Goal: Task Accomplishment & Management: Manage account settings

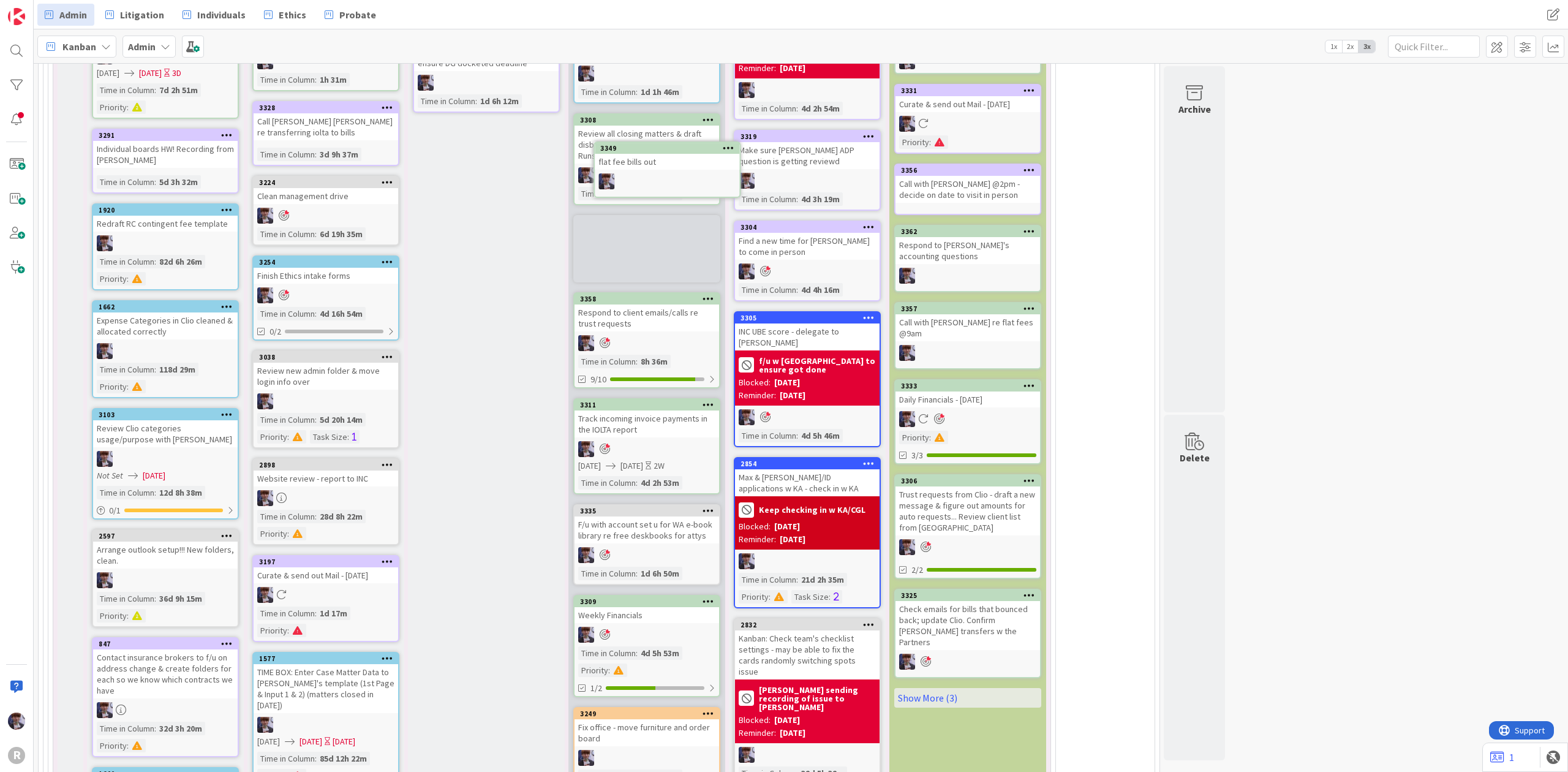
scroll to position [3078, 0]
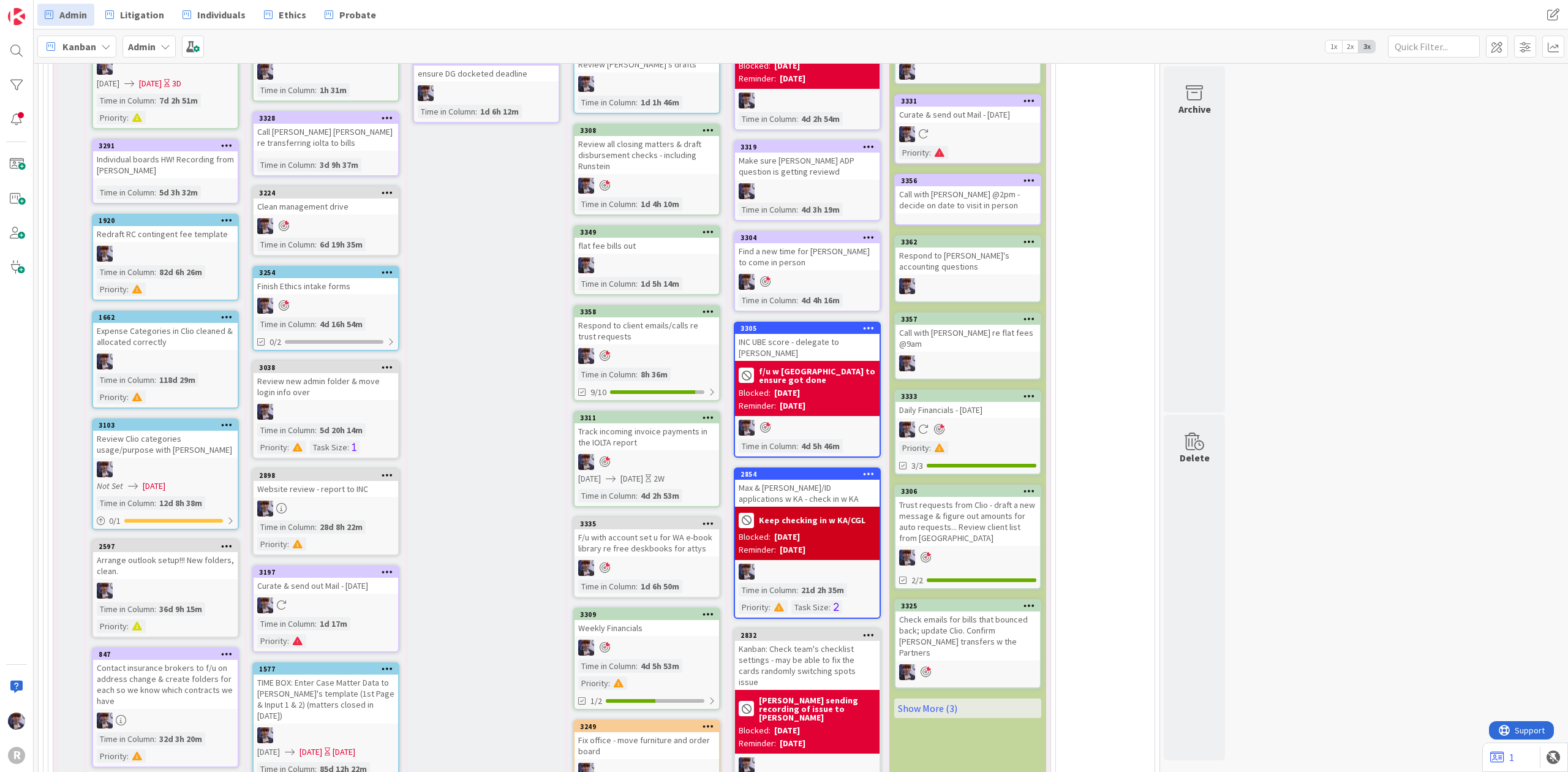
click at [709, 228] on icon at bounding box center [709, 232] width 12 height 9
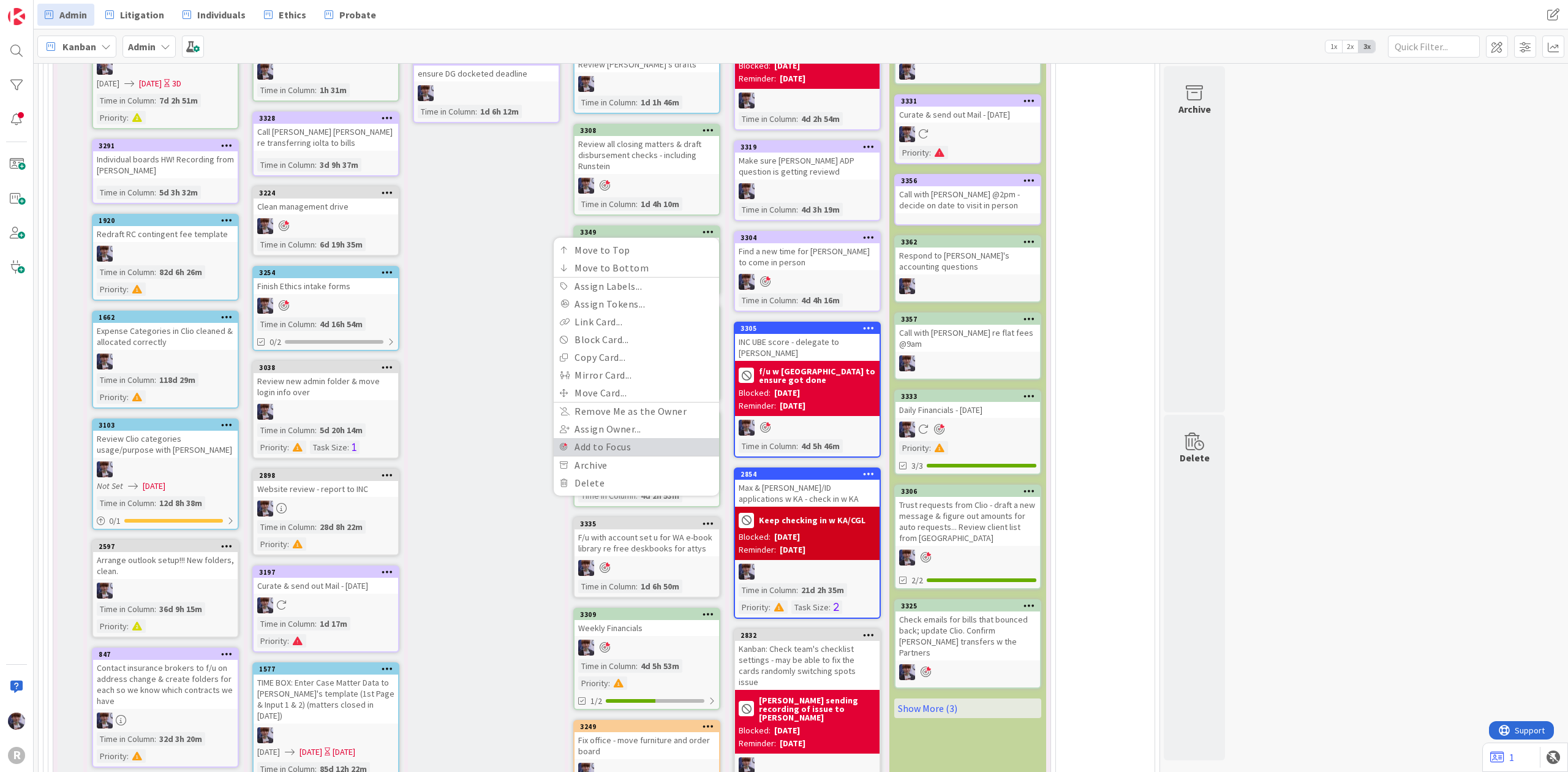
click at [626, 438] on link "Add to Focus" at bounding box center [636, 447] width 166 height 18
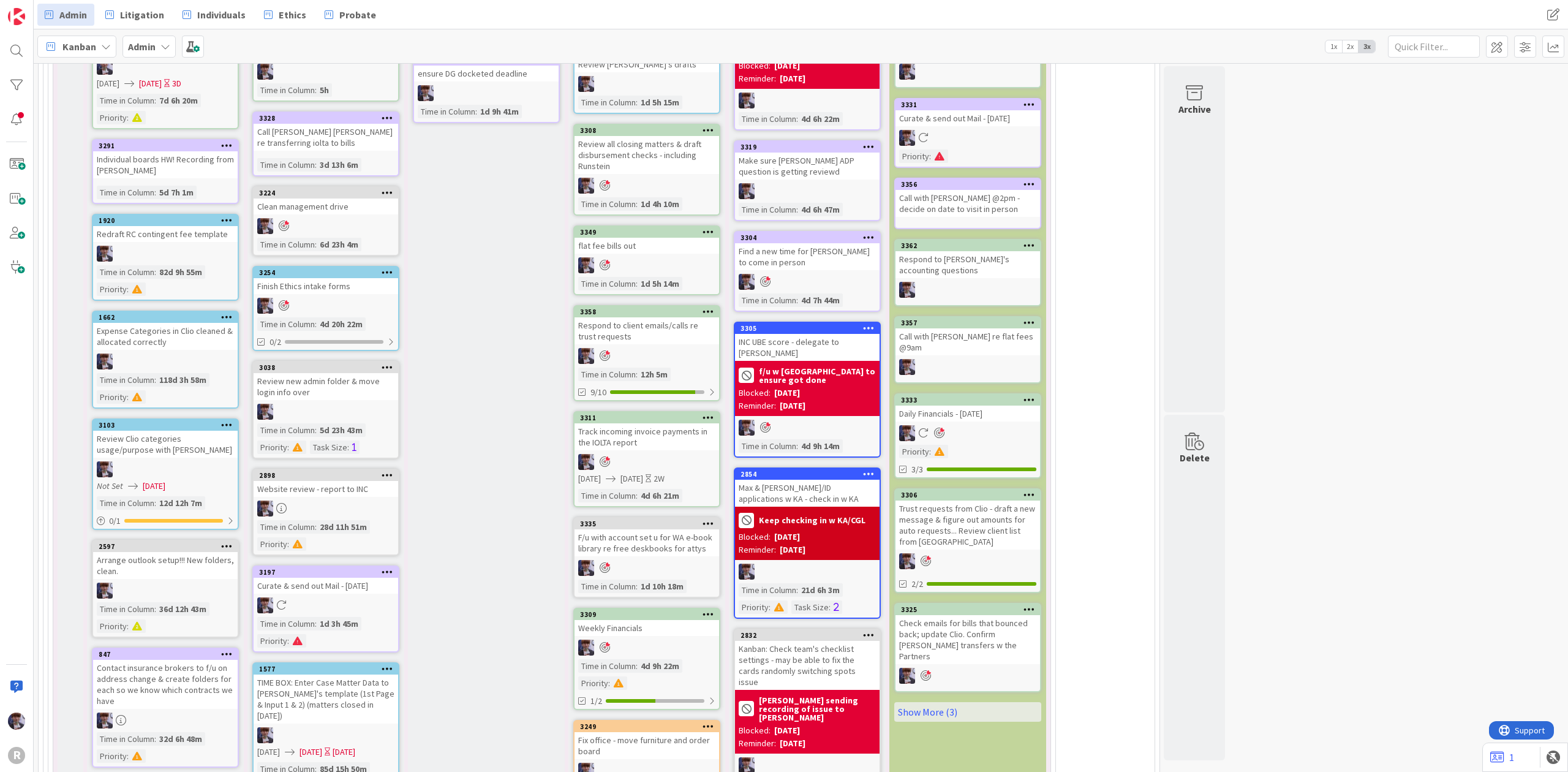
click at [520, 417] on div "[DATE] Add Card... Template Not Set Title 0 / 128 Label Management Management H…" at bounding box center [486, 524] width 157 height 1264
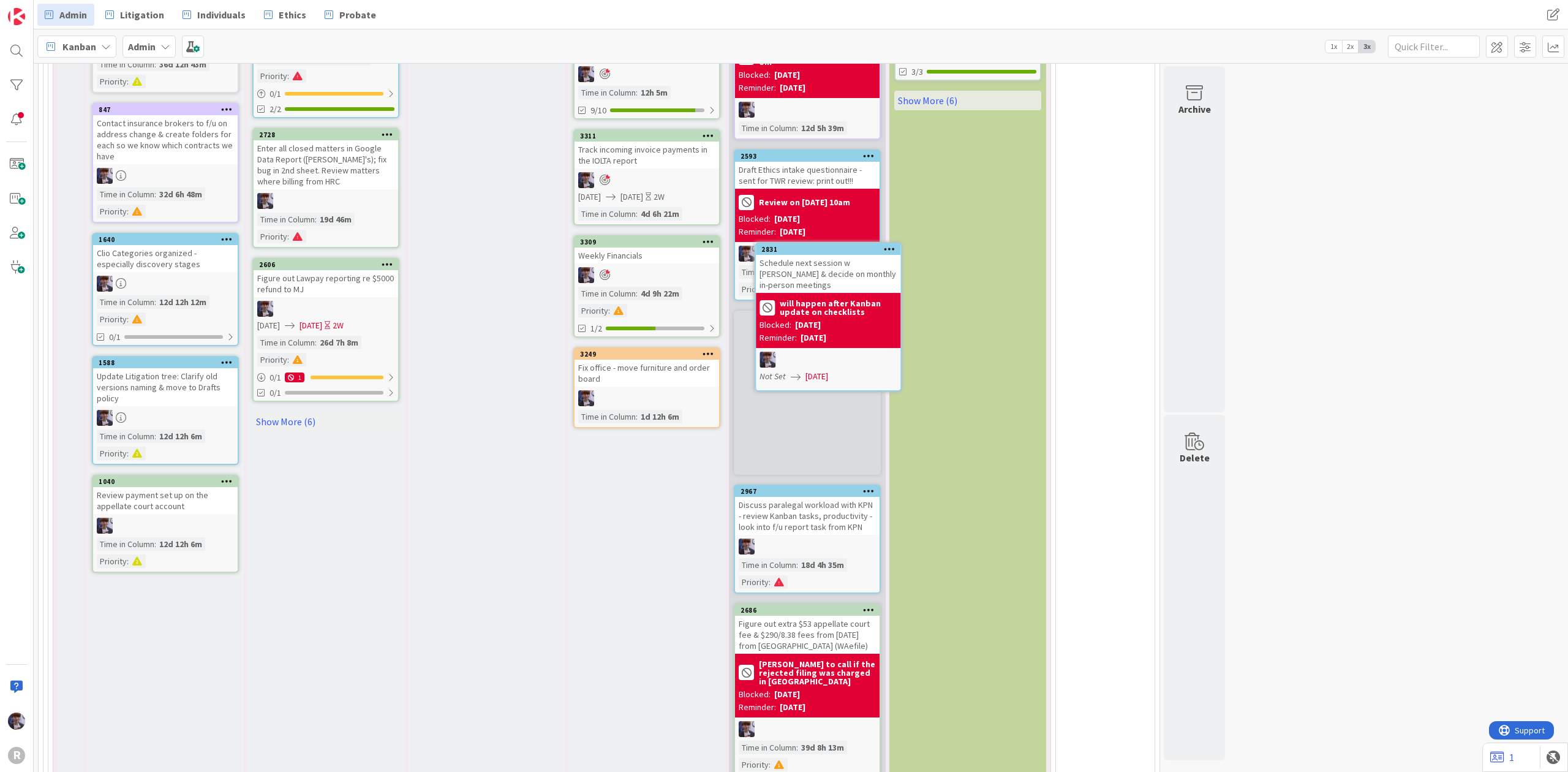
scroll to position [3624, 0]
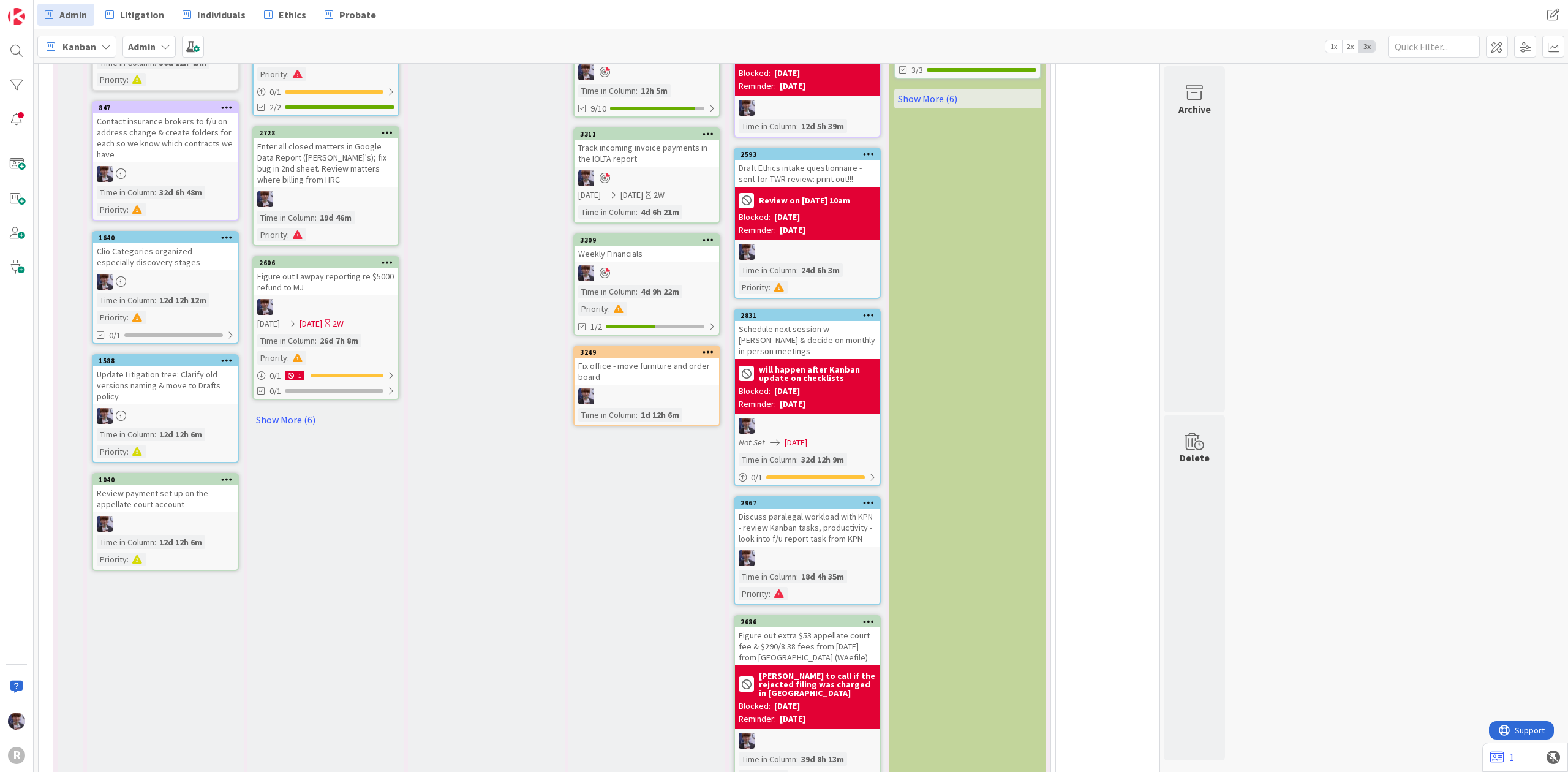
click at [843, 321] on div "Schedule next session w [PERSON_NAME] & decide on monthly in-person meetings" at bounding box center [807, 340] width 145 height 38
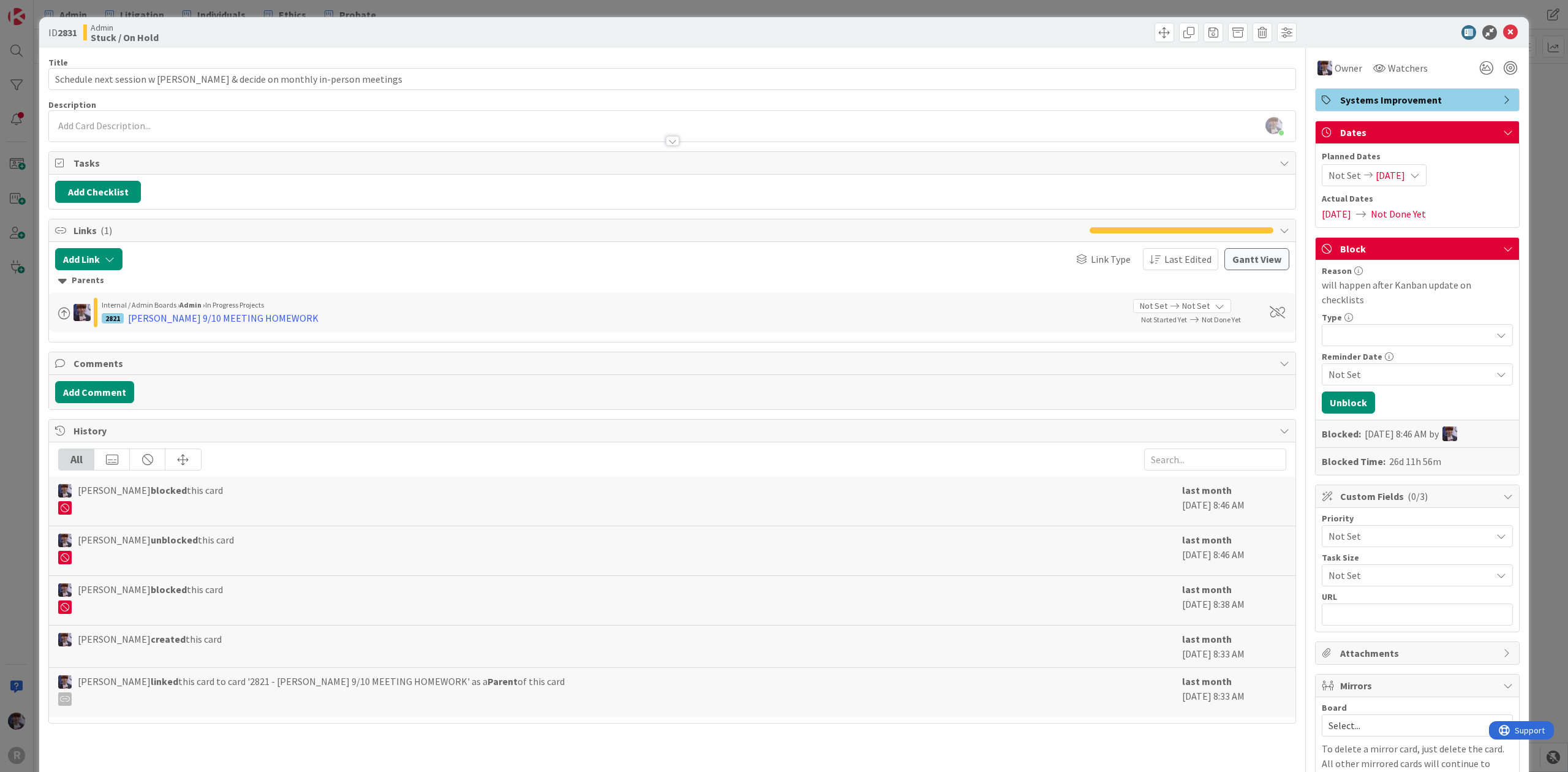
click at [29, 426] on div "ID 2831 Admin Stuck / On Hold Title 67 / 128 Schedule next session w [PERSON_NA…" at bounding box center [784, 386] width 1568 height 772
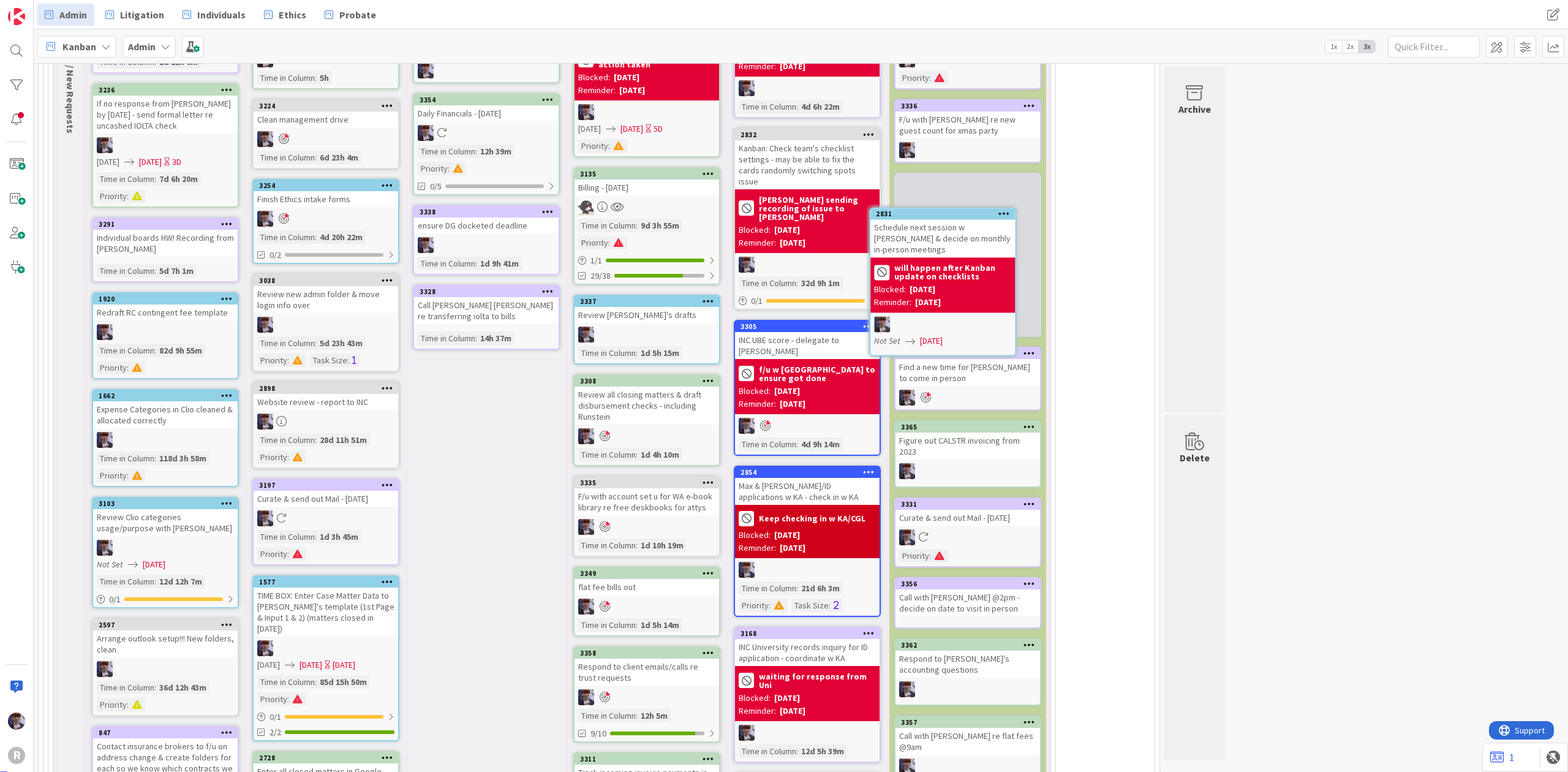
scroll to position [2999, 0]
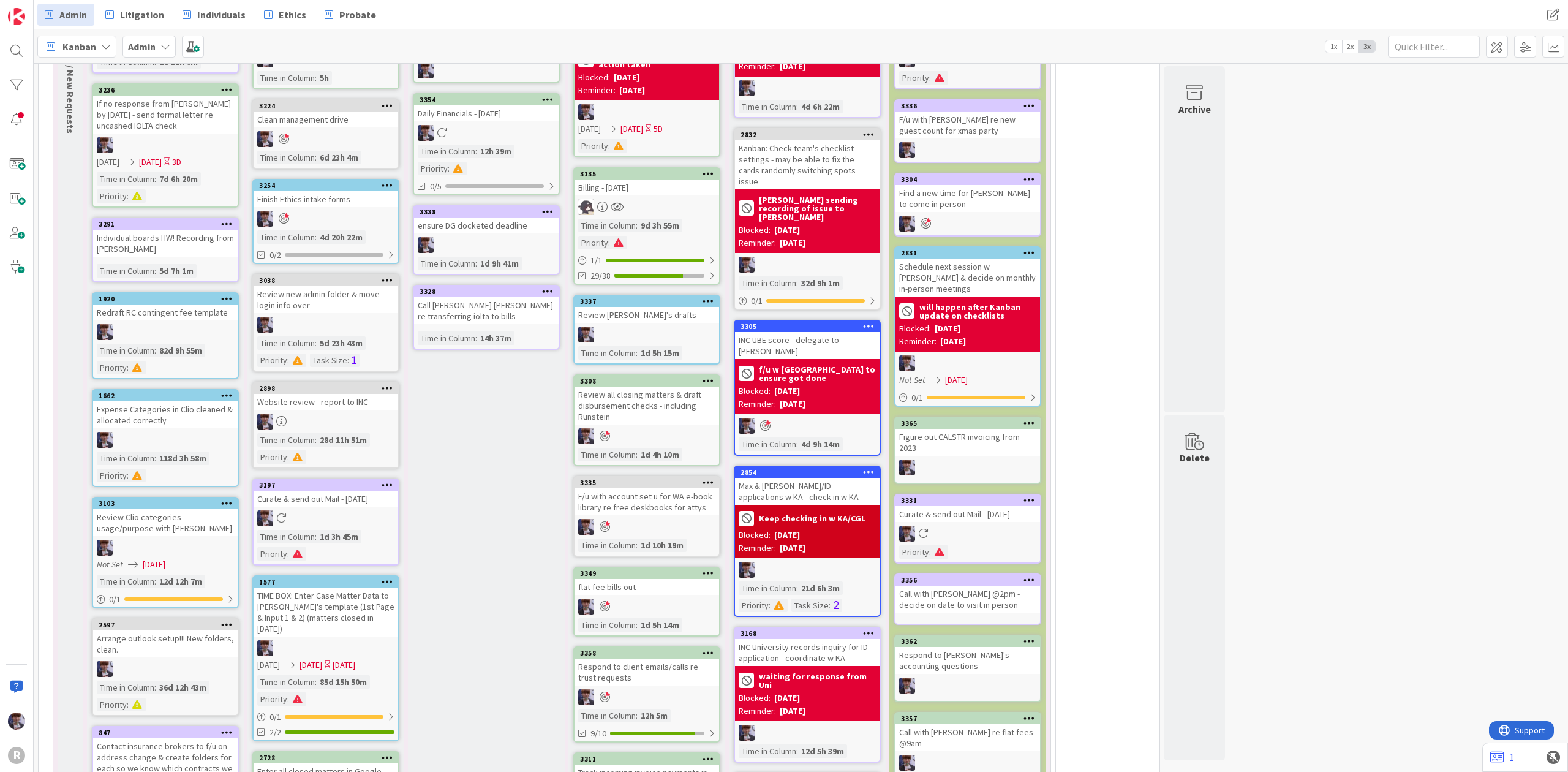
click at [1025, 175] on icon at bounding box center [1030, 179] width 12 height 9
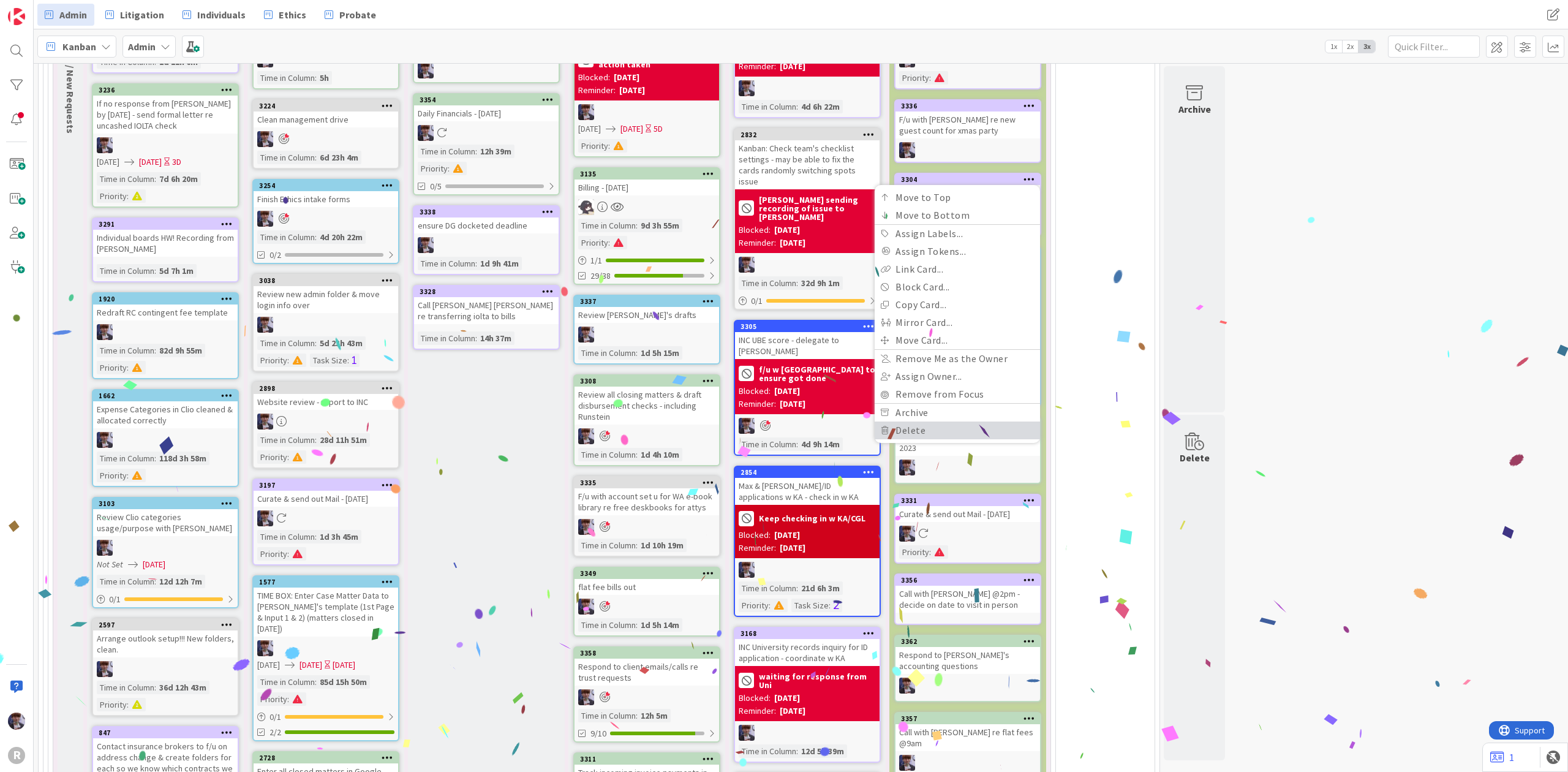
click at [934, 421] on link "Delete" at bounding box center [958, 430] width 166 height 18
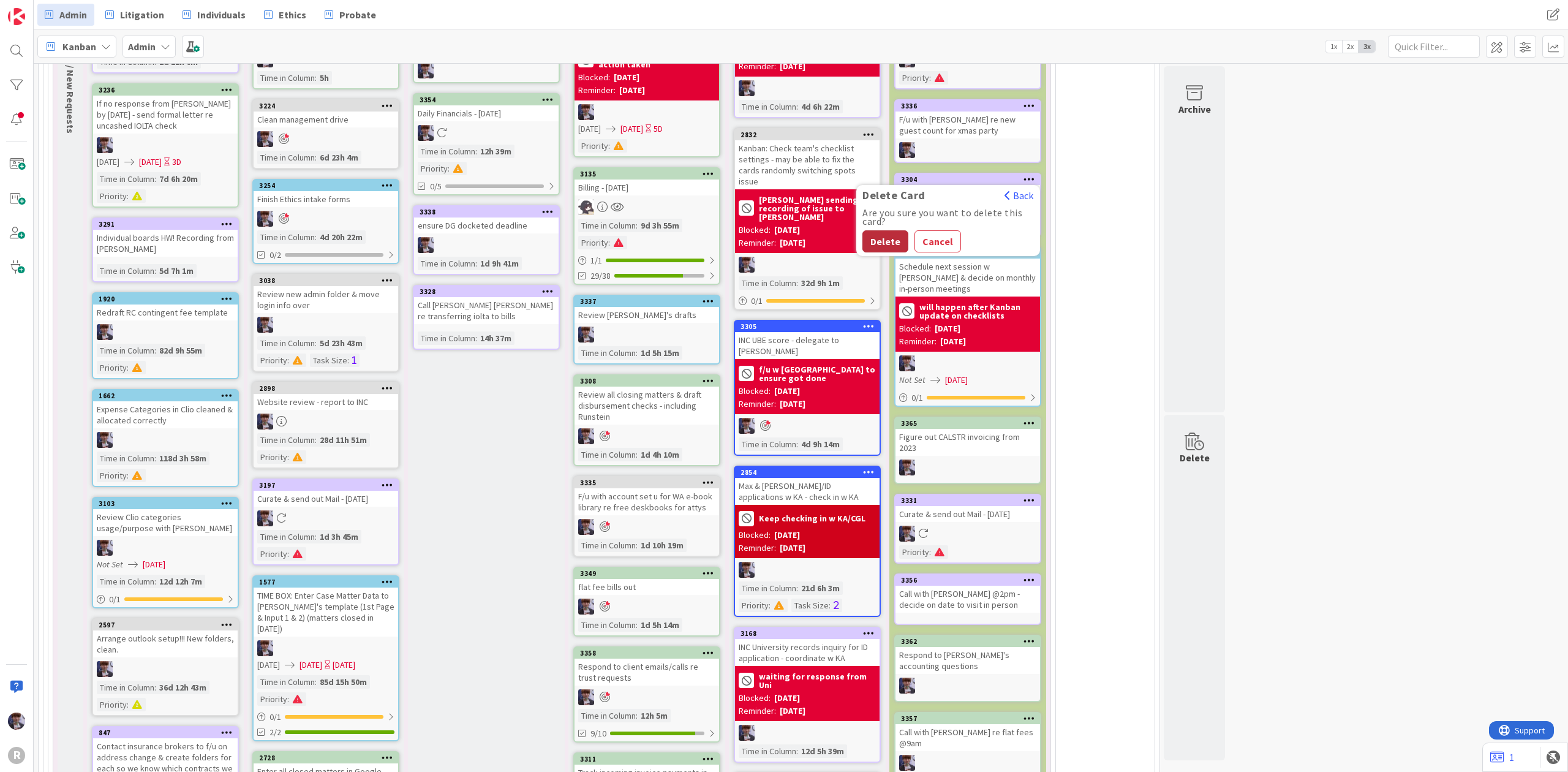
click at [888, 231] on button "Delete" at bounding box center [886, 242] width 46 height 22
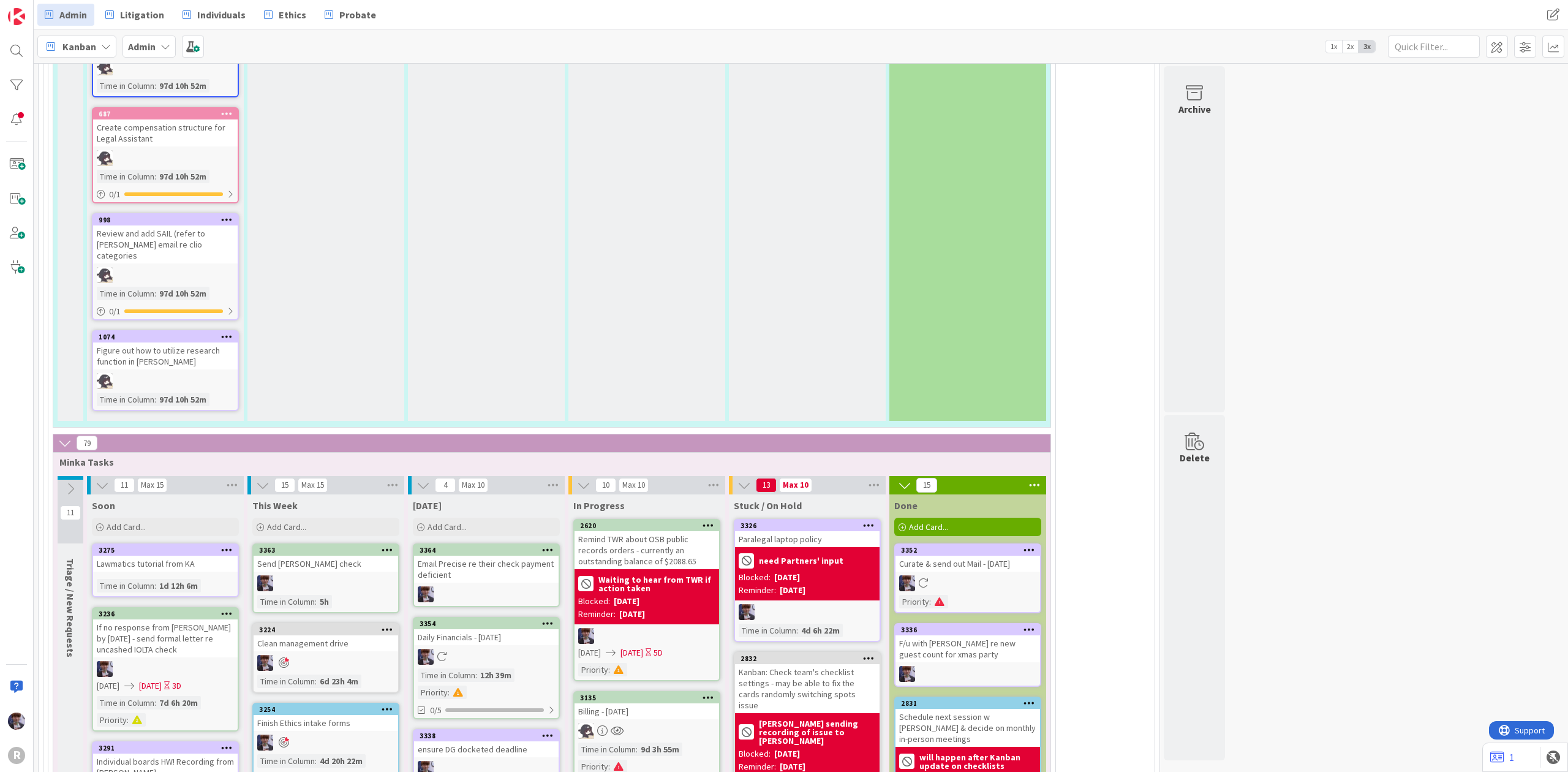
scroll to position [2475, 0]
click at [287, 518] on div "Add Card..." at bounding box center [326, 527] width 147 height 18
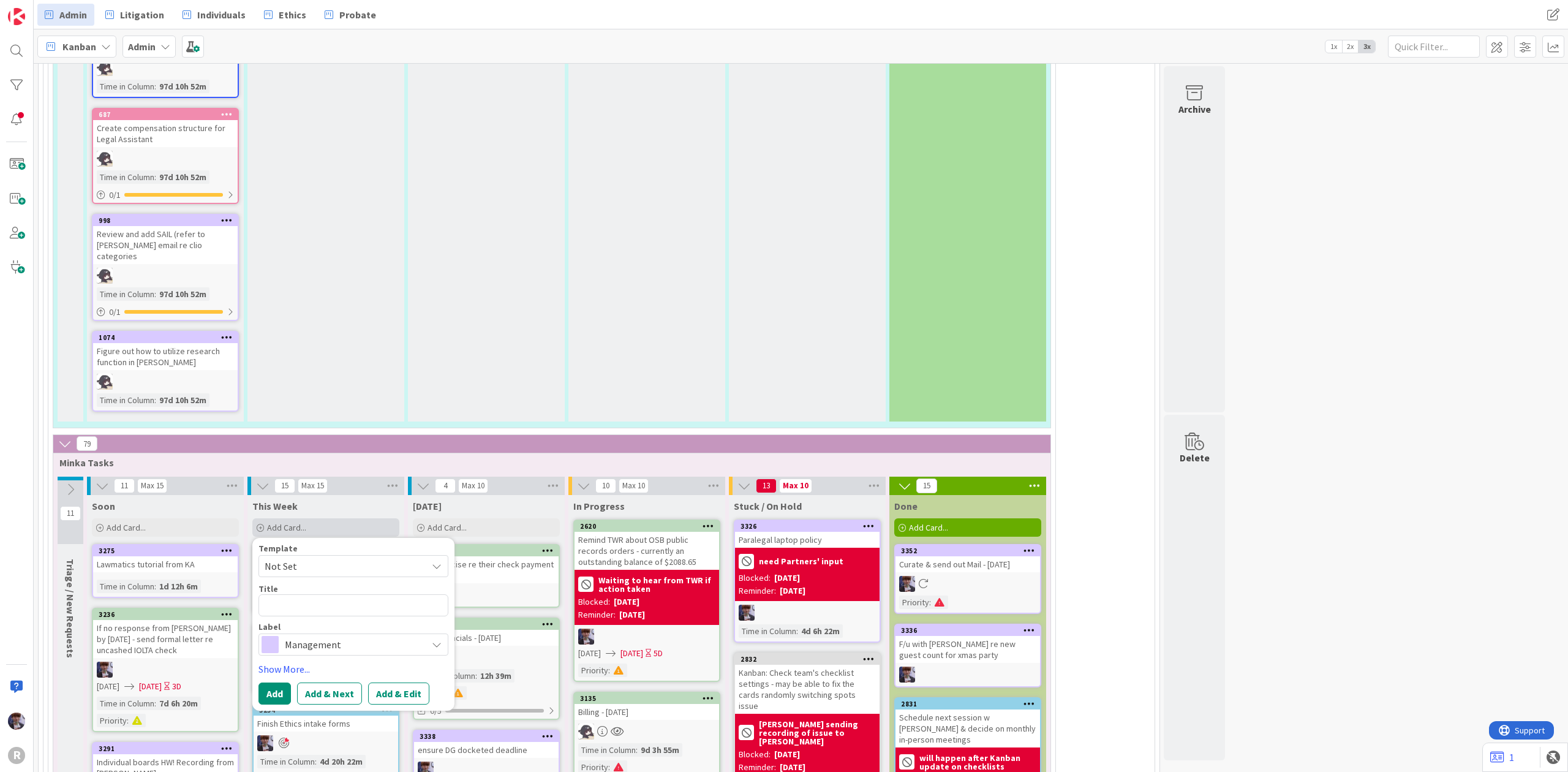
type textarea "x"
type textarea "R"
type textarea "x"
type textarea "Re"
type textarea "x"
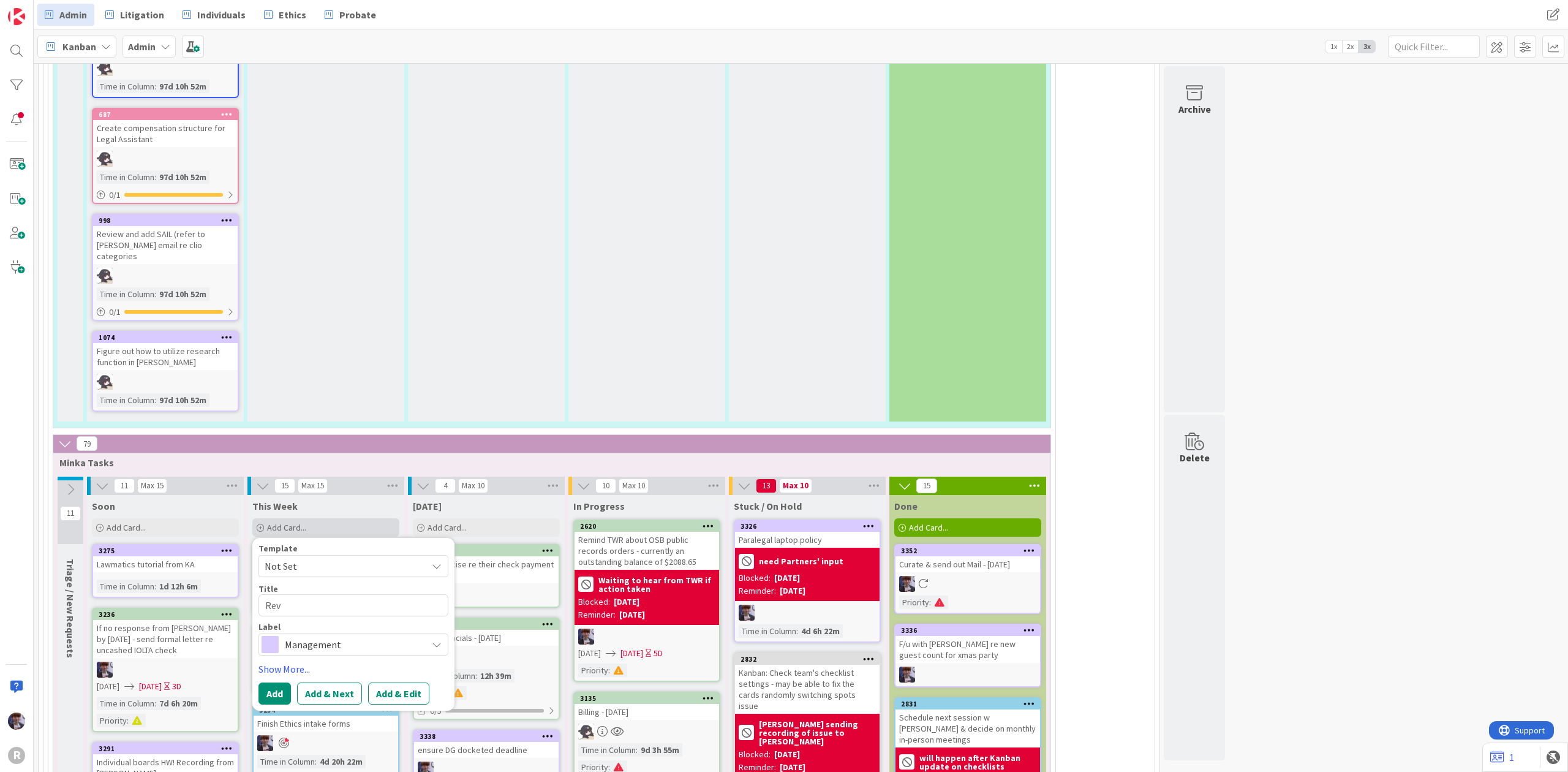
type textarea "Revi"
type textarea "x"
type textarea "Revie"
type textarea "x"
type textarea "Review"
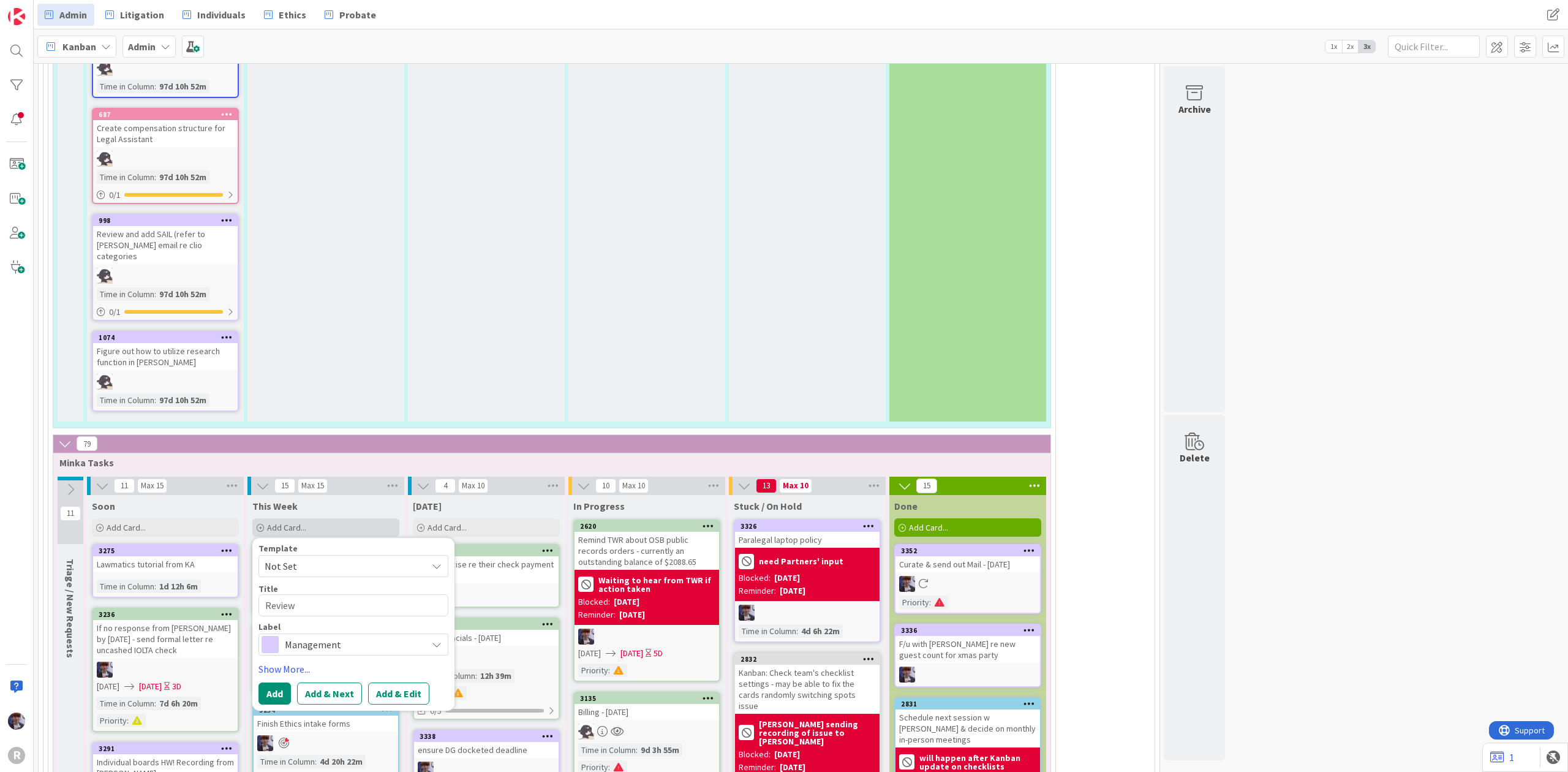
type textarea "x"
type textarea "Review"
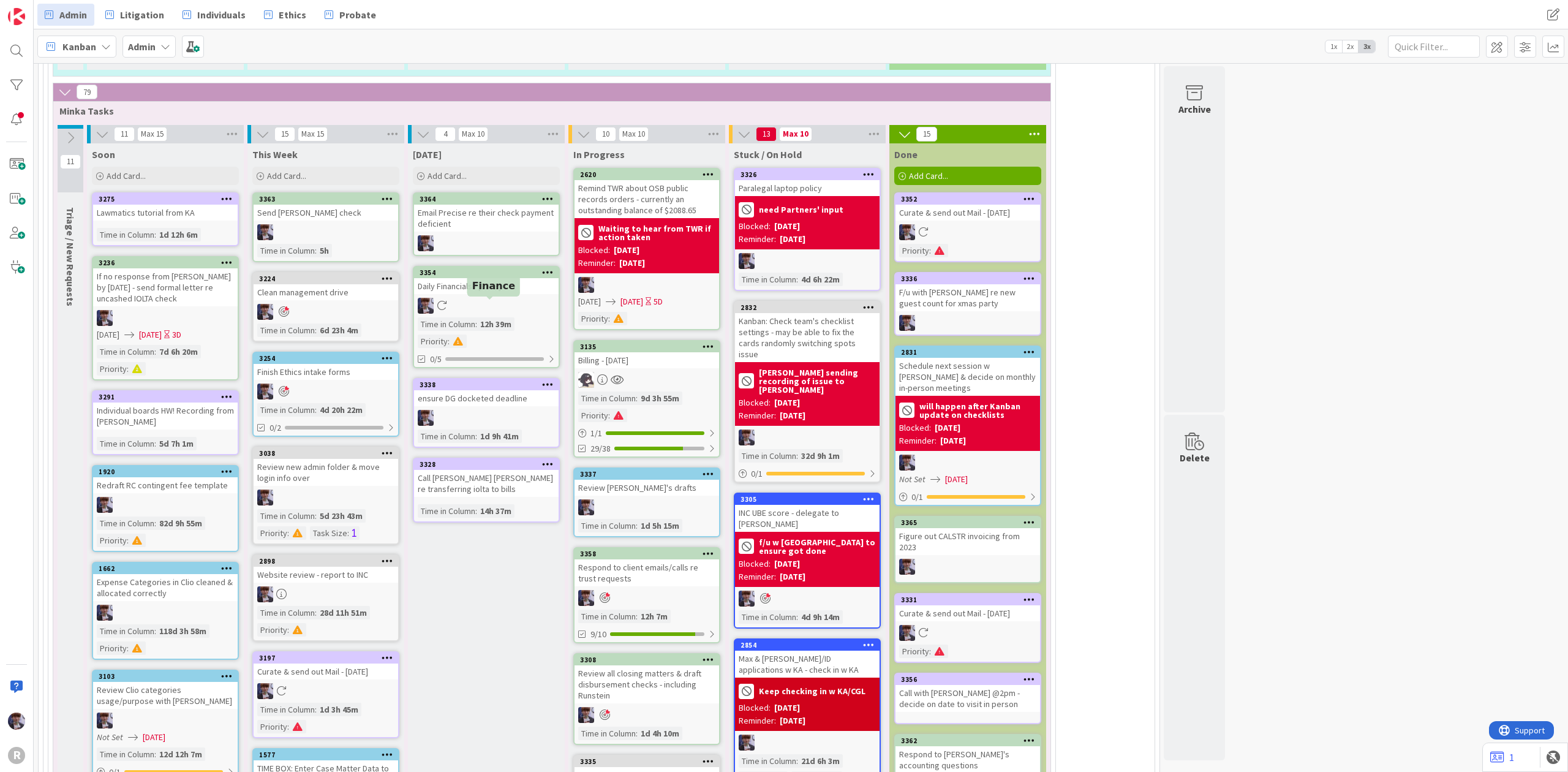
scroll to position [2764, 0]
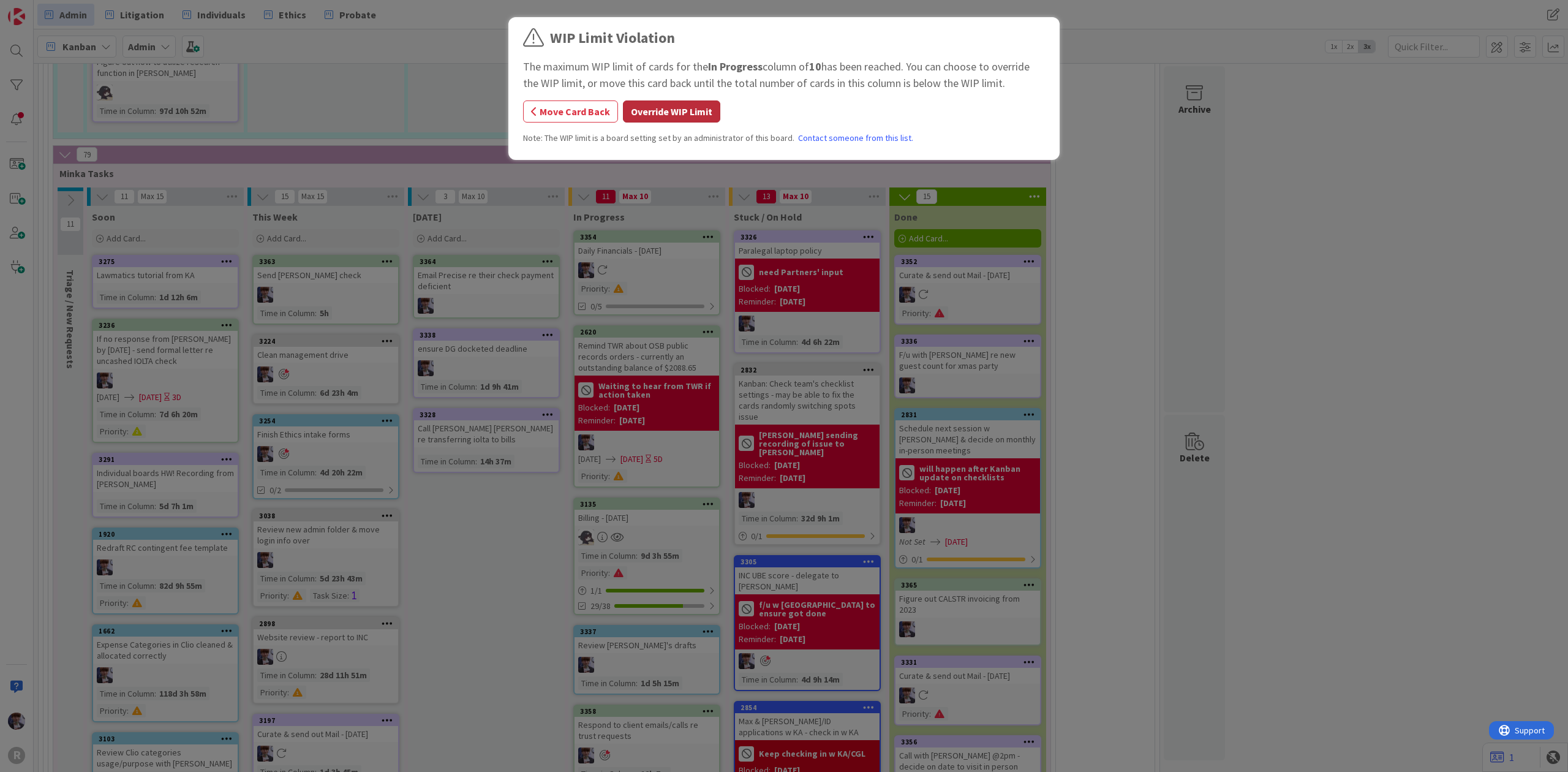
click at [669, 104] on button "Override WIP Limit" at bounding box center [672, 112] width 98 height 22
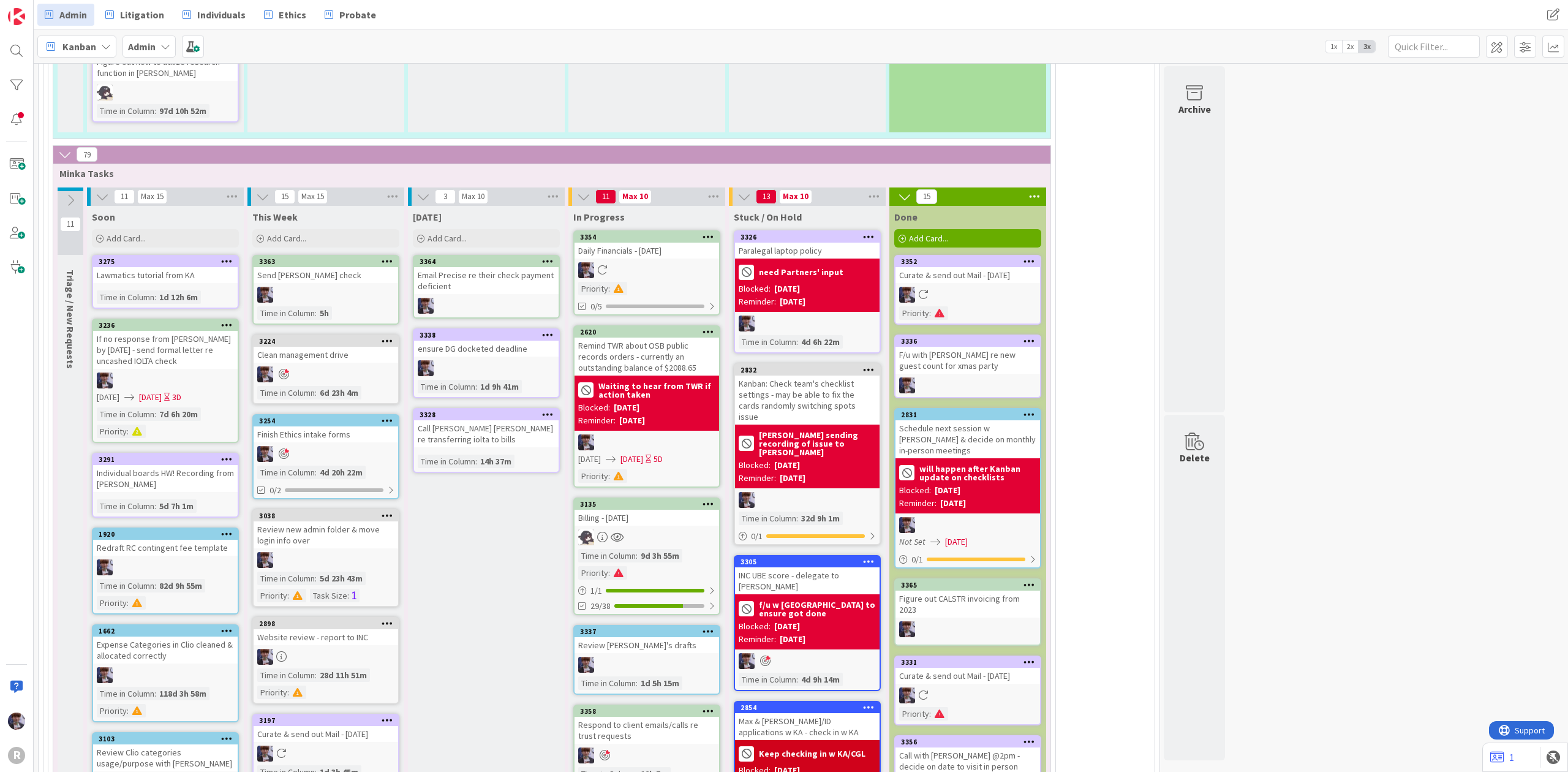
click at [641, 243] on div "Daily Financials - [DATE]" at bounding box center [646, 251] width 145 height 16
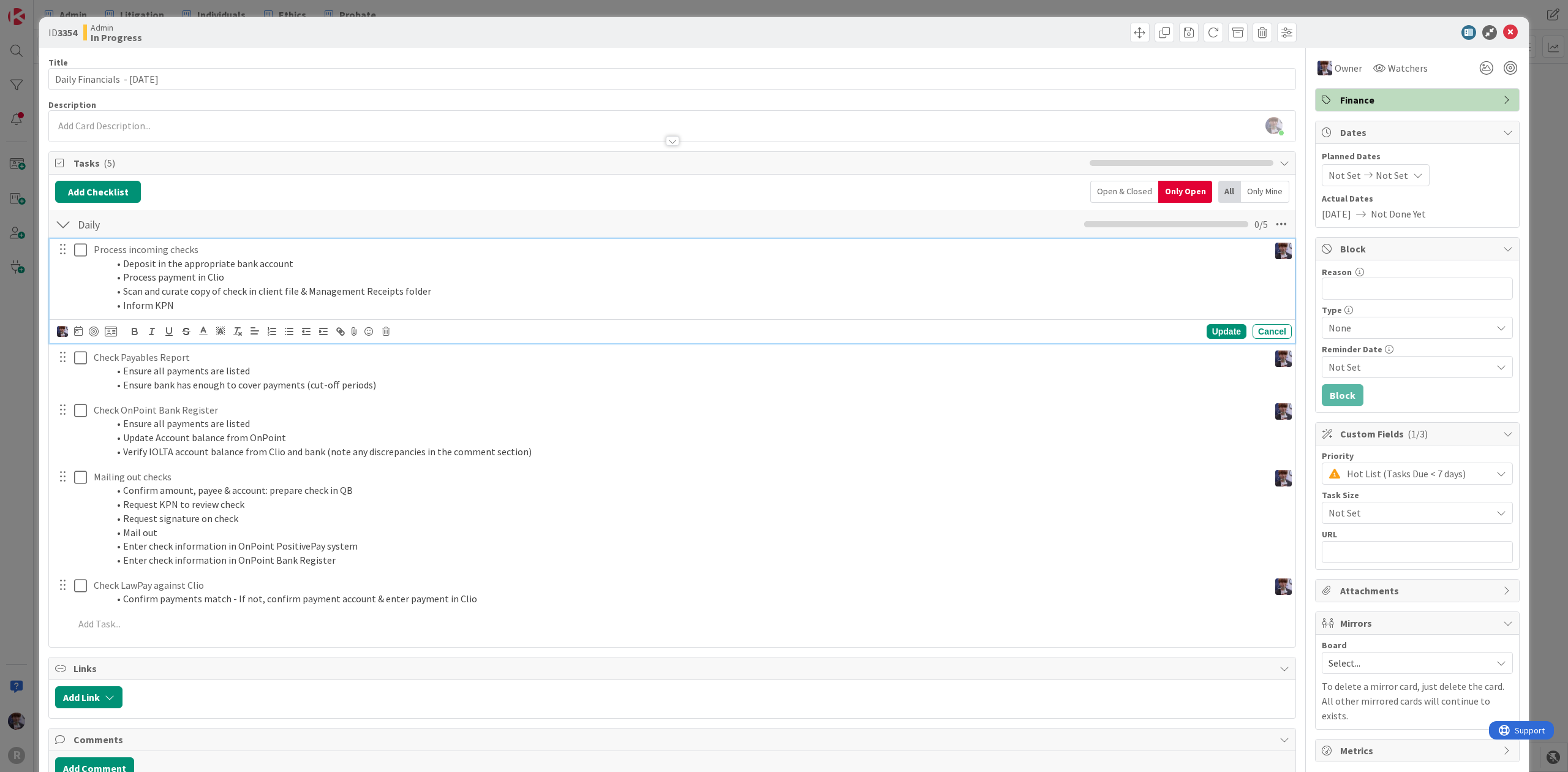
click at [79, 248] on icon at bounding box center [80, 250] width 13 height 15
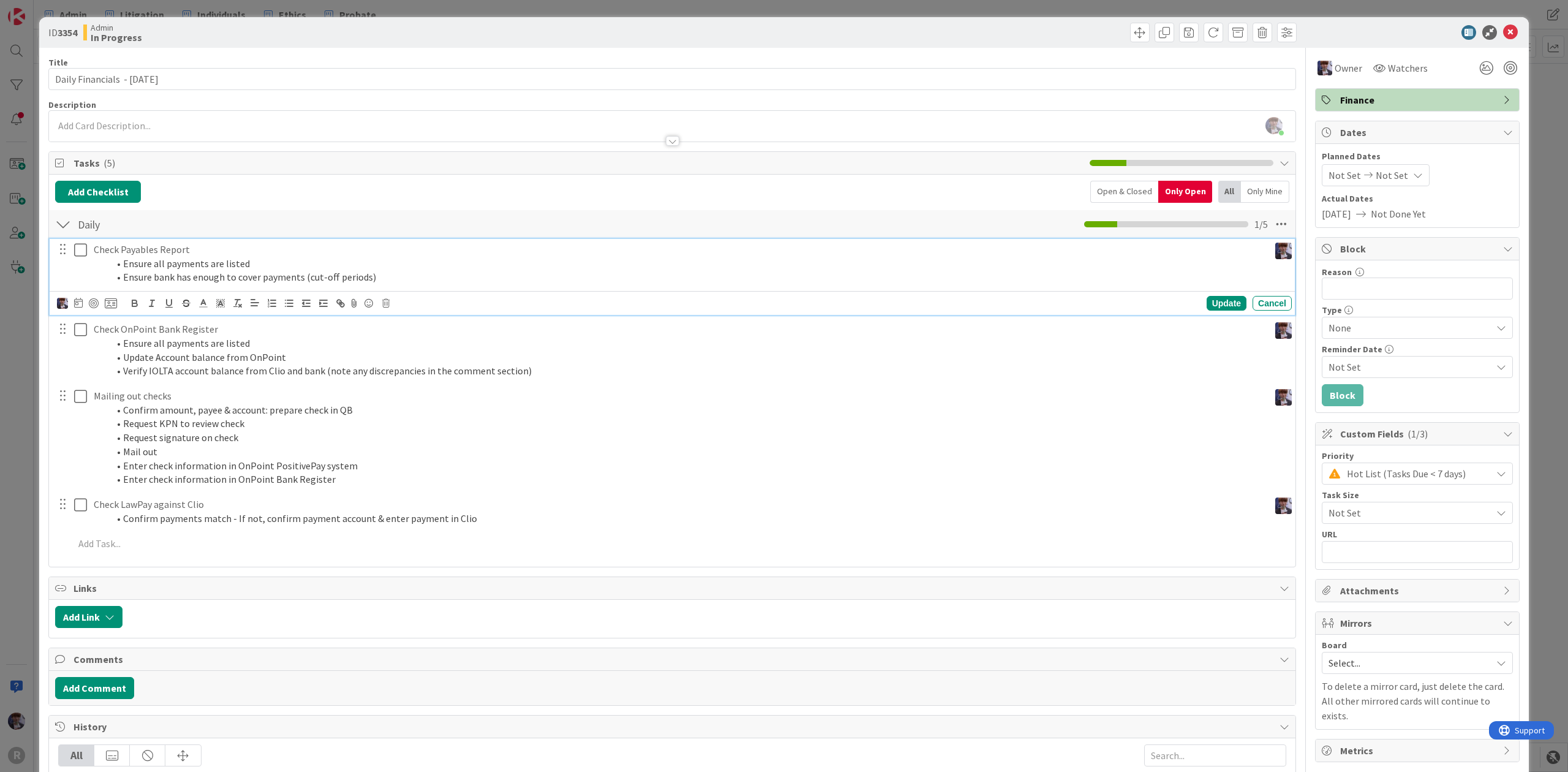
click at [82, 247] on icon at bounding box center [80, 250] width 13 height 15
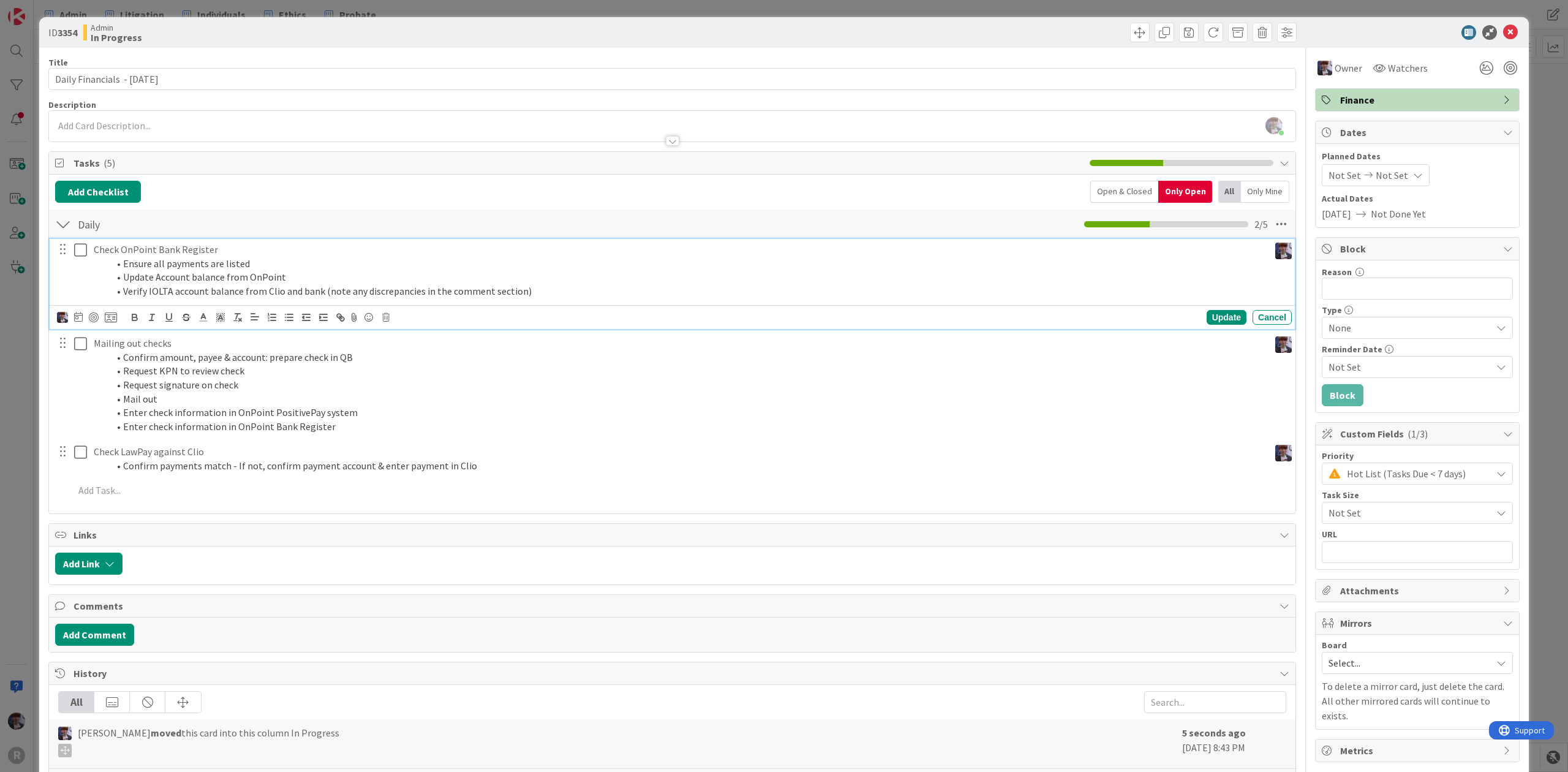
click at [82, 247] on icon at bounding box center [80, 250] width 13 height 15
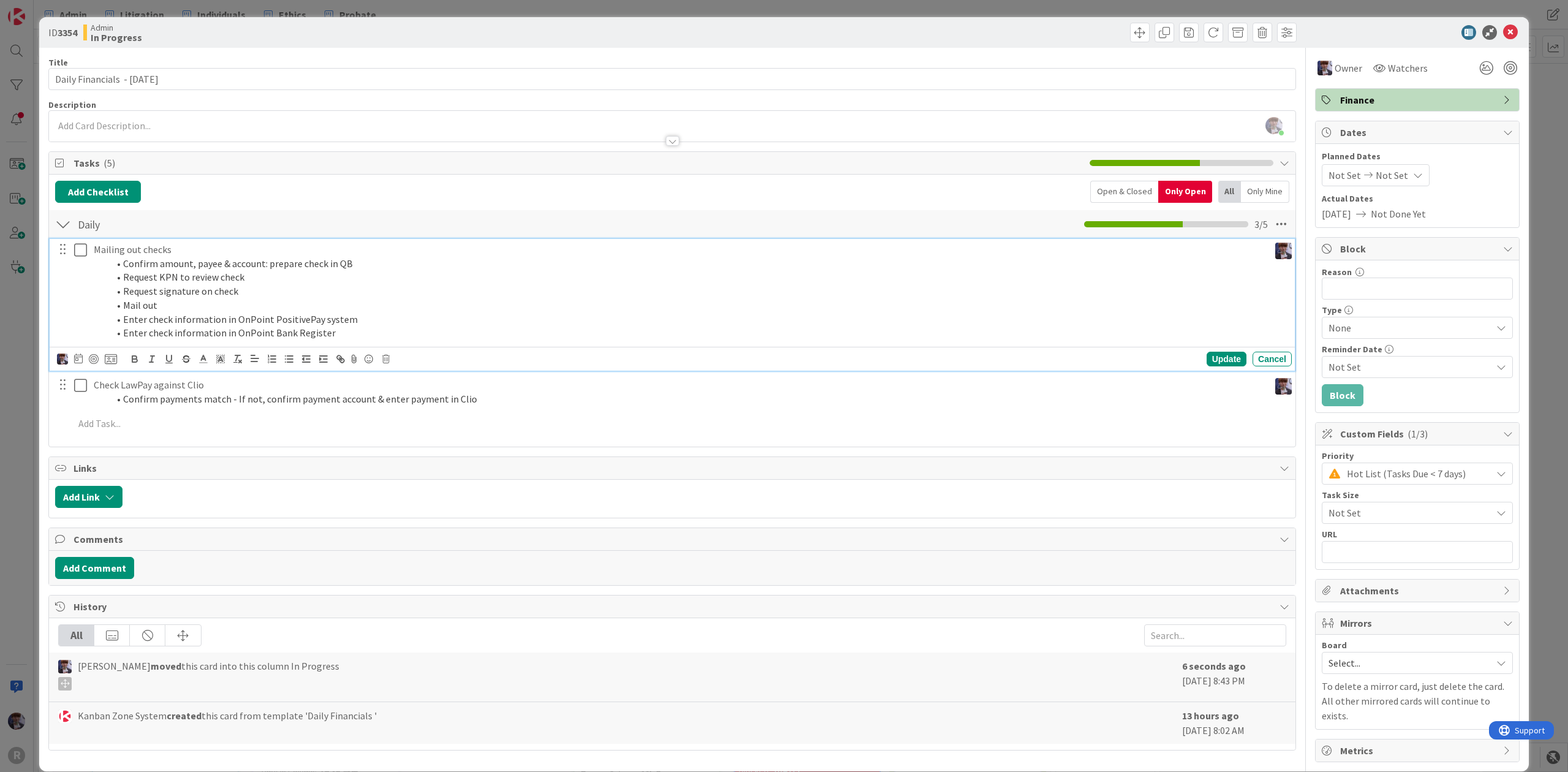
click at [162, 254] on p "Mailing out checks" at bounding box center [679, 250] width 1171 height 14
click at [388, 359] on icon at bounding box center [386, 359] width 7 height 9
click at [414, 415] on div "Delete" at bounding box center [416, 411] width 45 height 22
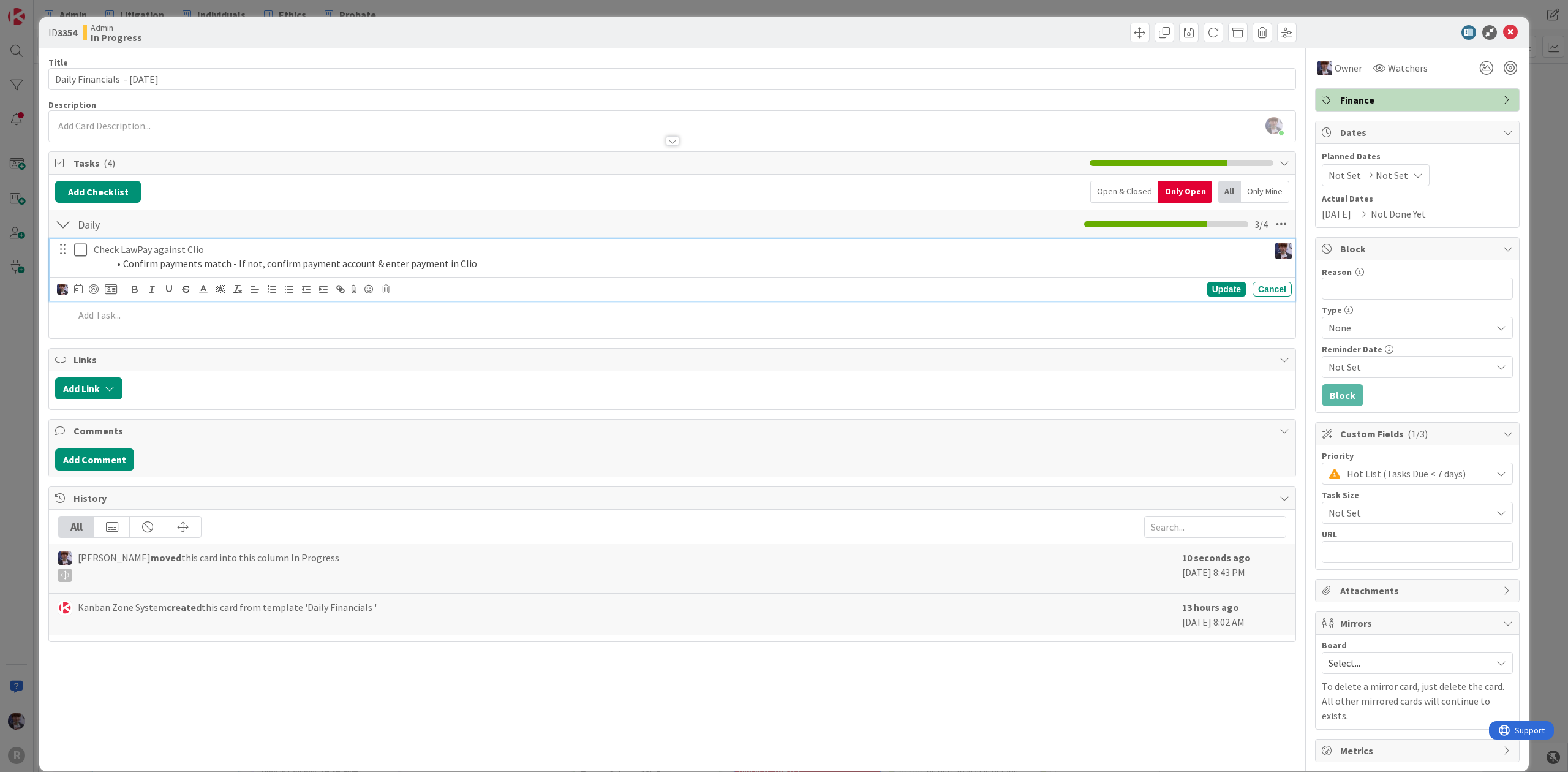
click at [81, 250] on icon at bounding box center [80, 250] width 13 height 15
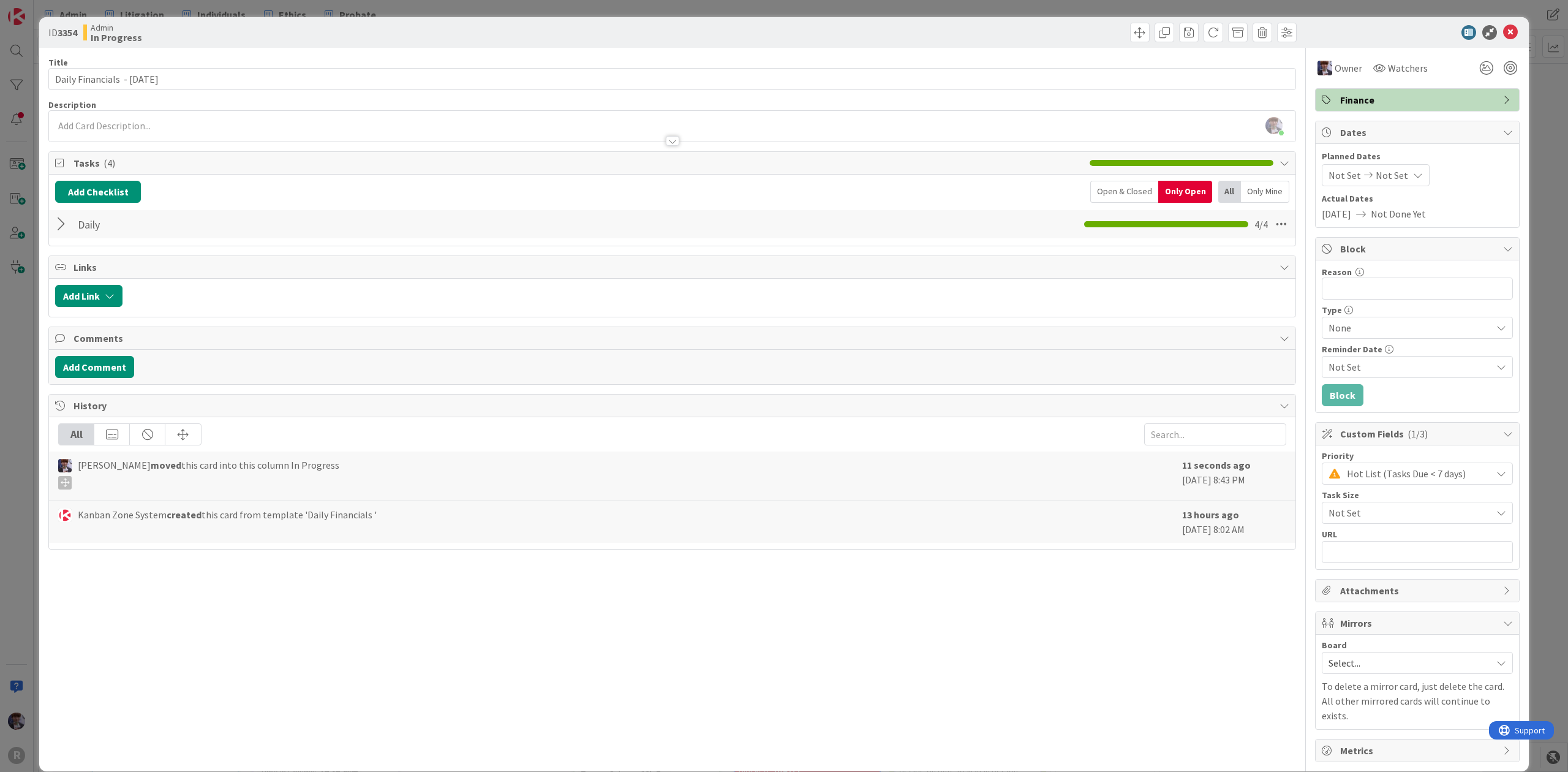
click at [37, 346] on div "ID 3354 Admin In Progress Title 30 / 128 Daily Financials - [DATE] Description …" at bounding box center [784, 386] width 1568 height 772
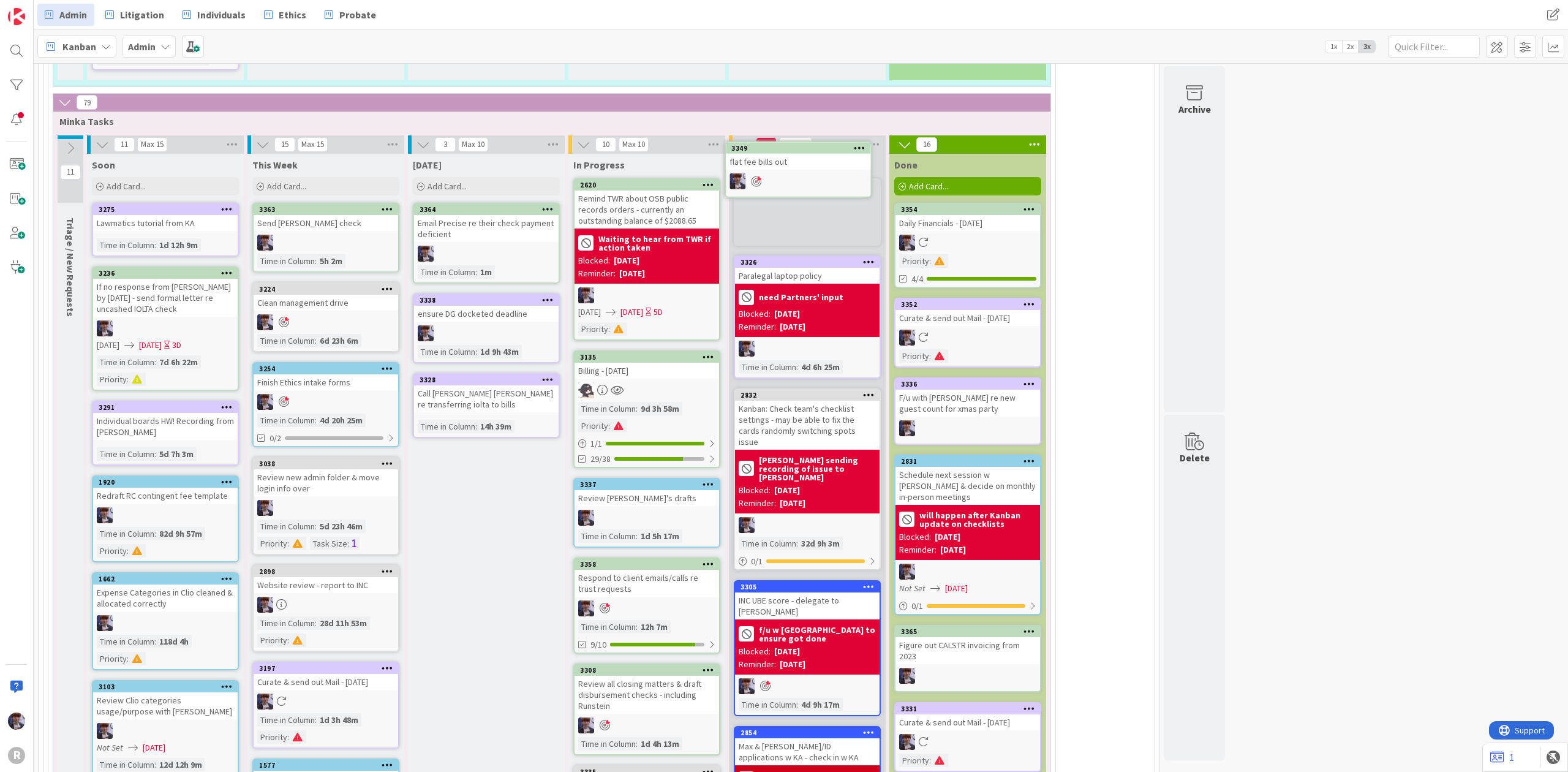
scroll to position [2816, 0]
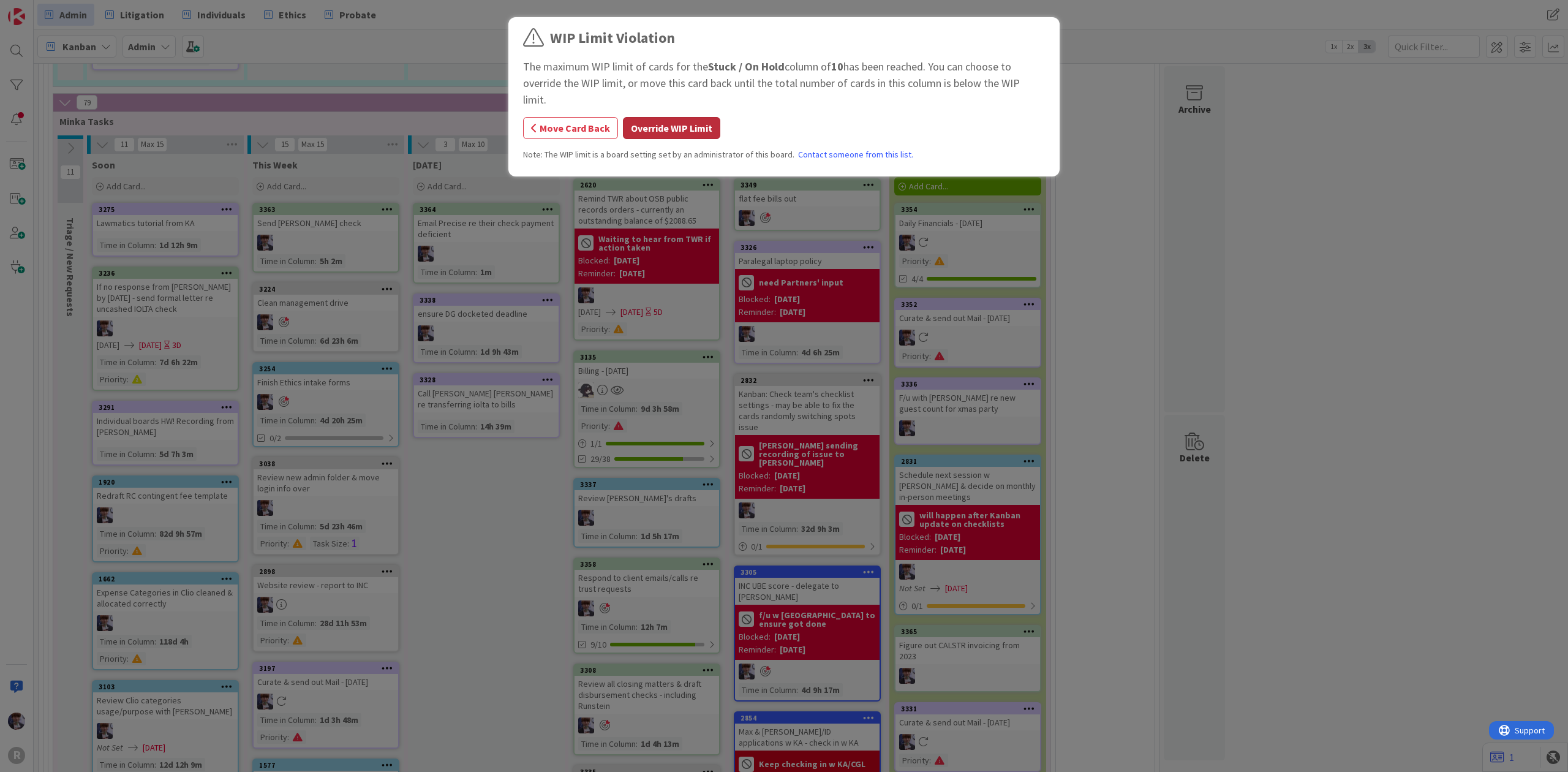
click at [655, 117] on button "Override WIP Limit" at bounding box center [672, 128] width 98 height 22
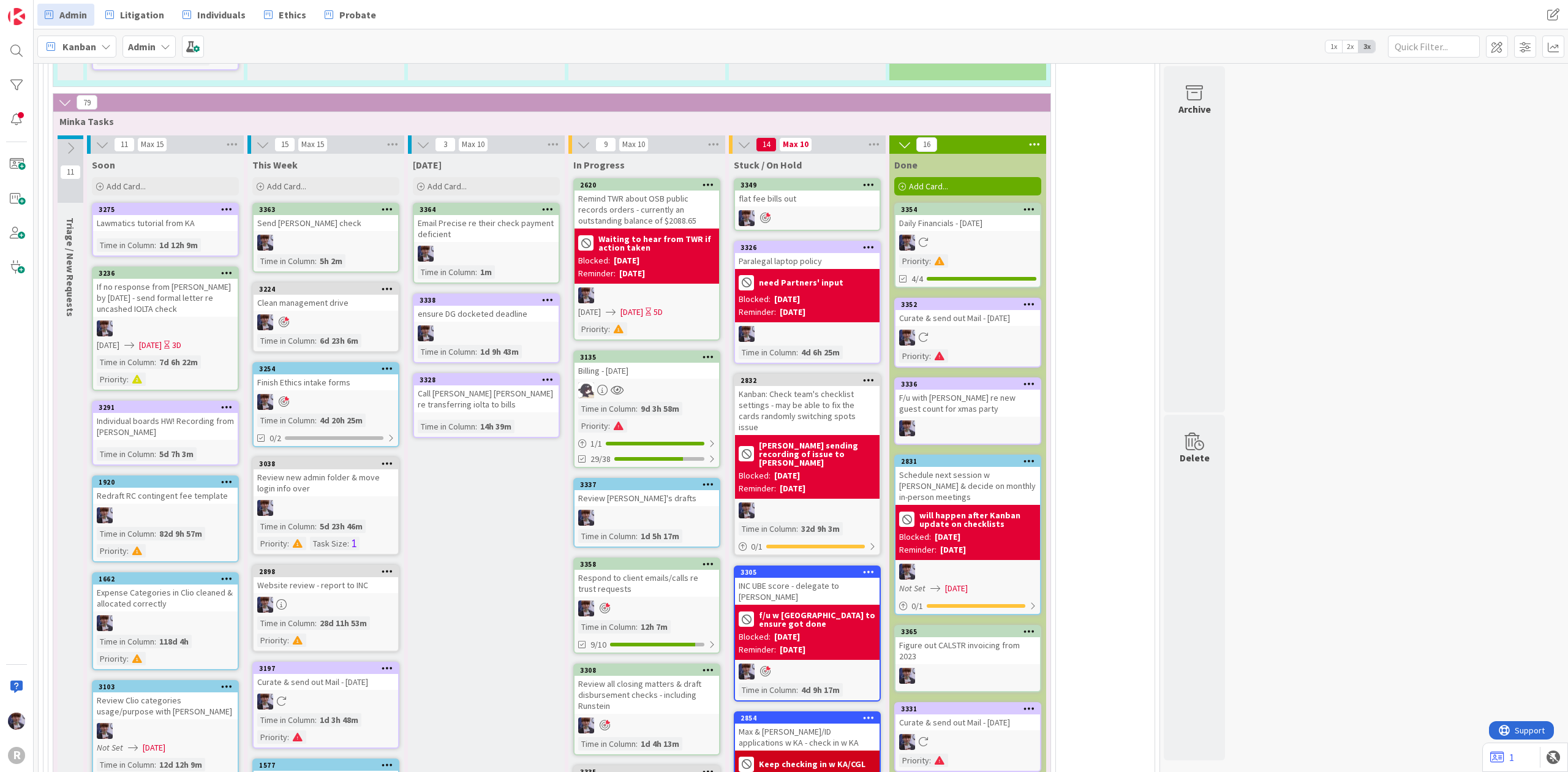
click at [853, 210] on div at bounding box center [807, 218] width 145 height 16
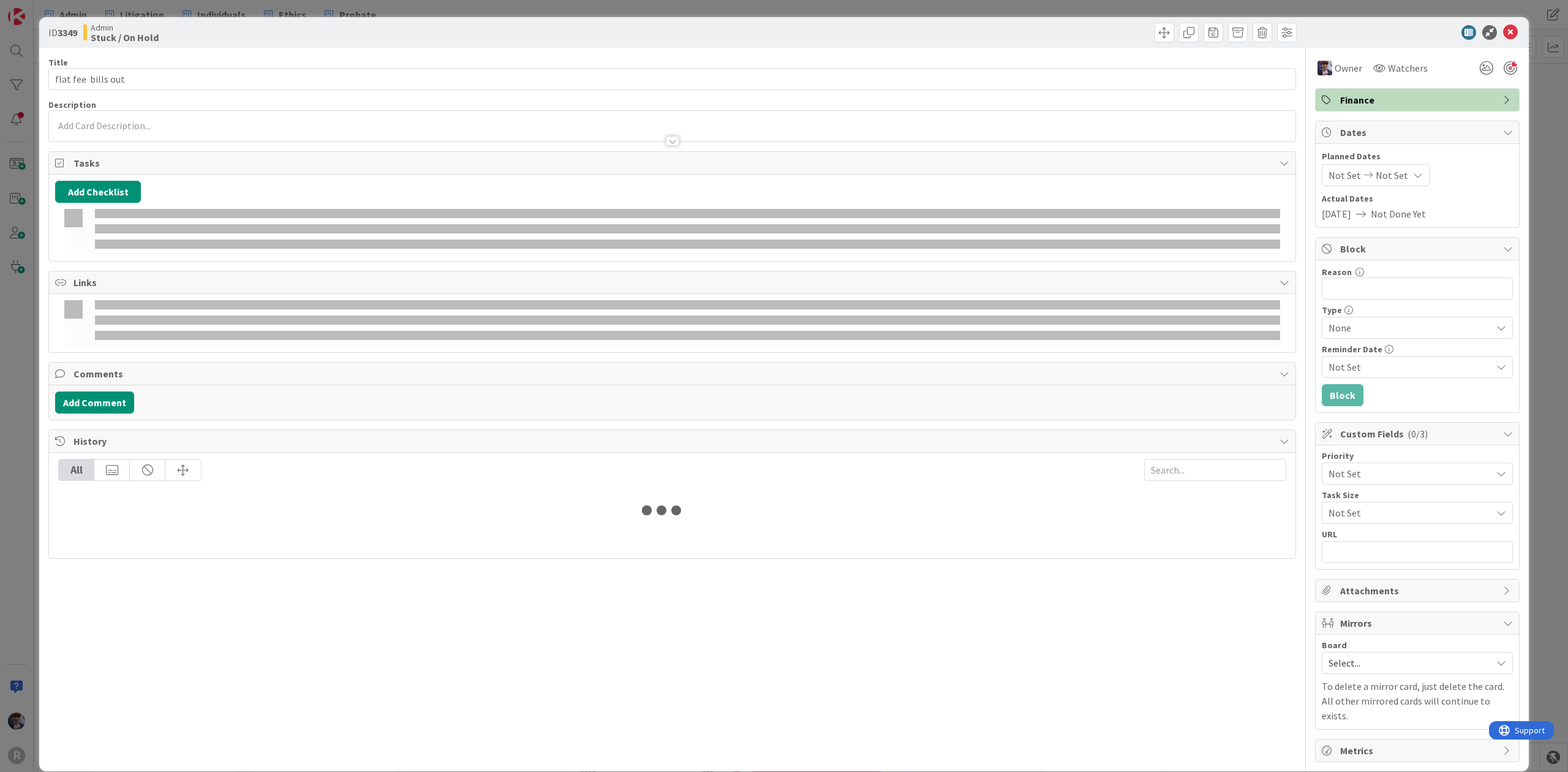
type textarea "x"
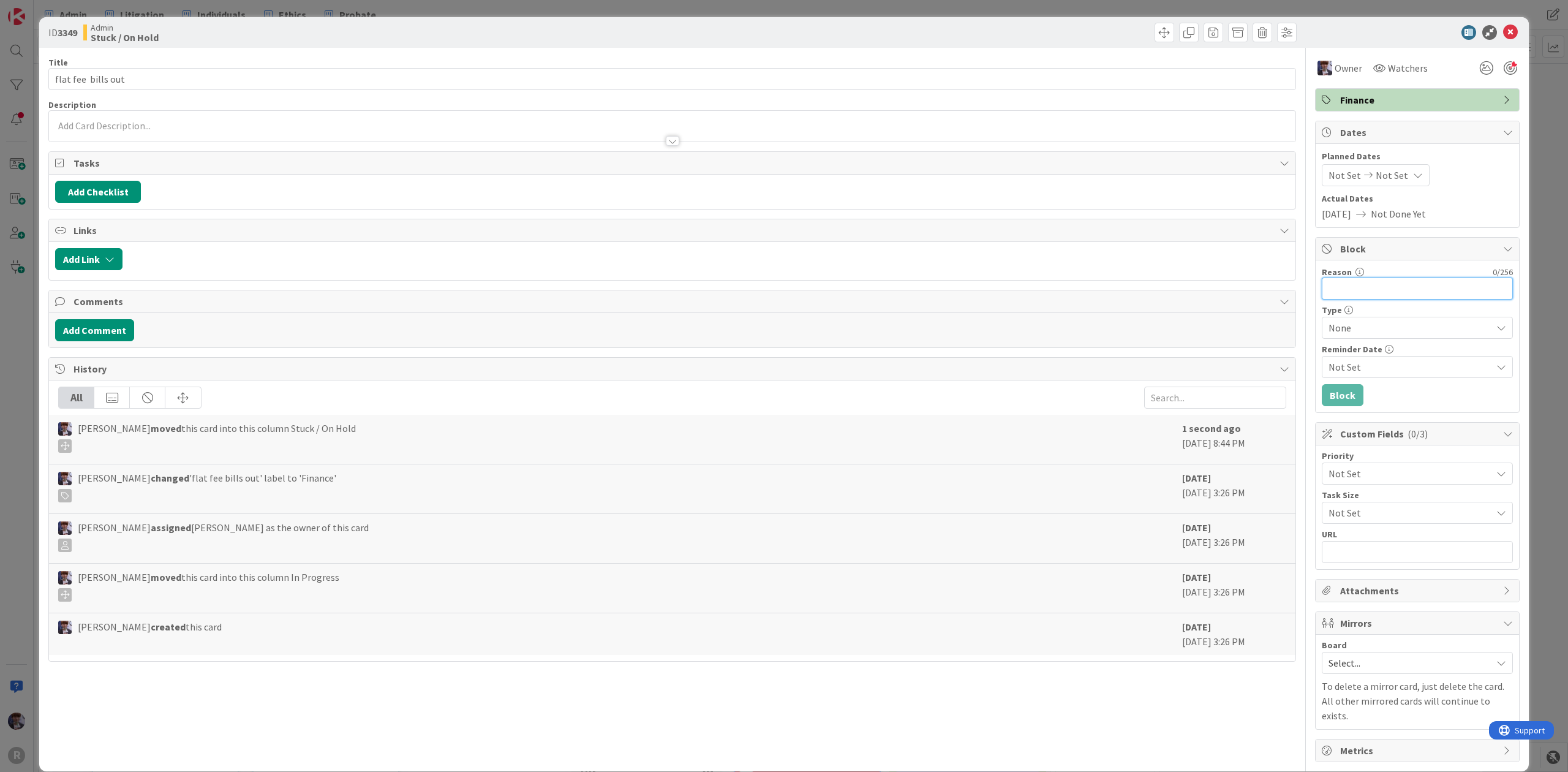
click at [1388, 280] on input "Reason" at bounding box center [1417, 289] width 191 height 22
type input "MRR Review"
click at [1333, 404] on button "Block" at bounding box center [1343, 395] width 42 height 22
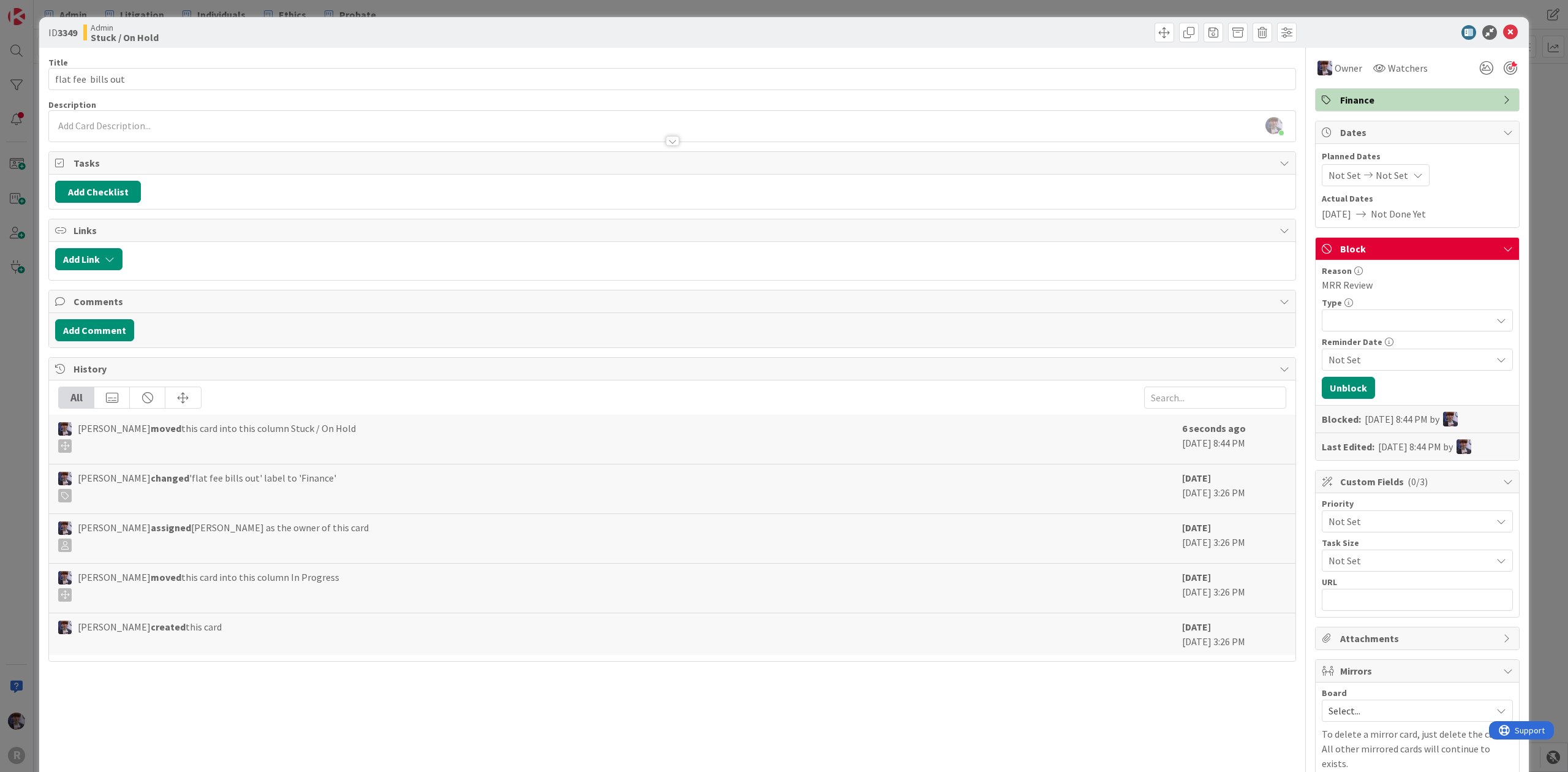
click at [1542, 182] on div "ID 3349 Admin Stuck / On Hold Title 19 / 128 flat fee bills out Description [PE…" at bounding box center [784, 386] width 1568 height 772
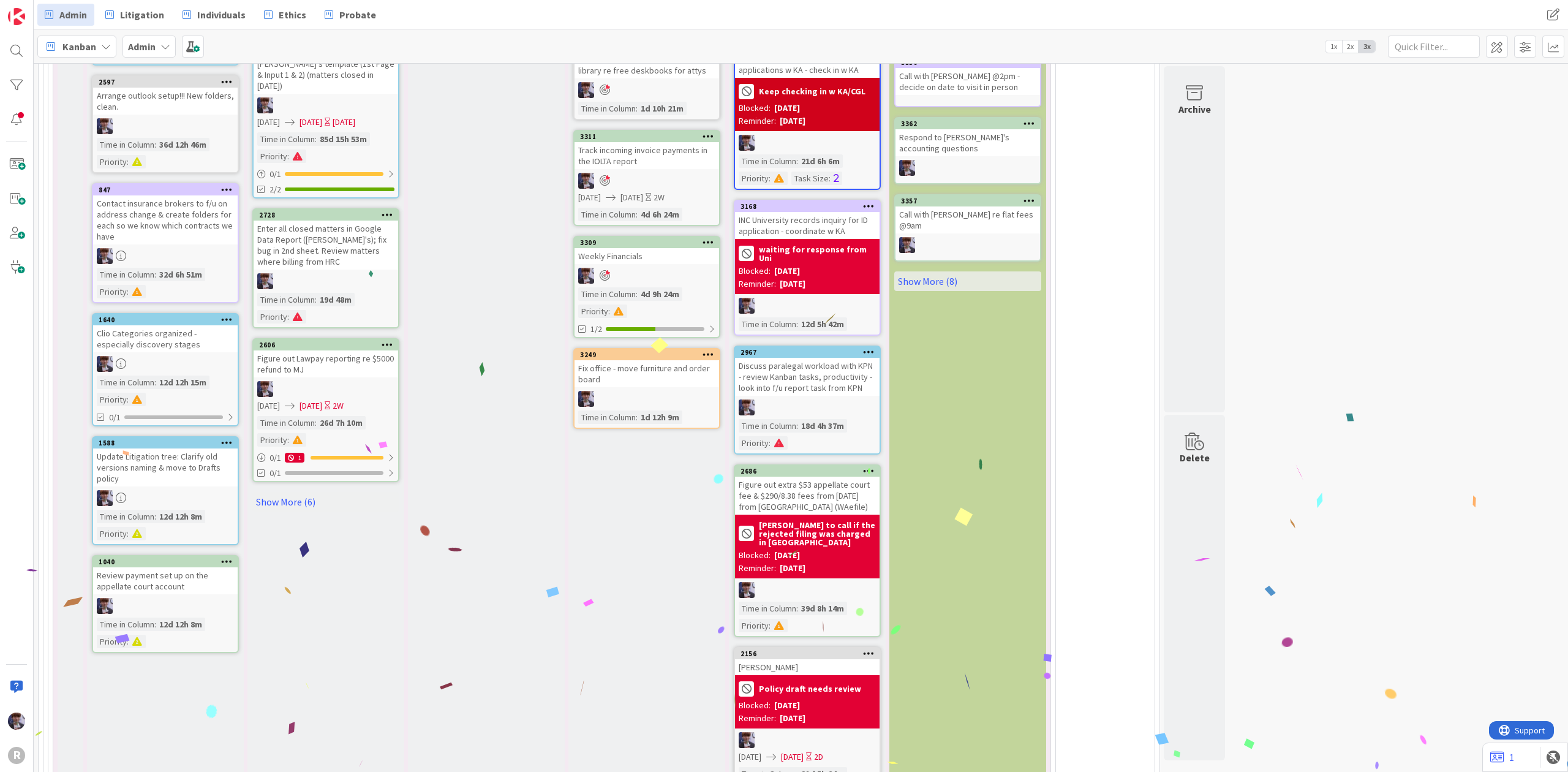
scroll to position [3582, 0]
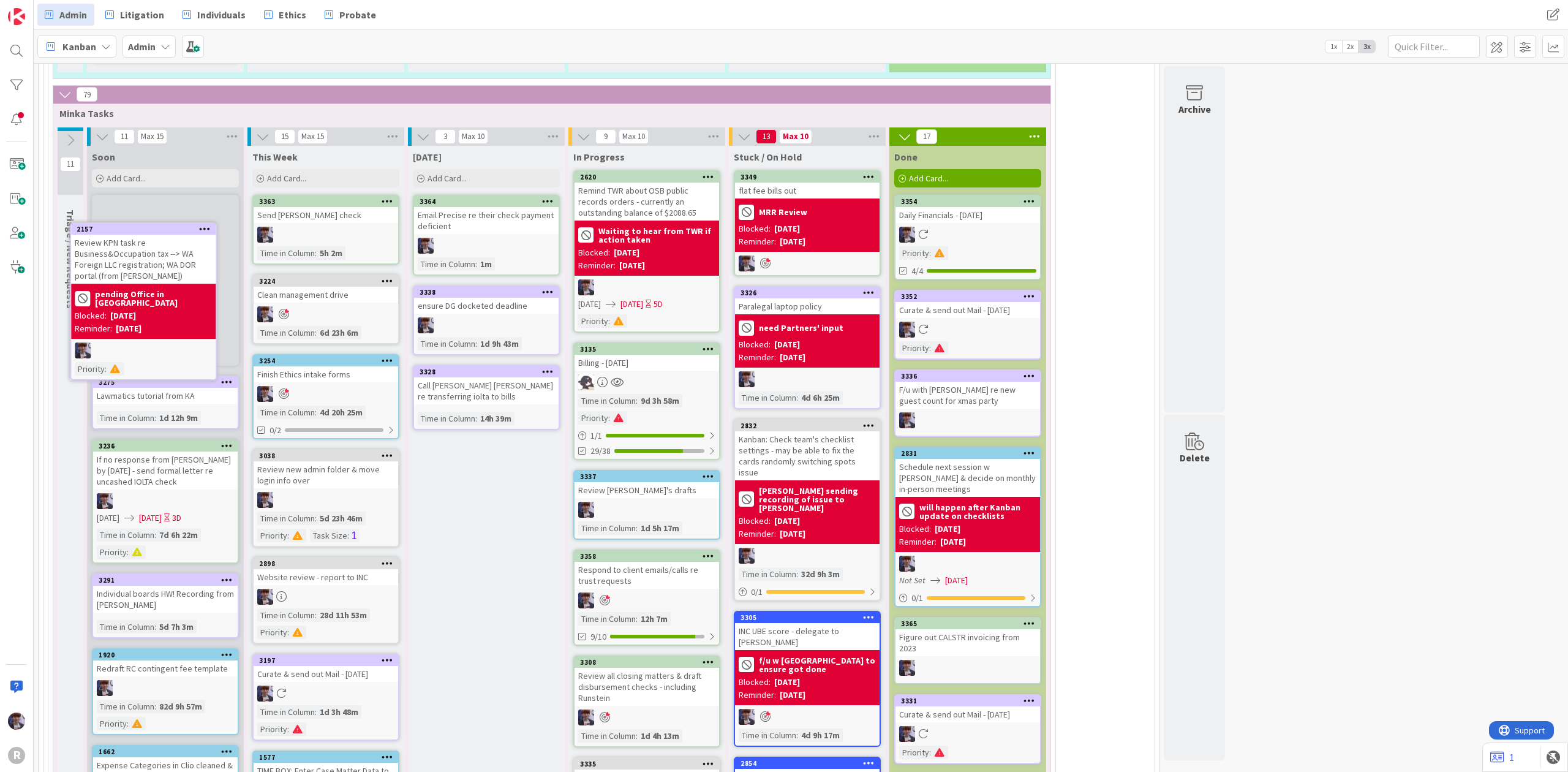
scroll to position [2821, 0]
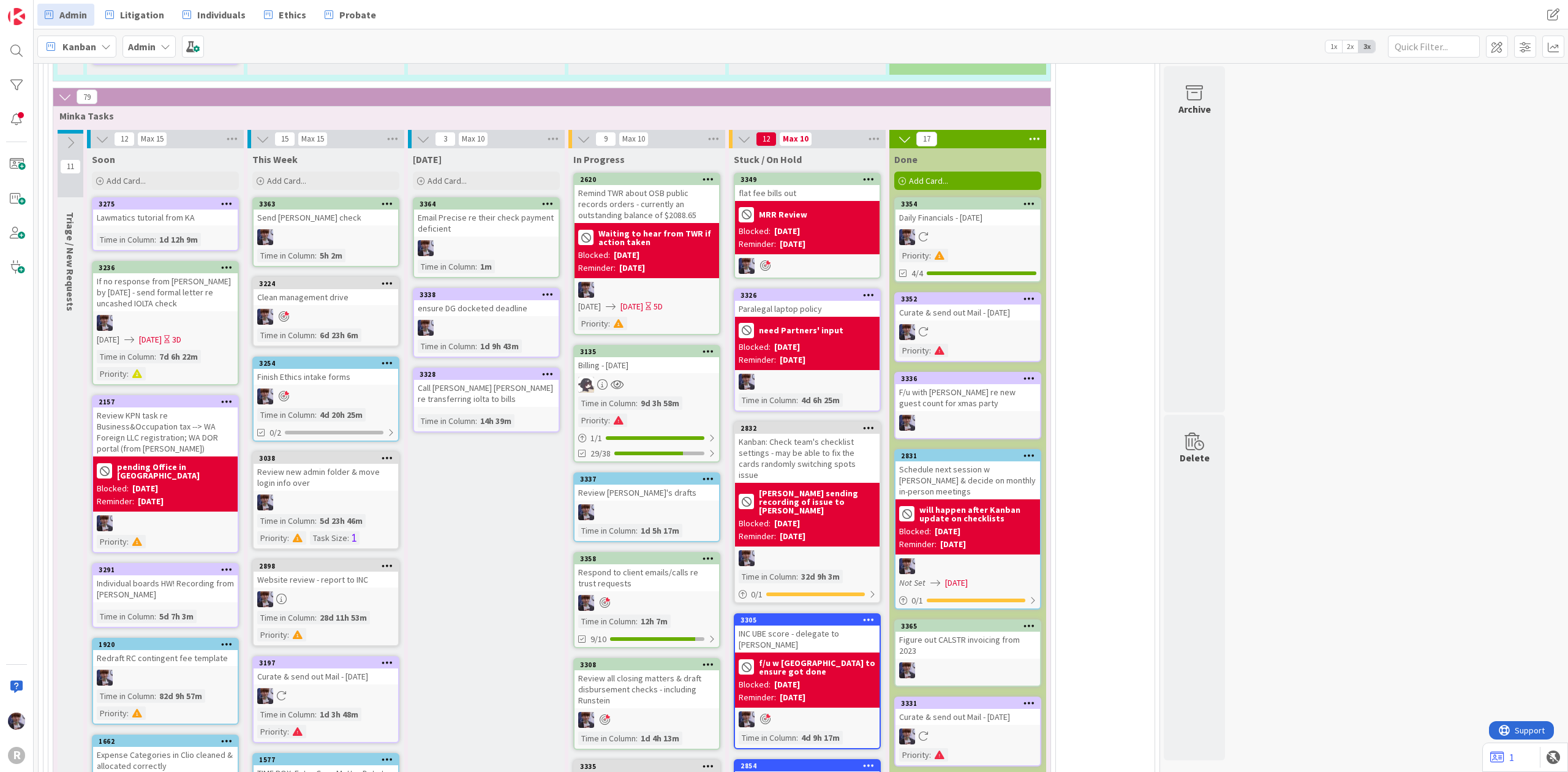
type textarea "x"
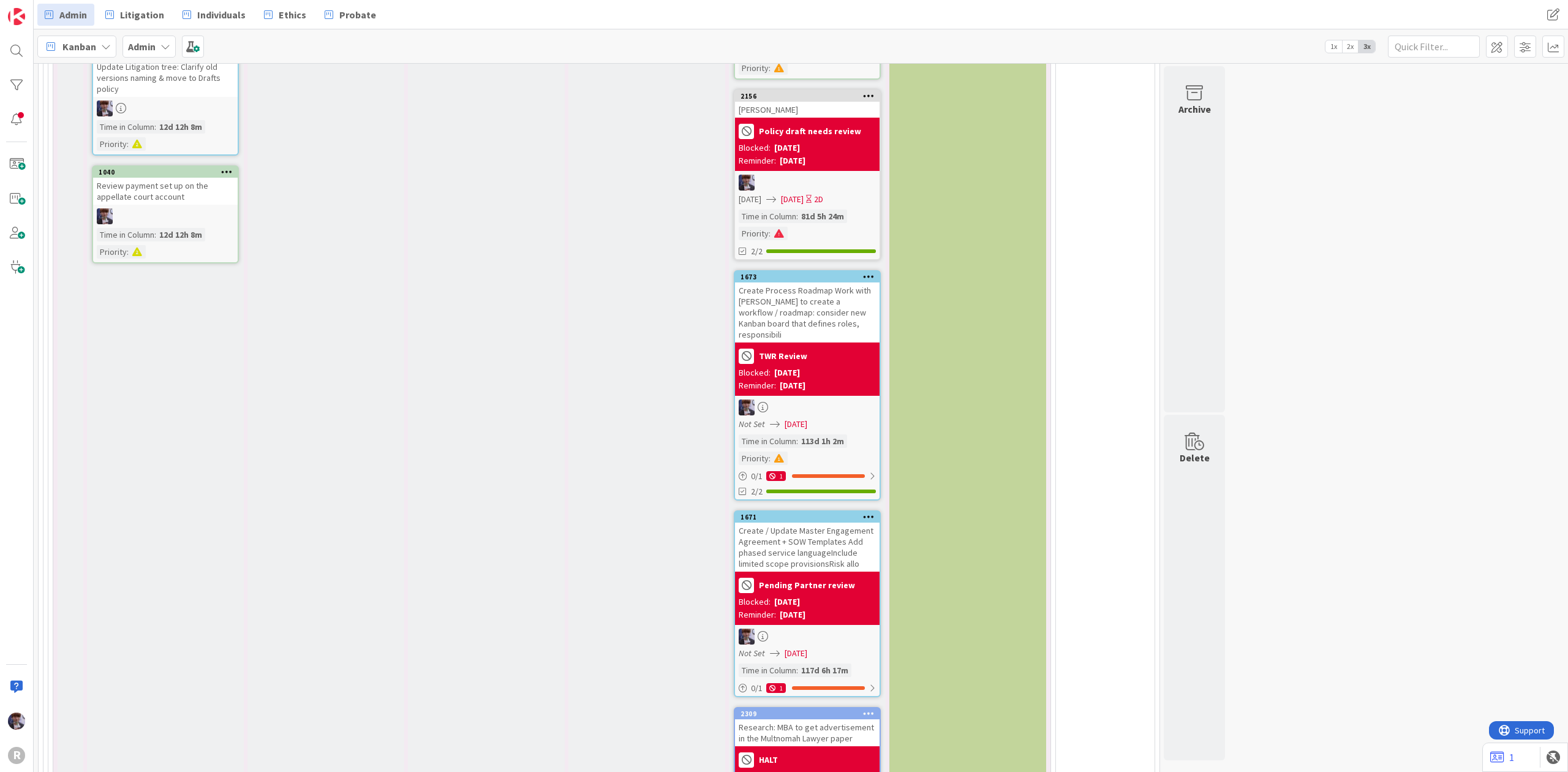
scroll to position [4181, 0]
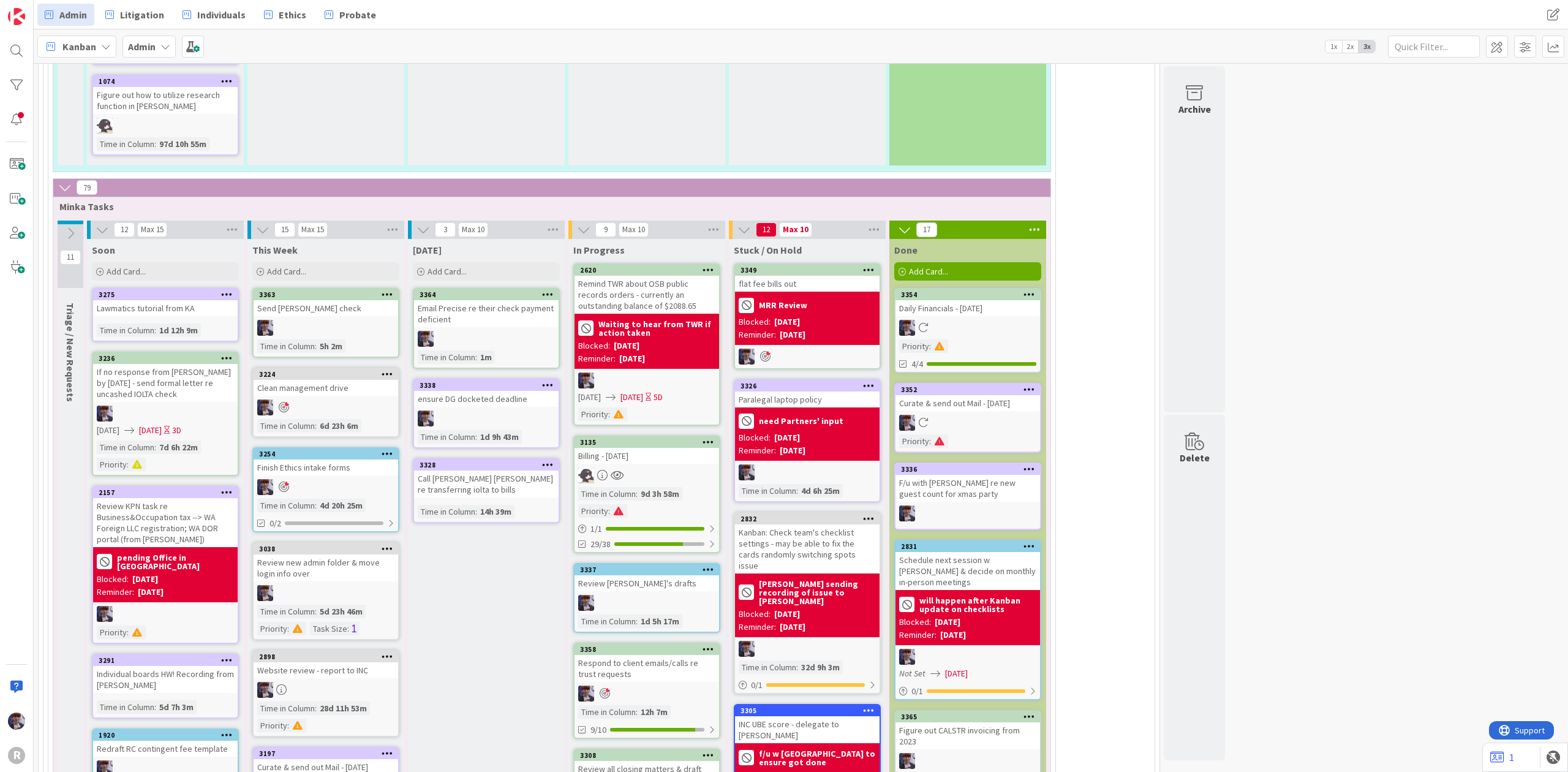
scroll to position [2685, 0]
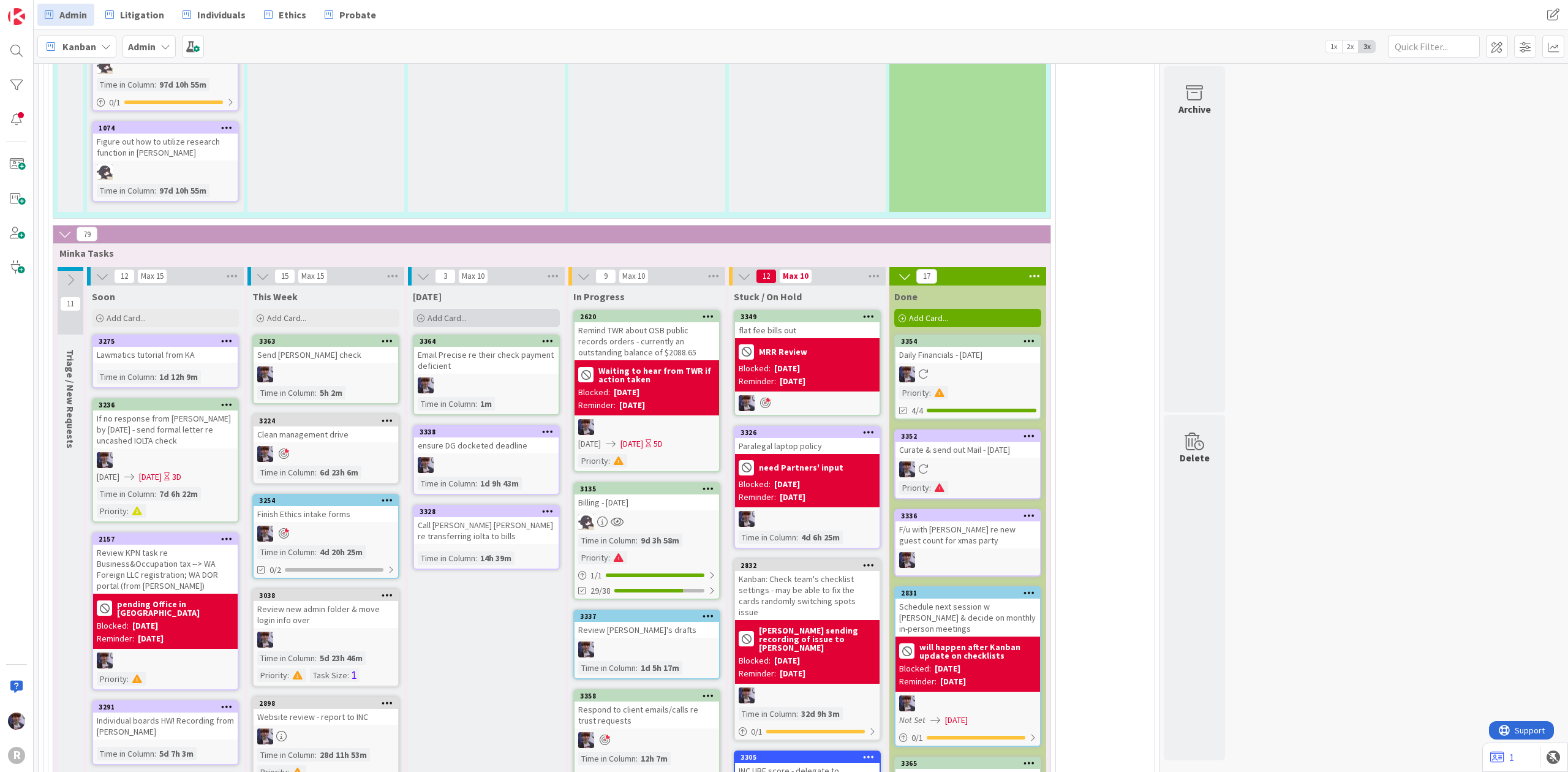
click at [522, 309] on div "Add Card..." at bounding box center [485, 318] width 147 height 18
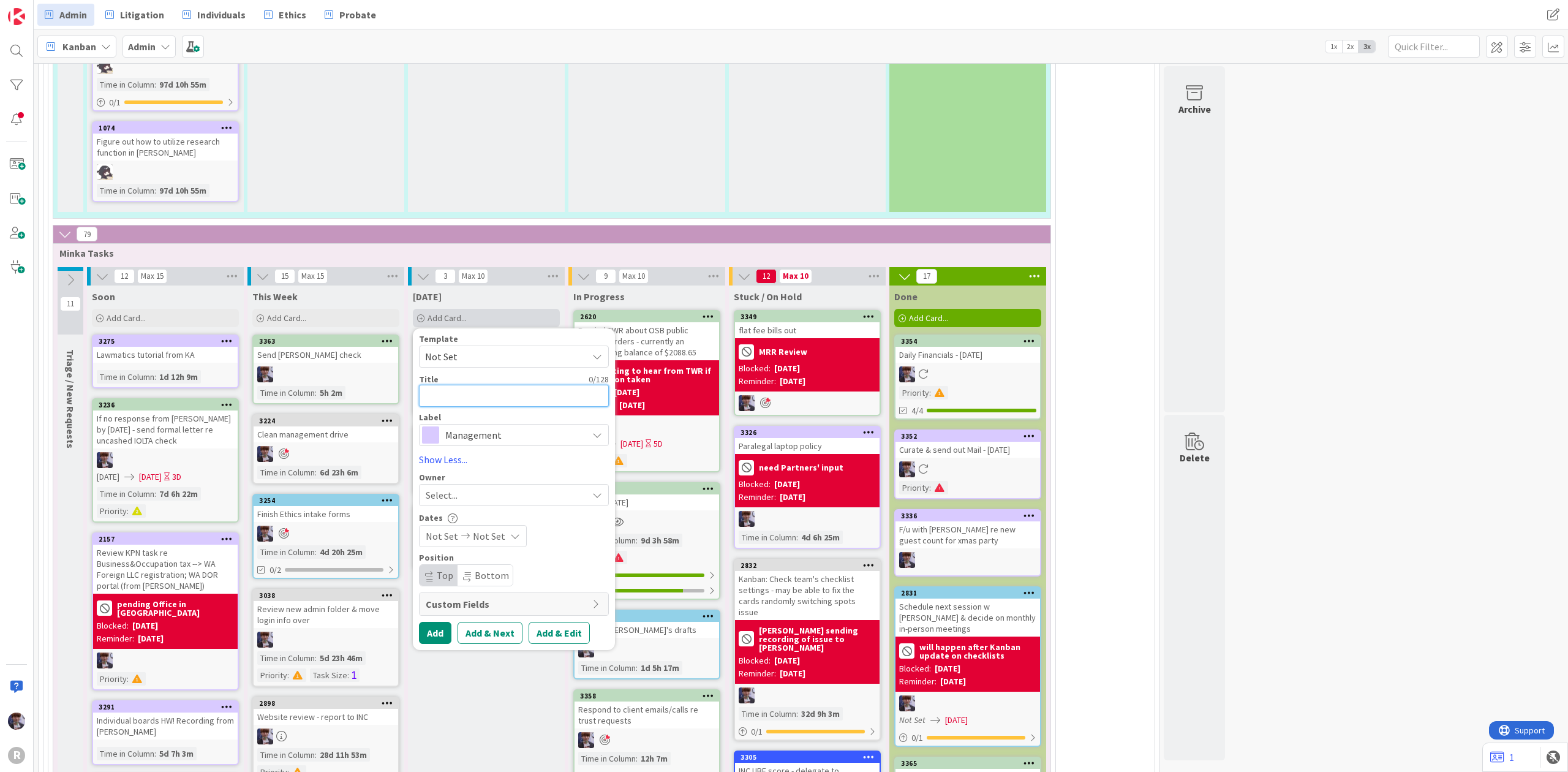
type textarea "P"
type textarea "x"
type textarea "Pr"
type textarea "x"
type textarea "Pre"
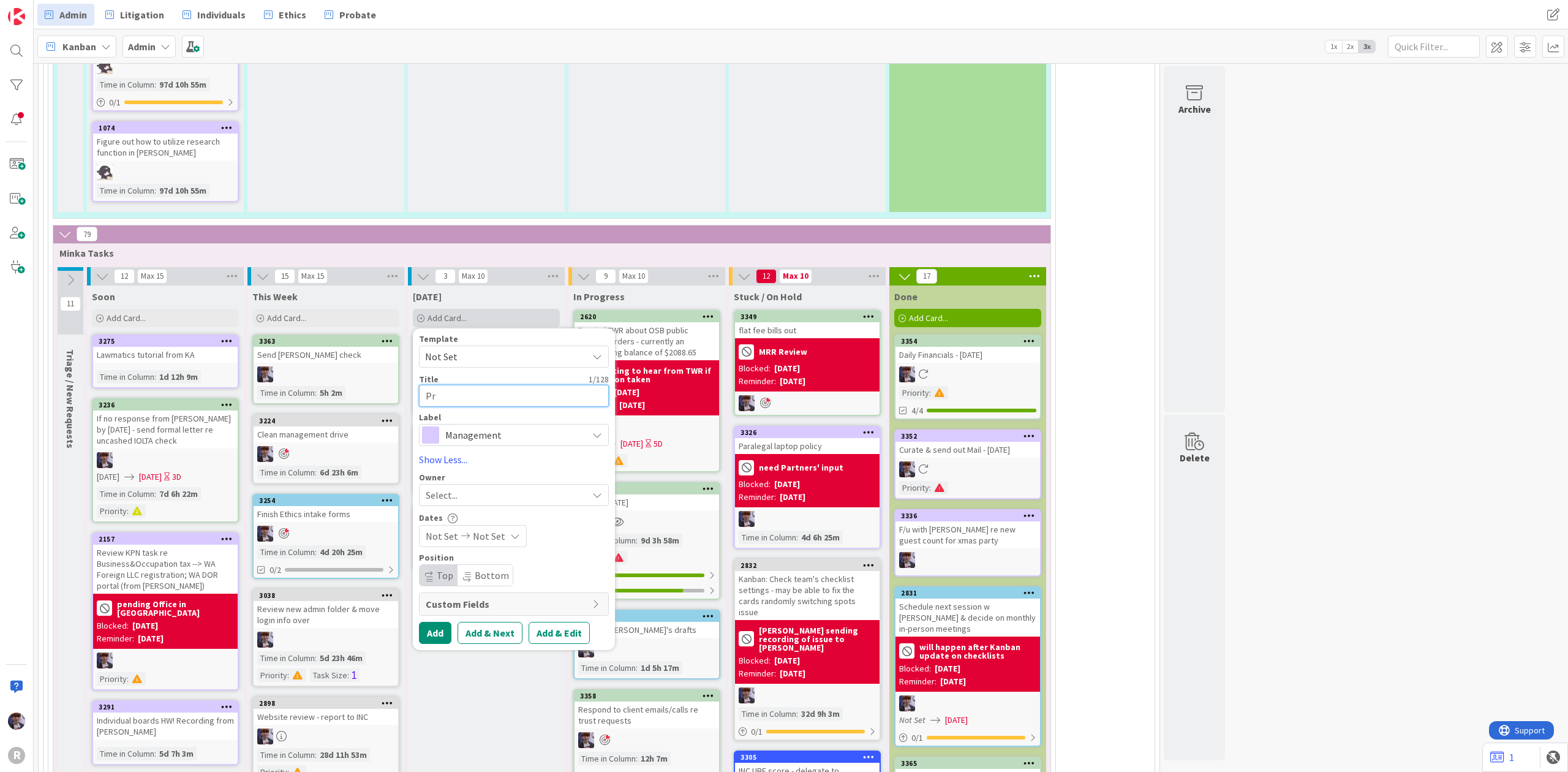
type textarea "x"
type textarea "Prep"
type textarea "x"
type textarea "Prepa"
type textarea "x"
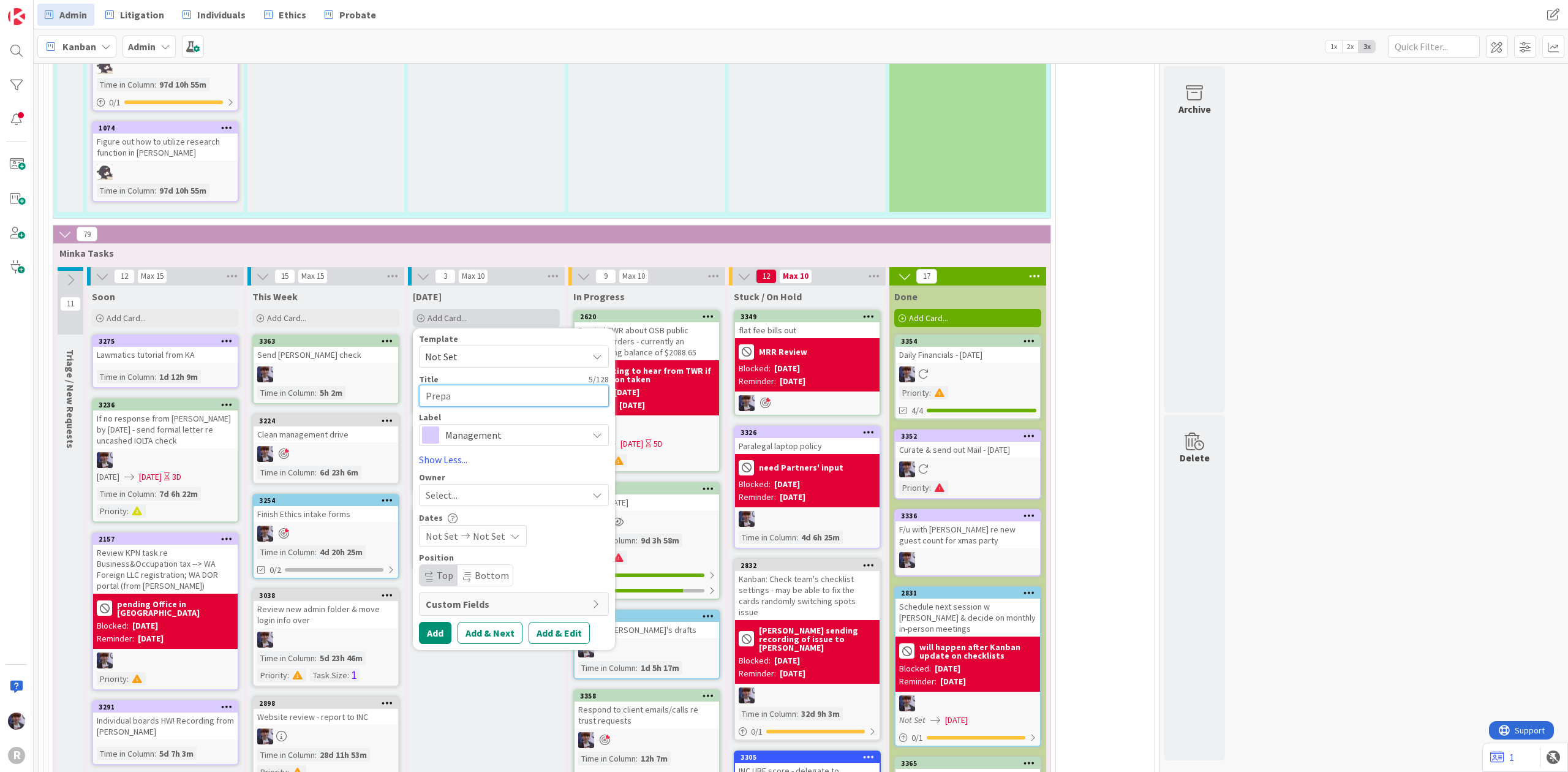
type textarea "Prepar"
type textarea "x"
type textarea "Prepare"
type textarea "x"
type textarea "Prepared"
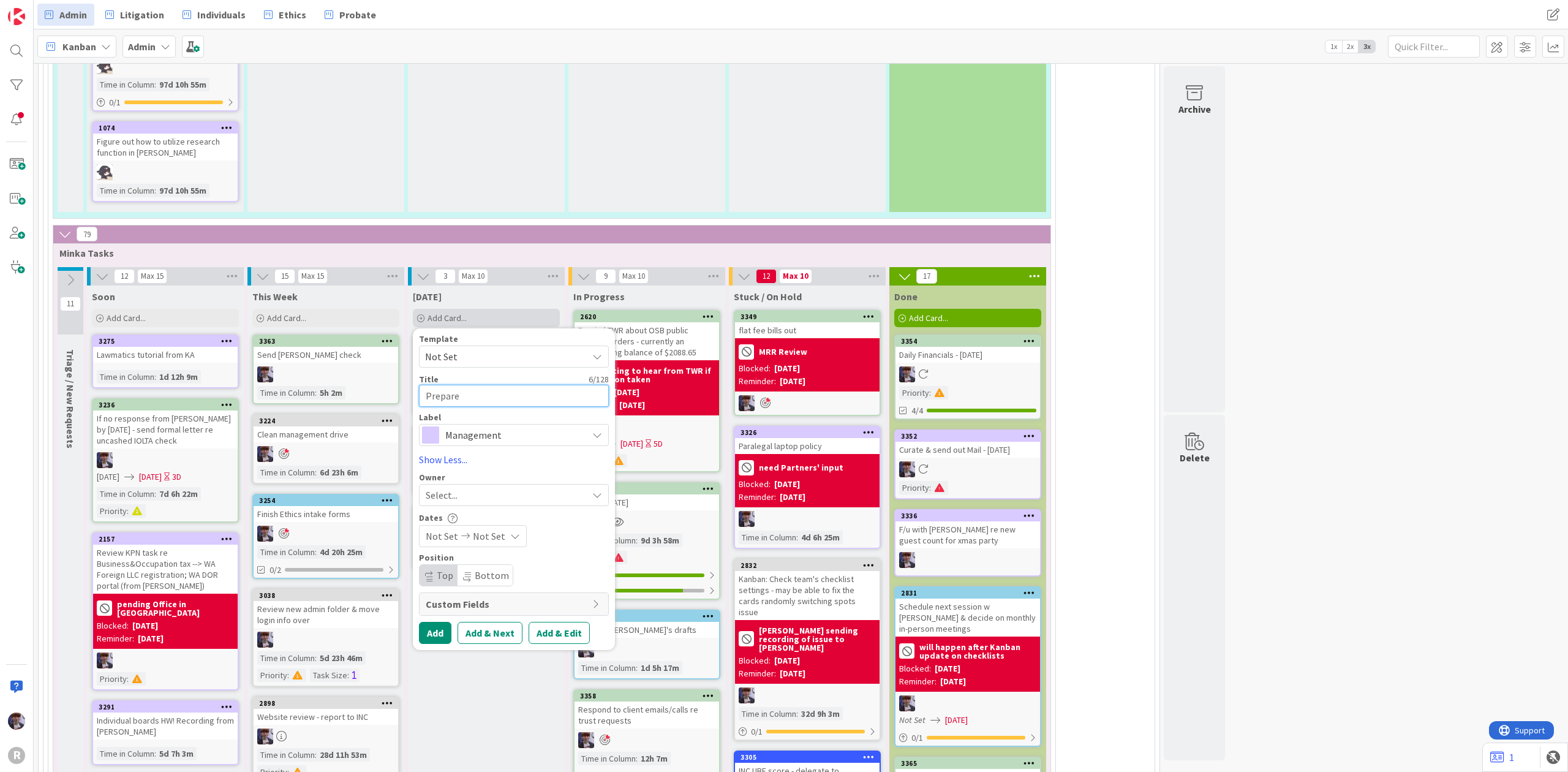
type textarea "x"
type textarea "Prepared"
type textarea "x"
type textarea "Prepared t"
type textarea "x"
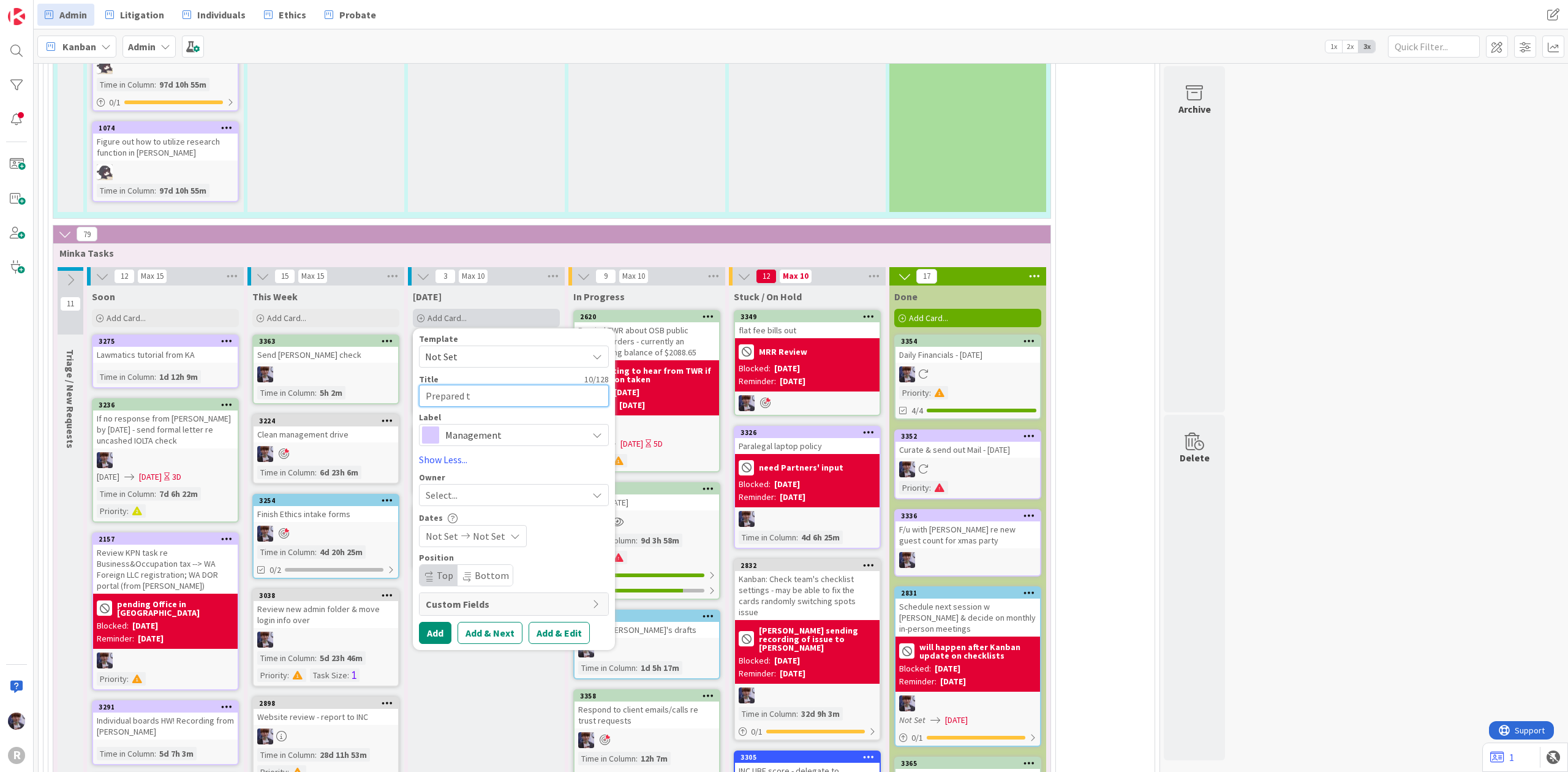
type textarea "Prepared tu"
type textarea "x"
type textarea "Prepared tut"
type textarea "x"
type textarea "Prepared tuto"
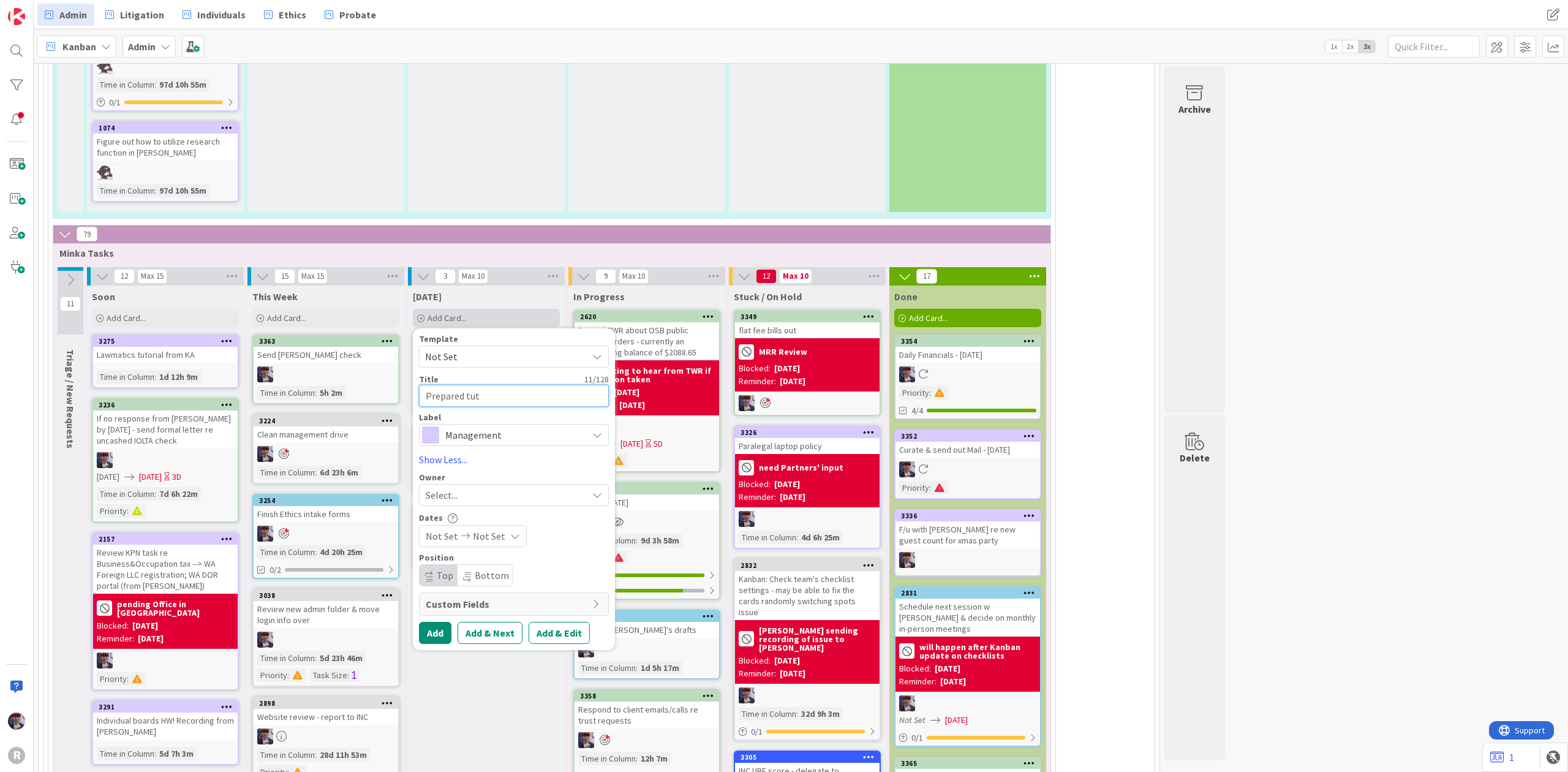
type textarea "x"
type textarea "Prepared tutor"
type textarea "x"
type textarea "Prepared tutori"
type textarea "x"
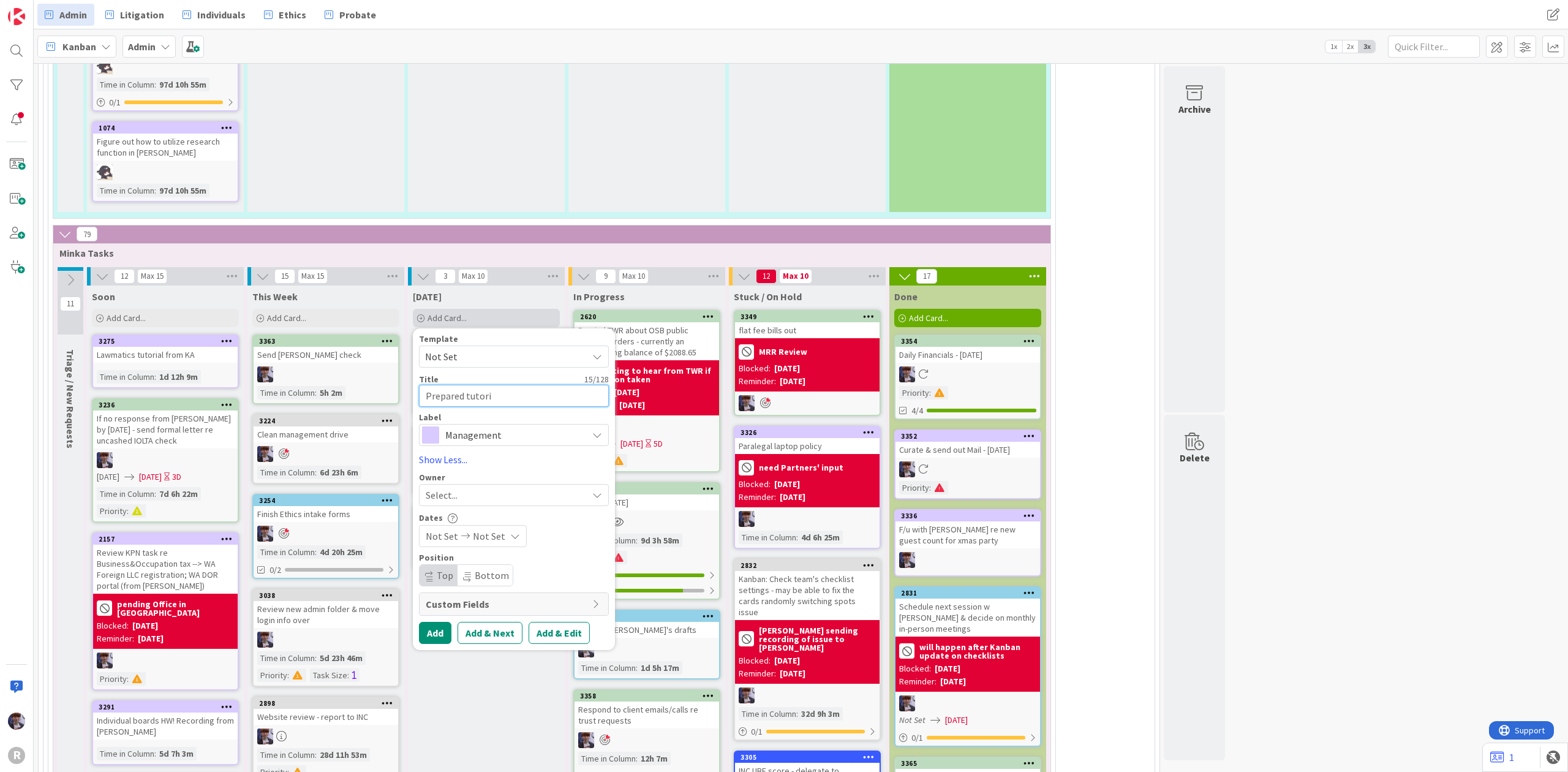
type textarea "Prepared tutoria"
type textarea "x"
type textarea "Prepared tutorial"
type textarea "x"
type textarea "Prepared tutorials"
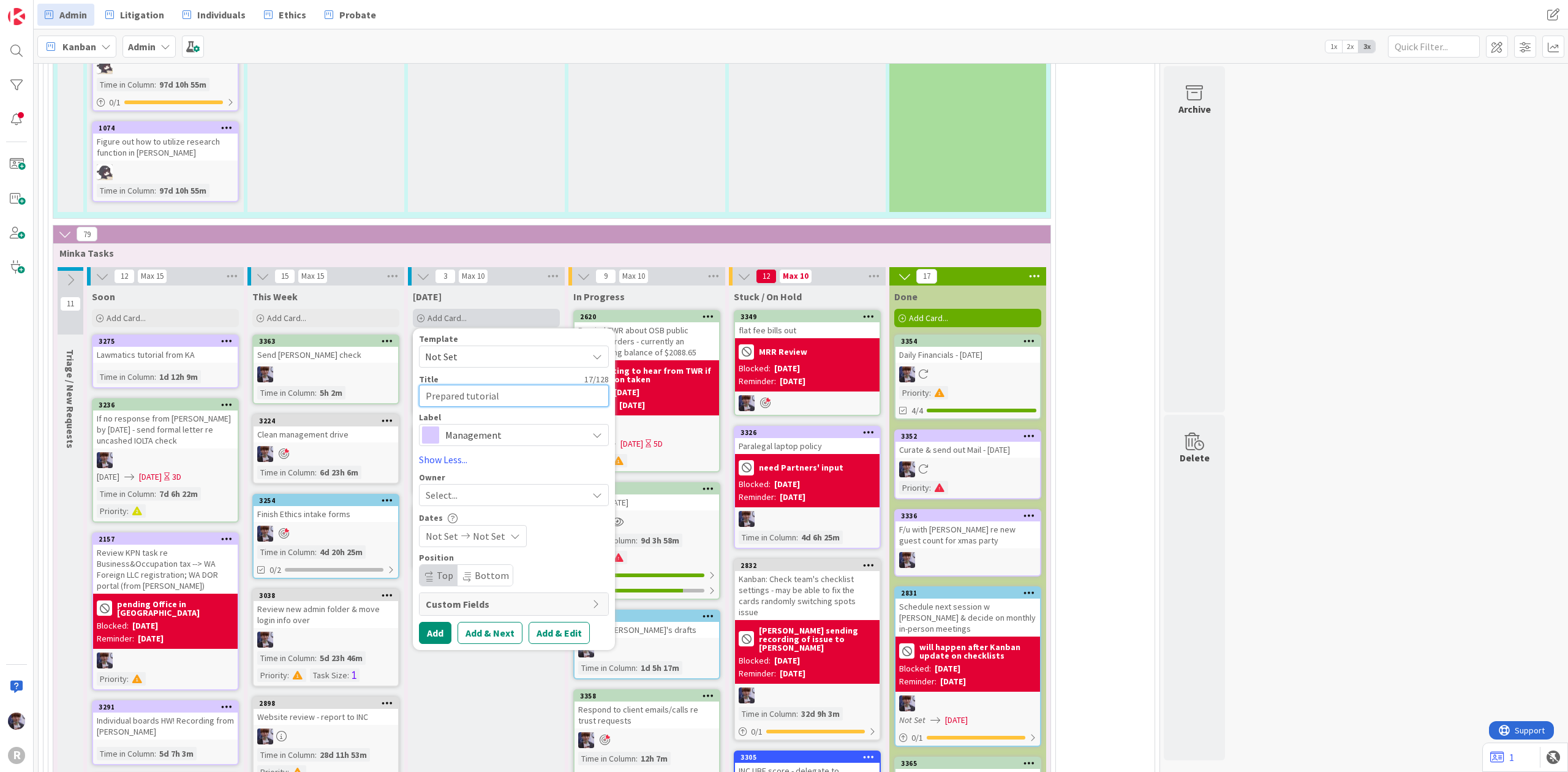
type textarea "x"
type textarea "Prepared tutorials"
type textarea "x"
type textarea "Prepared tutorials f"
type textarea "x"
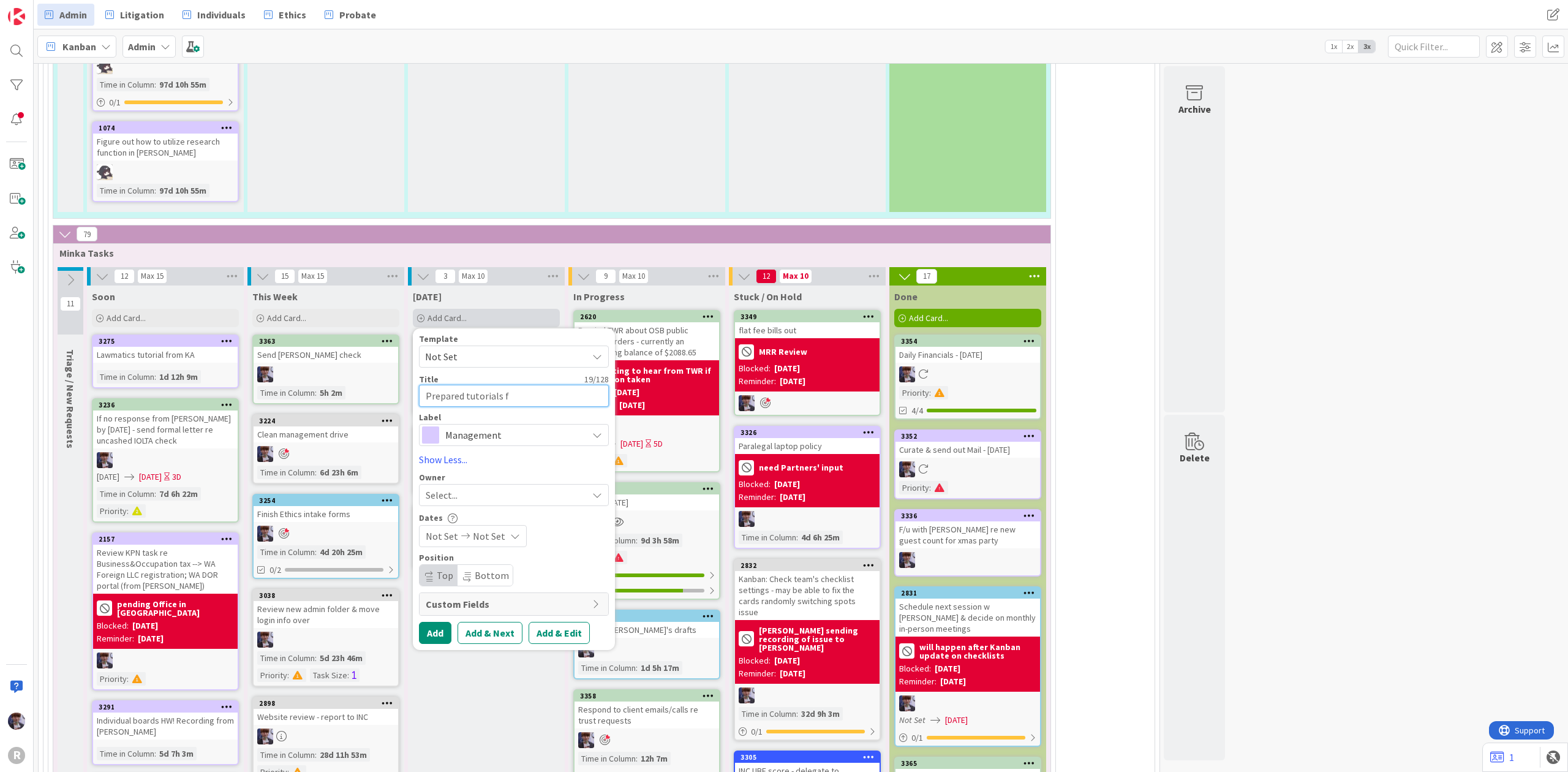
type textarea "Prepared tutorials fo"
type textarea "x"
type textarea "Prepared tutorials for"
type textarea "x"
type textarea "Prepared tutorials for"
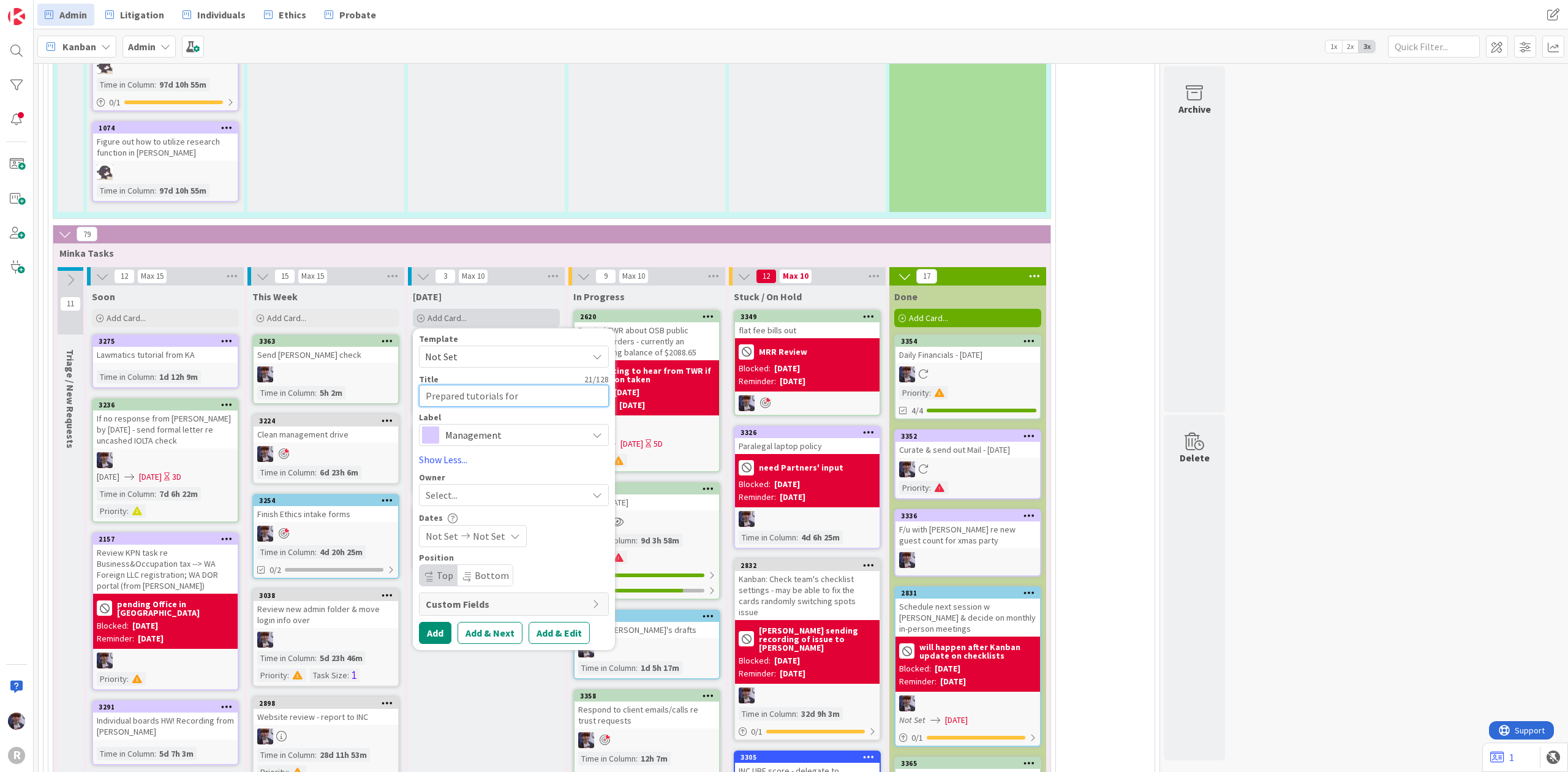
type textarea "x"
type textarea "Prepared tutorials for p"
type textarea "x"
type textarea "Prepared tutorials for pr"
type textarea "x"
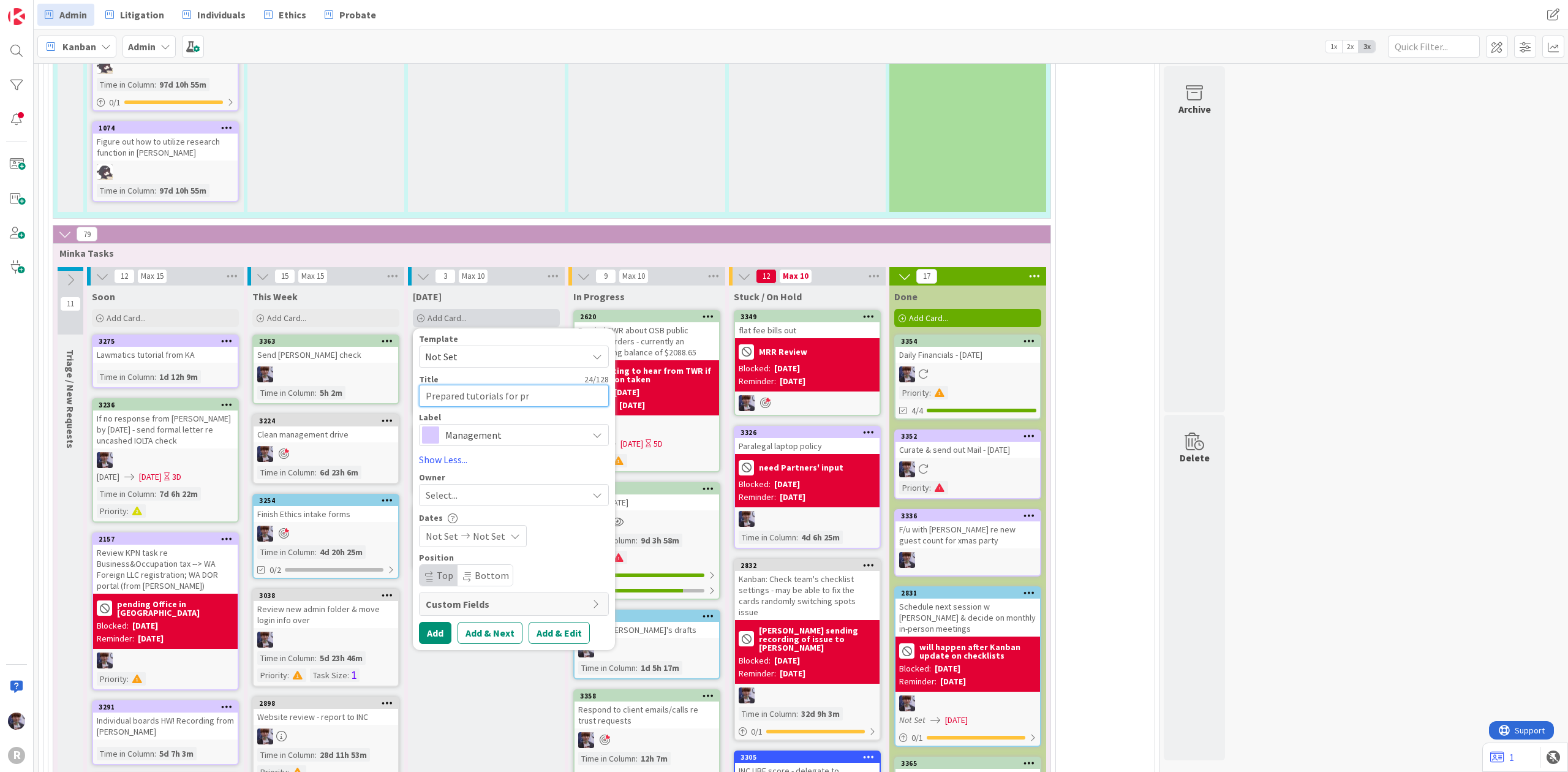
type textarea "Prepared tutorials for pre"
type textarea "x"
type textarea "Prepared tutorials for prep"
type textarea "x"
type textarea "Prepared tutorials for prepa"
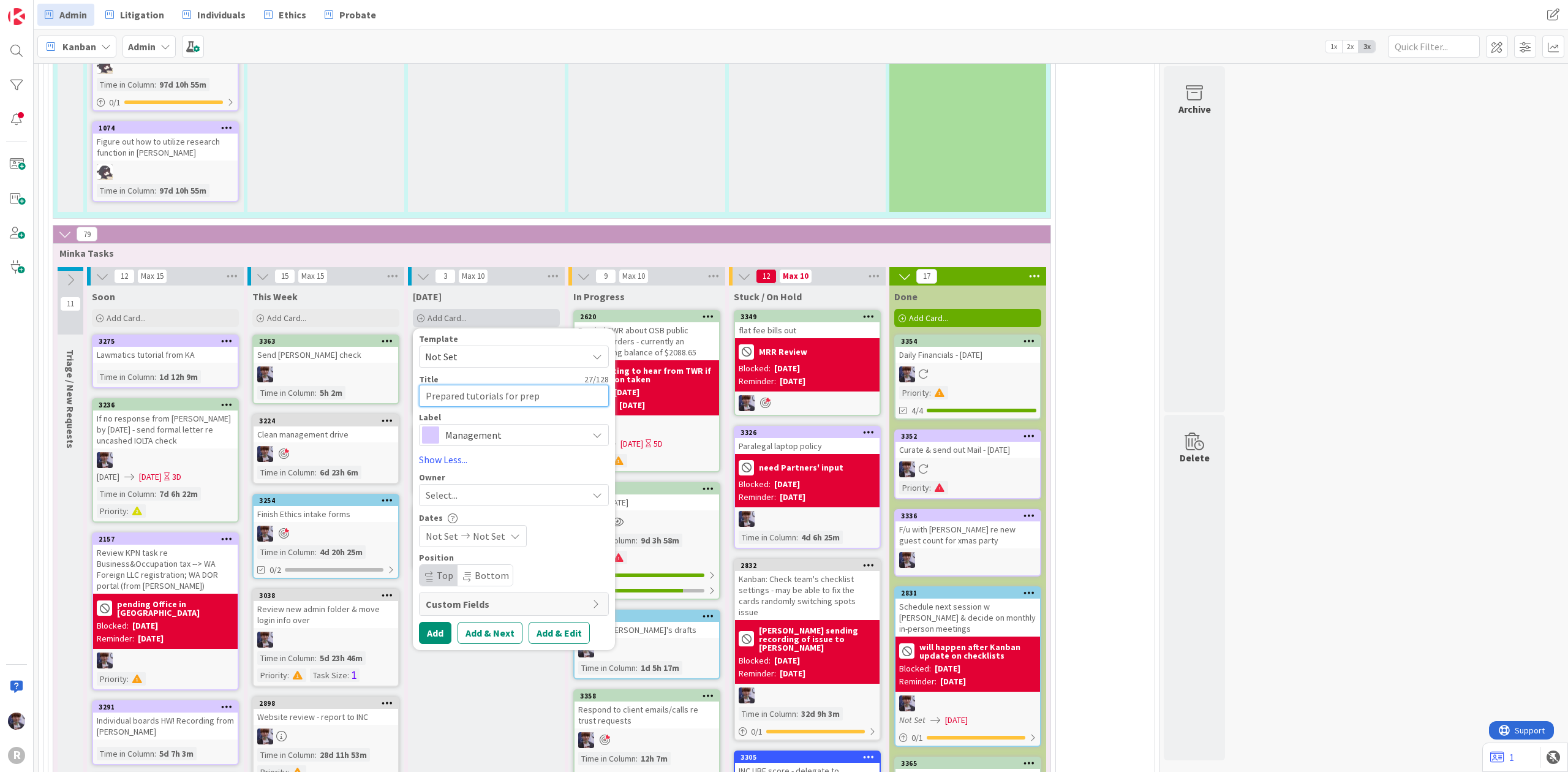
type textarea "x"
type textarea "Prepared tutorials for prepar"
type textarea "x"
type textarea "Prepared tutorials for prepari"
type textarea "x"
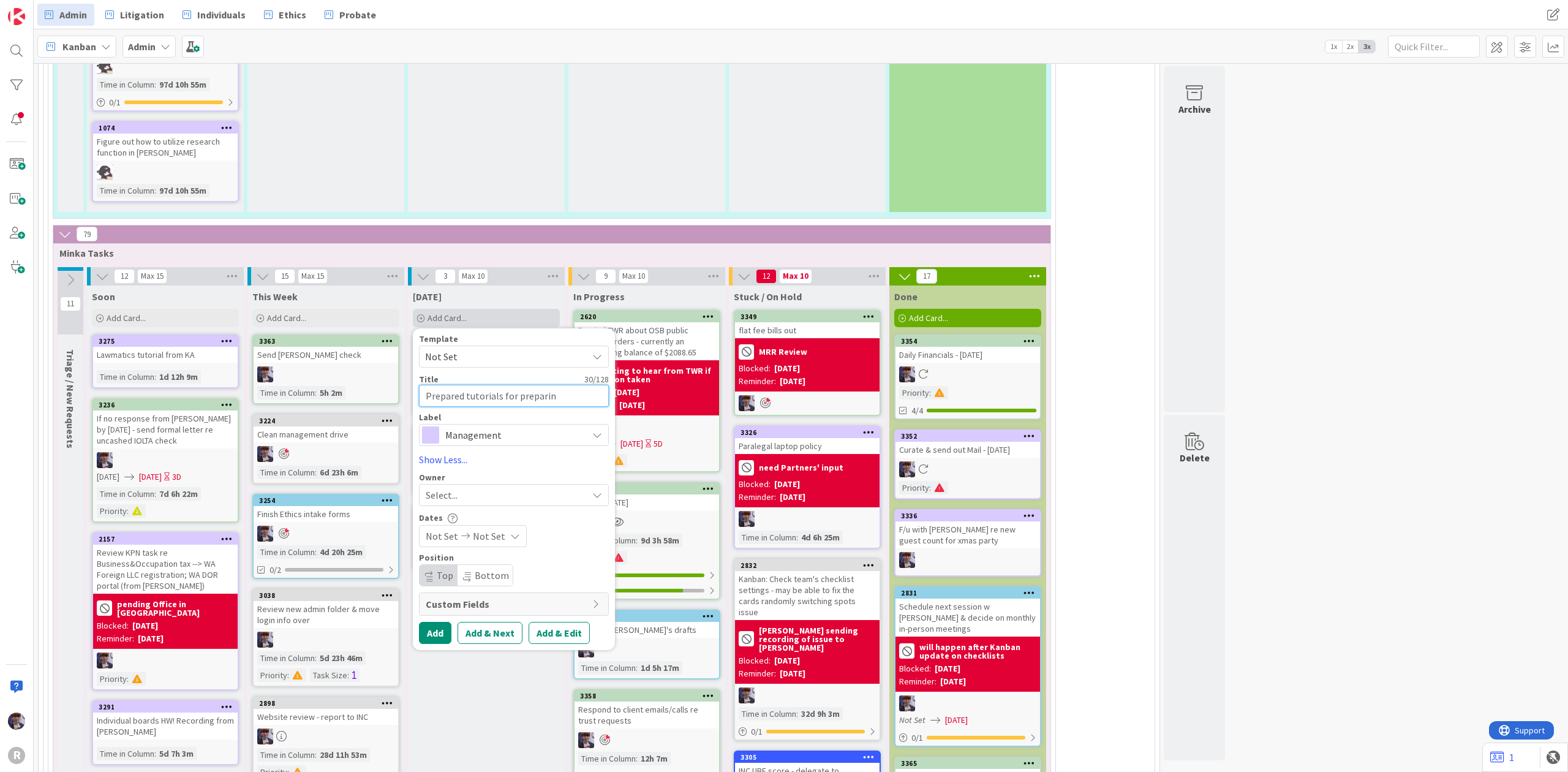
type textarea "Prepared tutorials for preparing"
type textarea "x"
type textarea "Prepared tutorials for preparing"
type textarea "x"
type textarea "Prepared tutorials for preparing b"
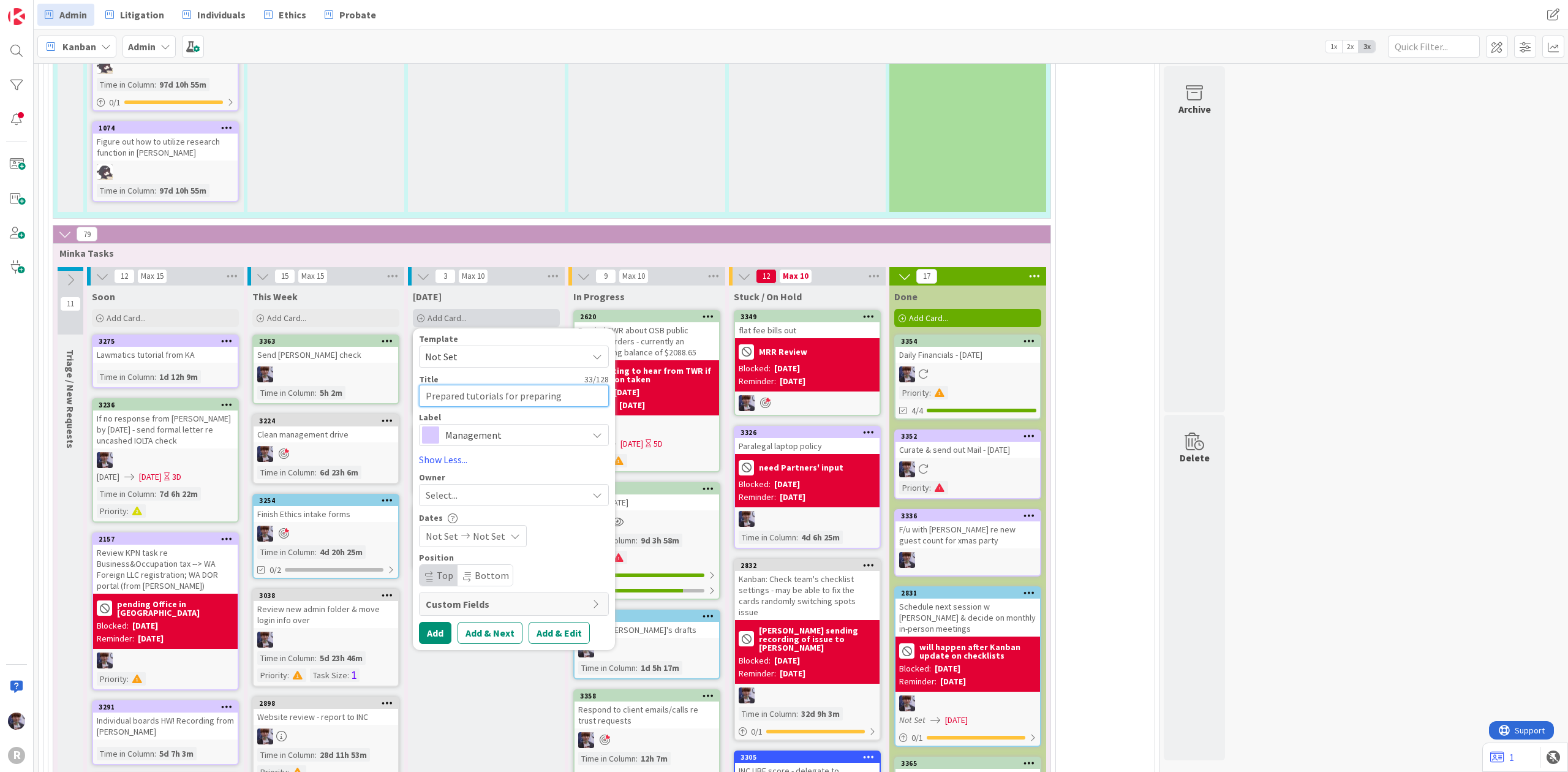
type textarea "x"
type textarea "Prepared tutorials for preparing"
type textarea "x"
type textarea "Prepared tutorials for preparing m"
type textarea "x"
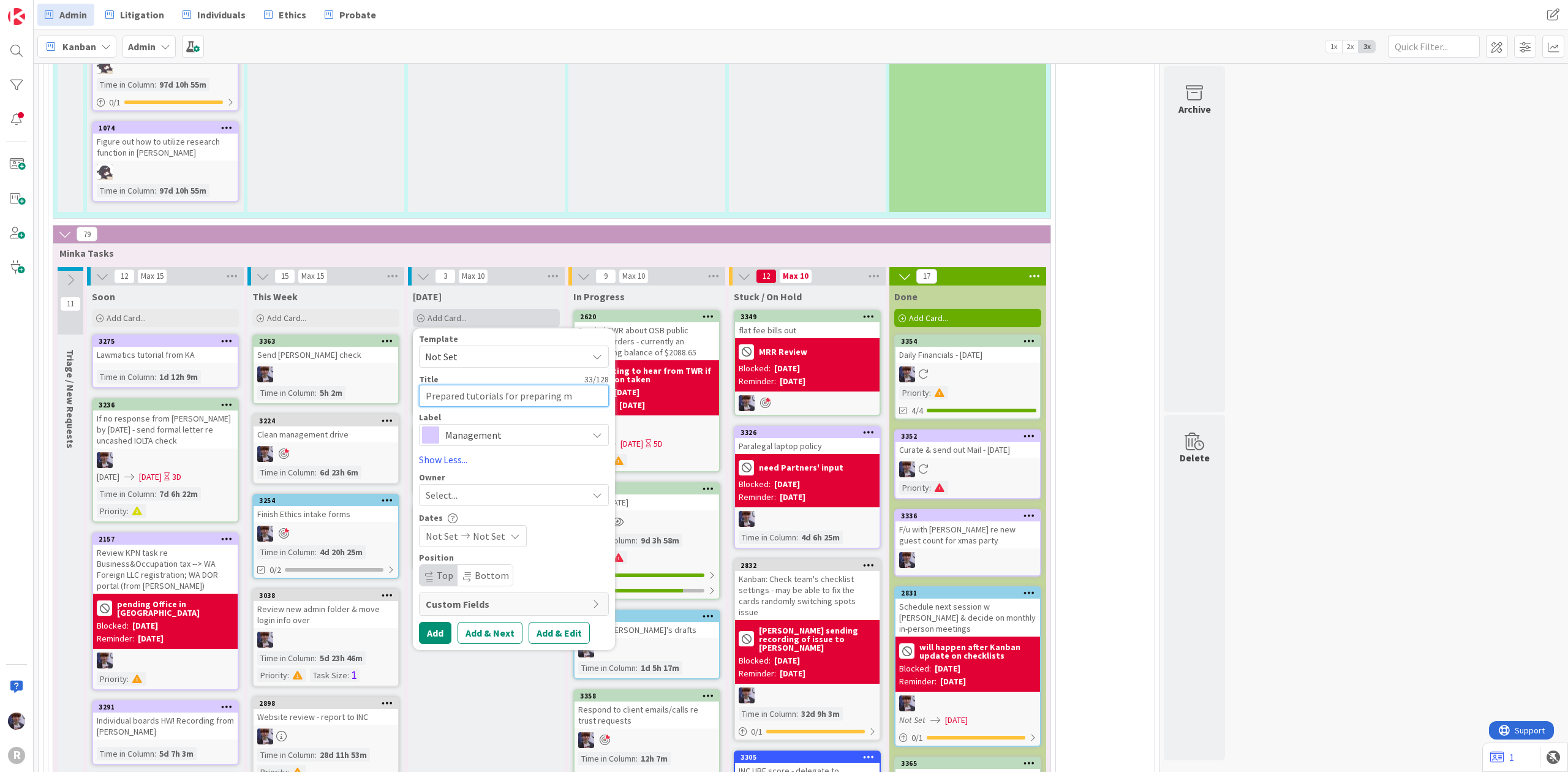
type textarea "Prepared tutorials for preparing ma"
type textarea "x"
type textarea "Prepared tutorials for preparing man"
type textarea "x"
type textarea "Prepared tutorials for preparing manu"
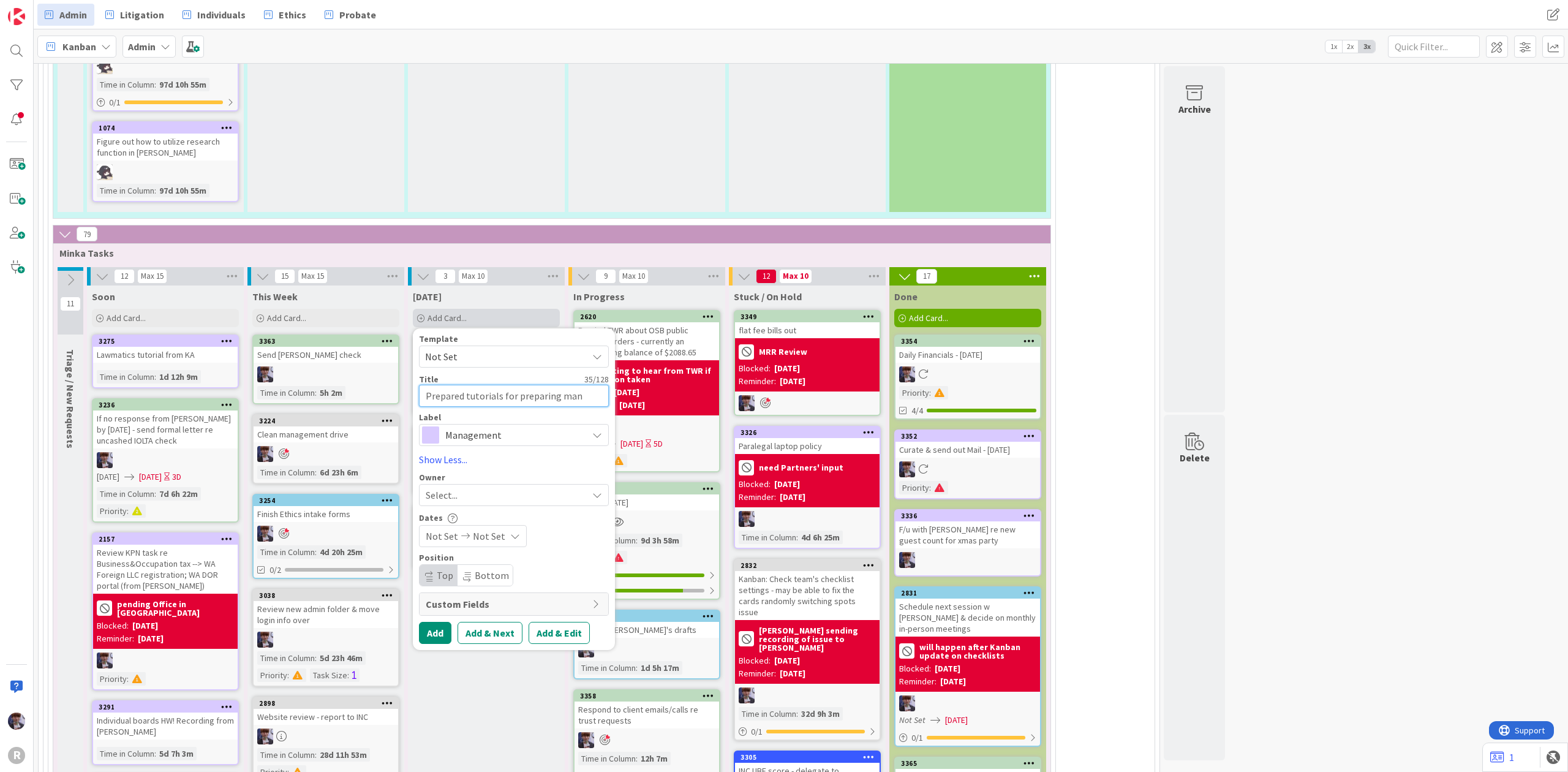
type textarea "x"
type textarea "Prepared tutorials for preparing manua"
type textarea "x"
type textarea "Prepared tutorials for preparing manual"
type textarea "x"
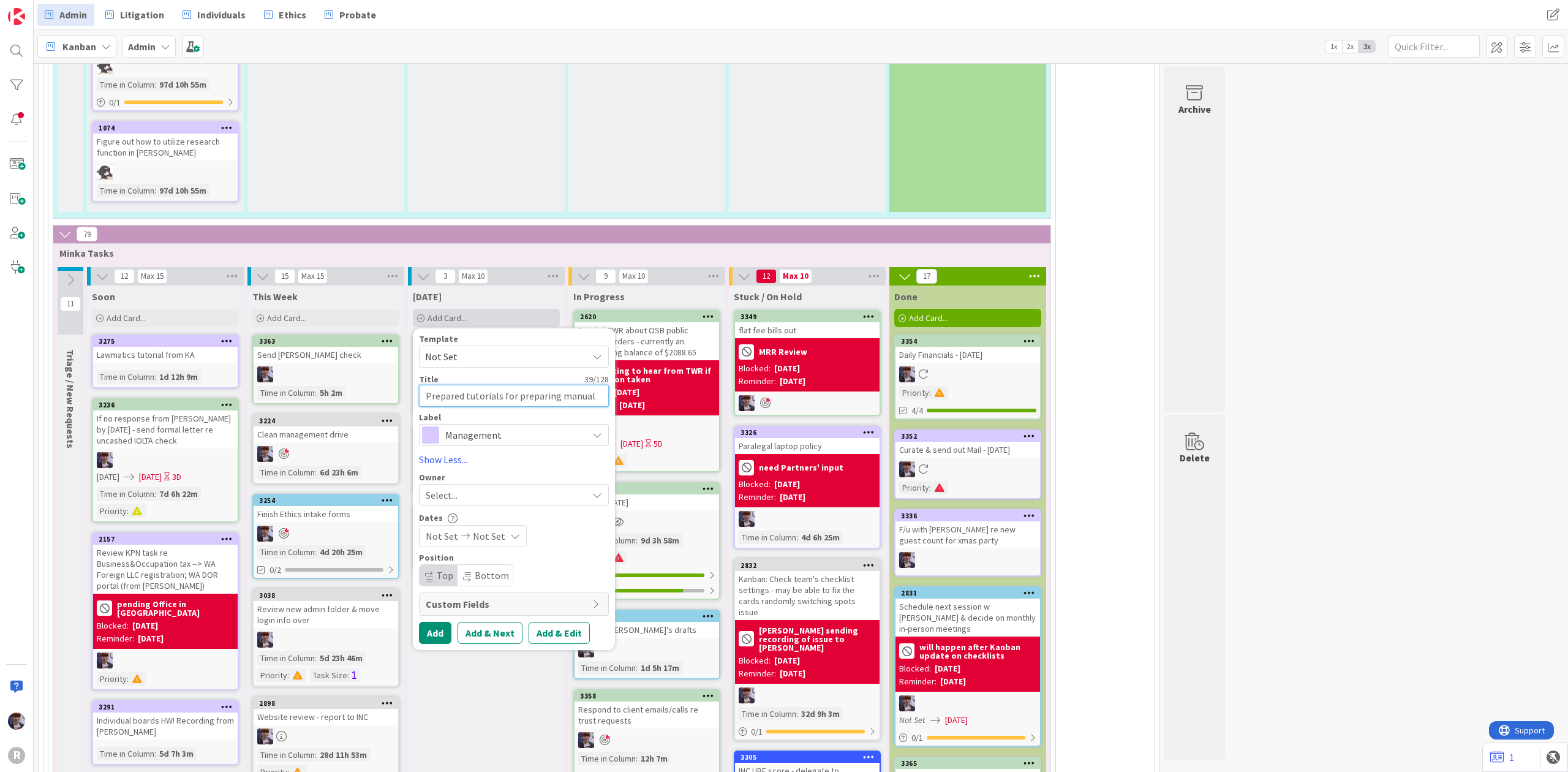
type textarea "Prepared tutorials for preparing manual"
type textarea "x"
type textarea "Prepared tutorials for preparing manual"
type textarea "x"
type textarea "Prepared tutorials for preparing manual"
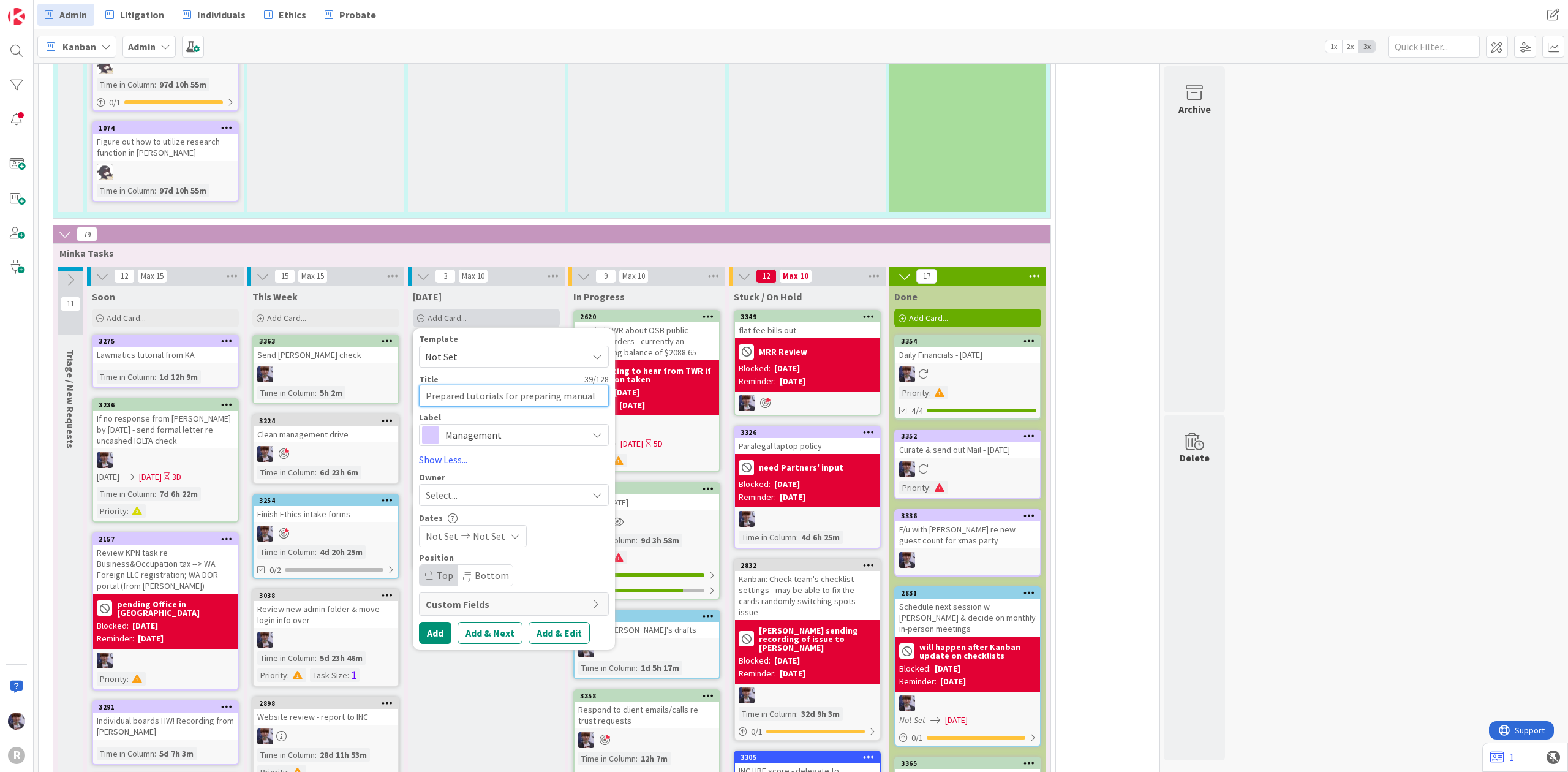
type textarea "x"
type textarea "Prepared tutorials for preparing manual f"
type textarea "x"
type textarea "Prepared tutorials for preparing manual fl"
type textarea "x"
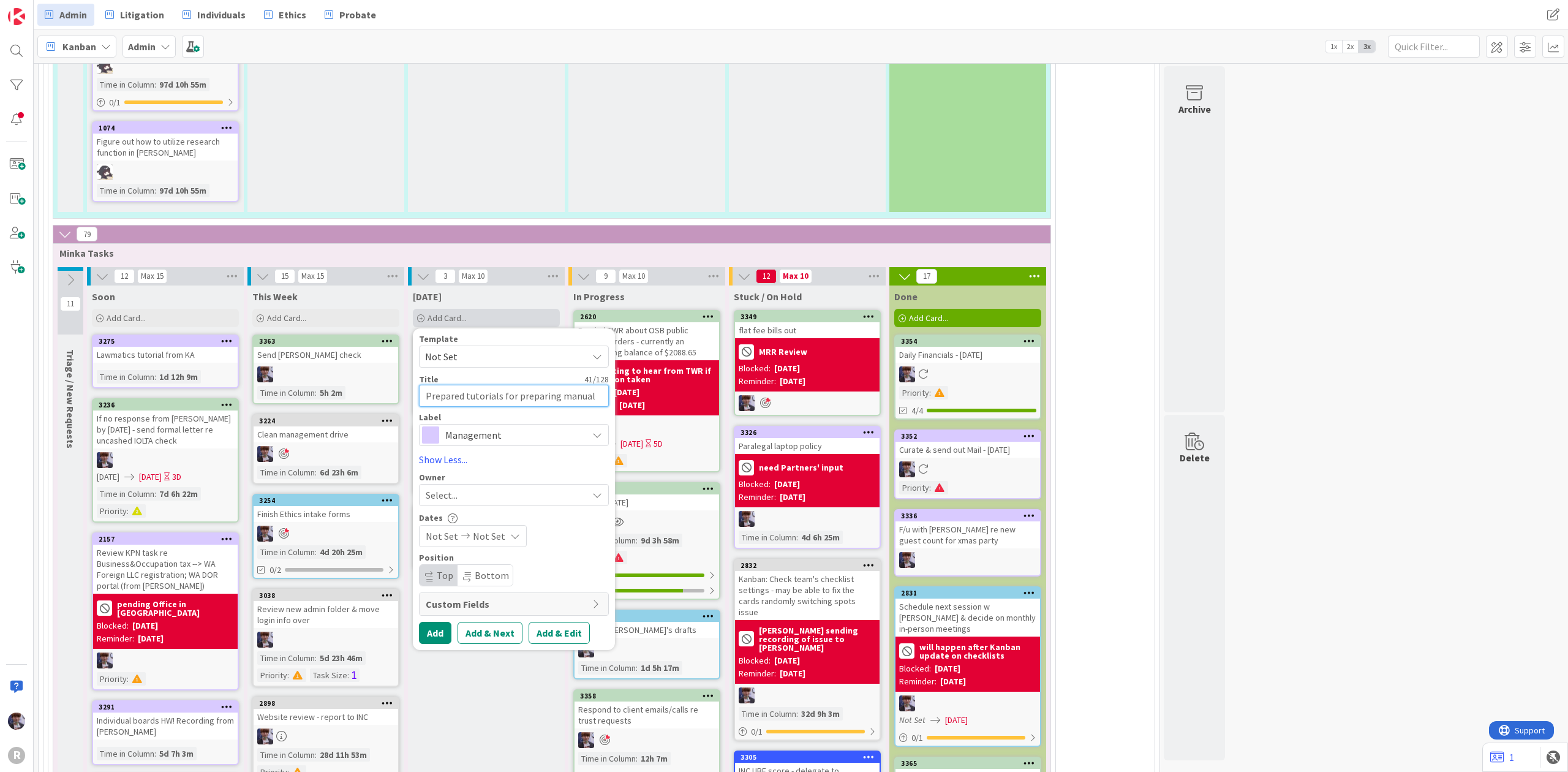
type textarea "Prepared tutorials for preparing manual fla"
type textarea "x"
type textarea "Prepared tutorials for preparing manual flat"
type textarea "x"
type textarea "Prepared tutorials for preparing manual flat"
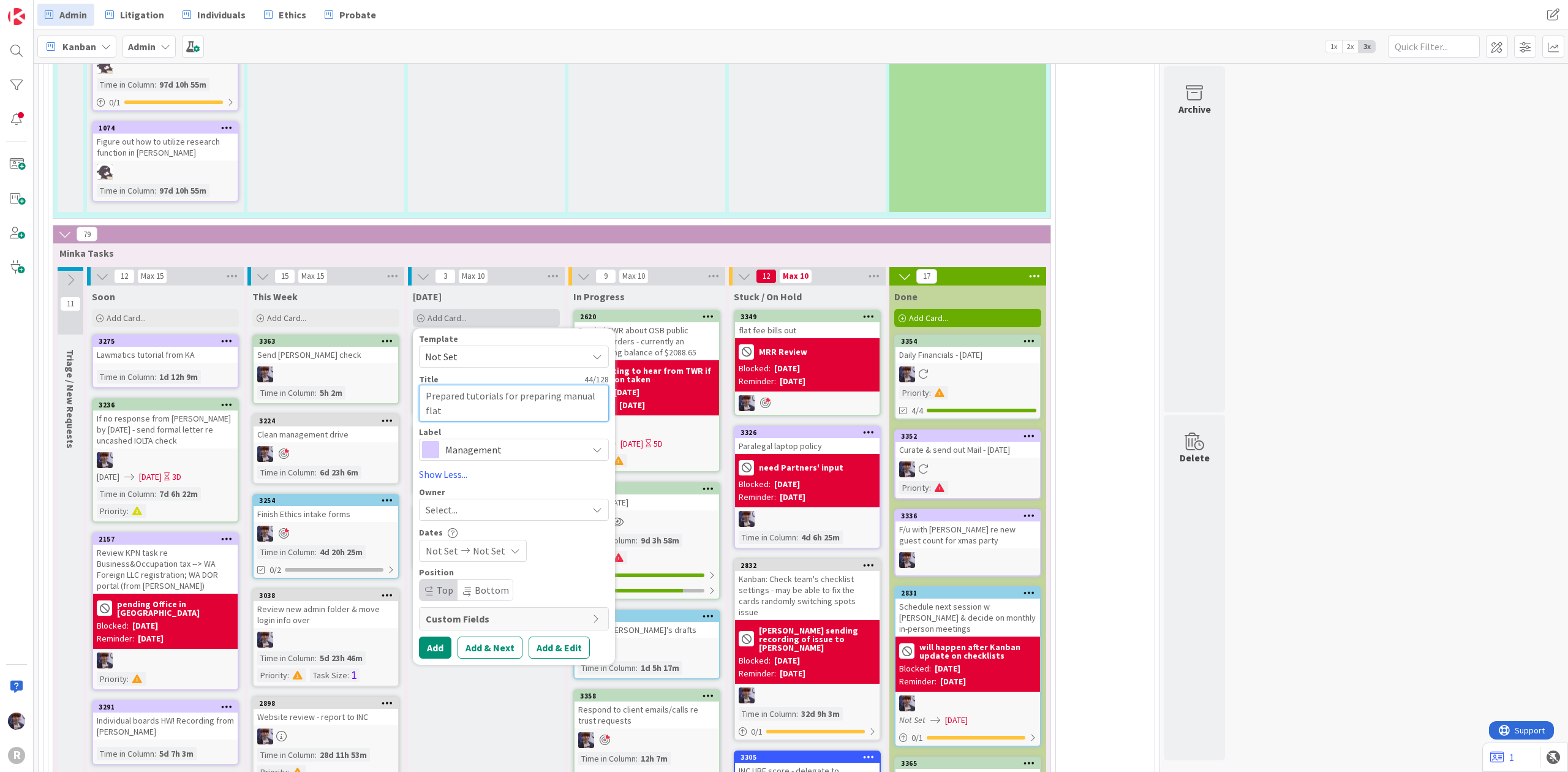
type textarea "x"
type textarea "Prepared tutorials for preparing manual flat f"
type textarea "x"
type textarea "Prepared tutorials for preparing manual flat fe"
type textarea "x"
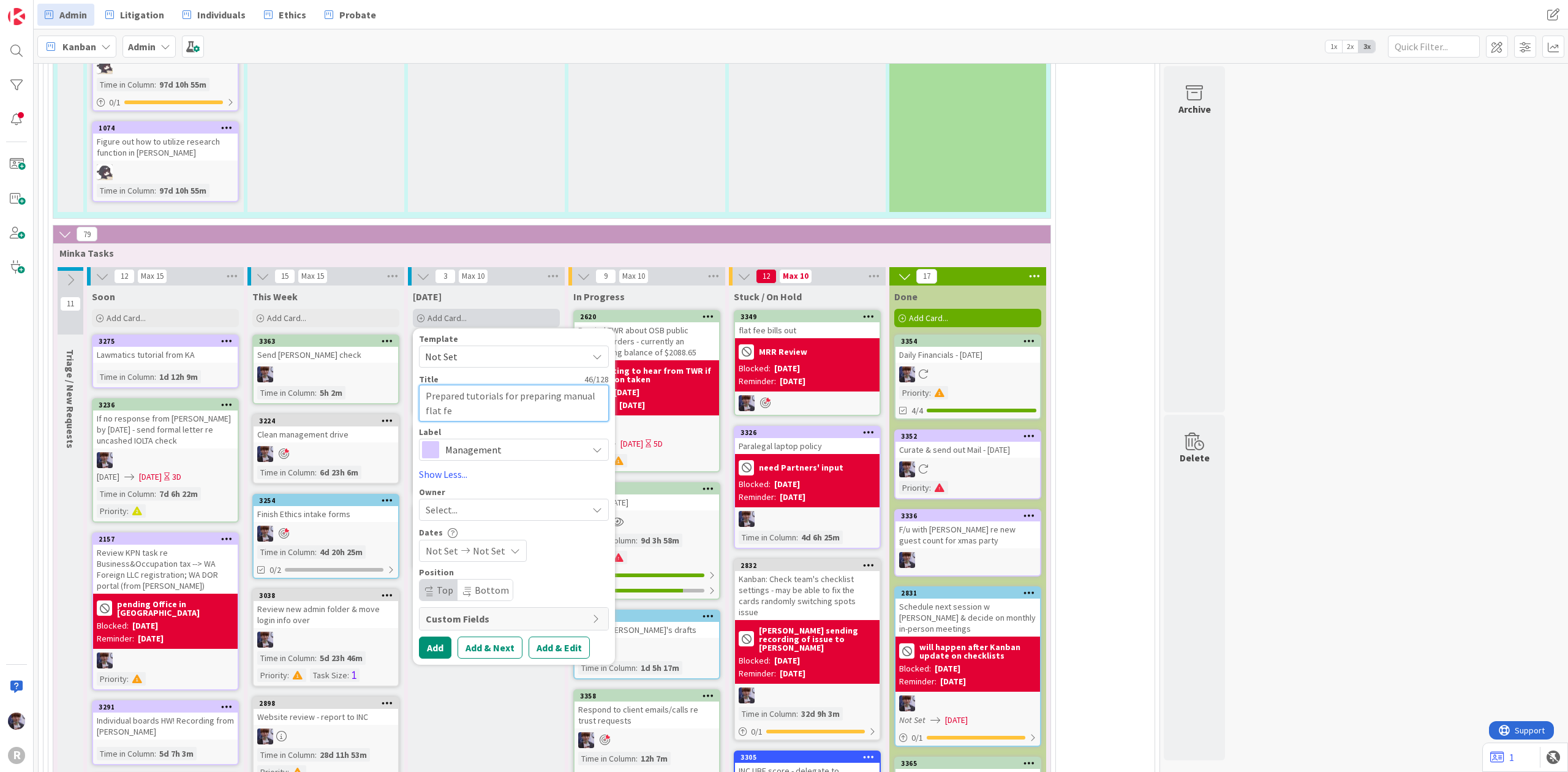
type textarea "Prepared tutorials for preparing manual flat fee"
type textarea "x"
type textarea "Prepared tutorials for preparing manual flat fee,"
type textarea "x"
type textarea "Prepared tutorials for preparing manual flat fee,"
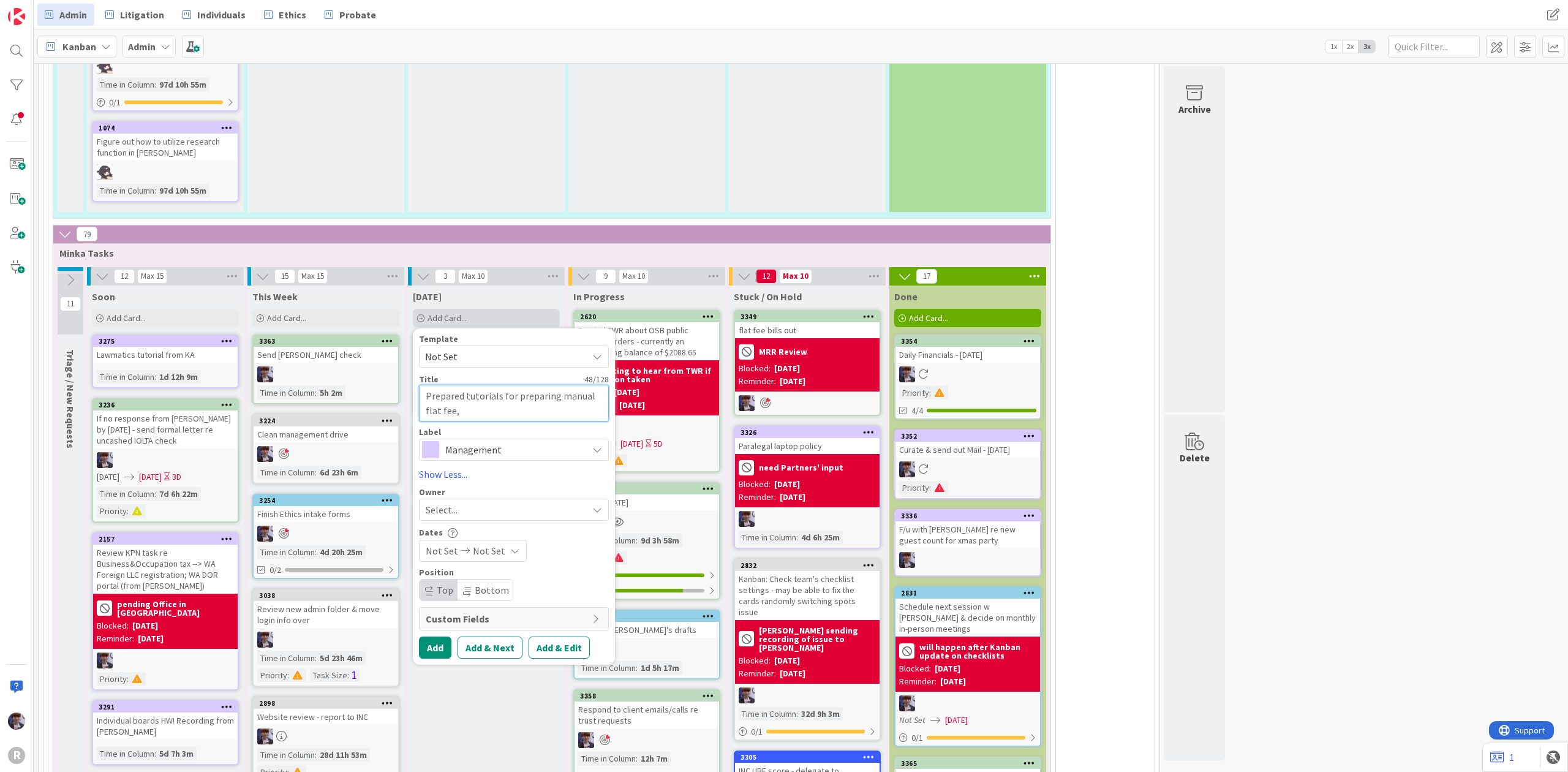
type textarea "x"
type textarea "Prepared tutorials for preparing manual flat fee, c"
type textarea "x"
type textarea "Prepared tutorials for preparing manual flat fee, co"
type textarea "x"
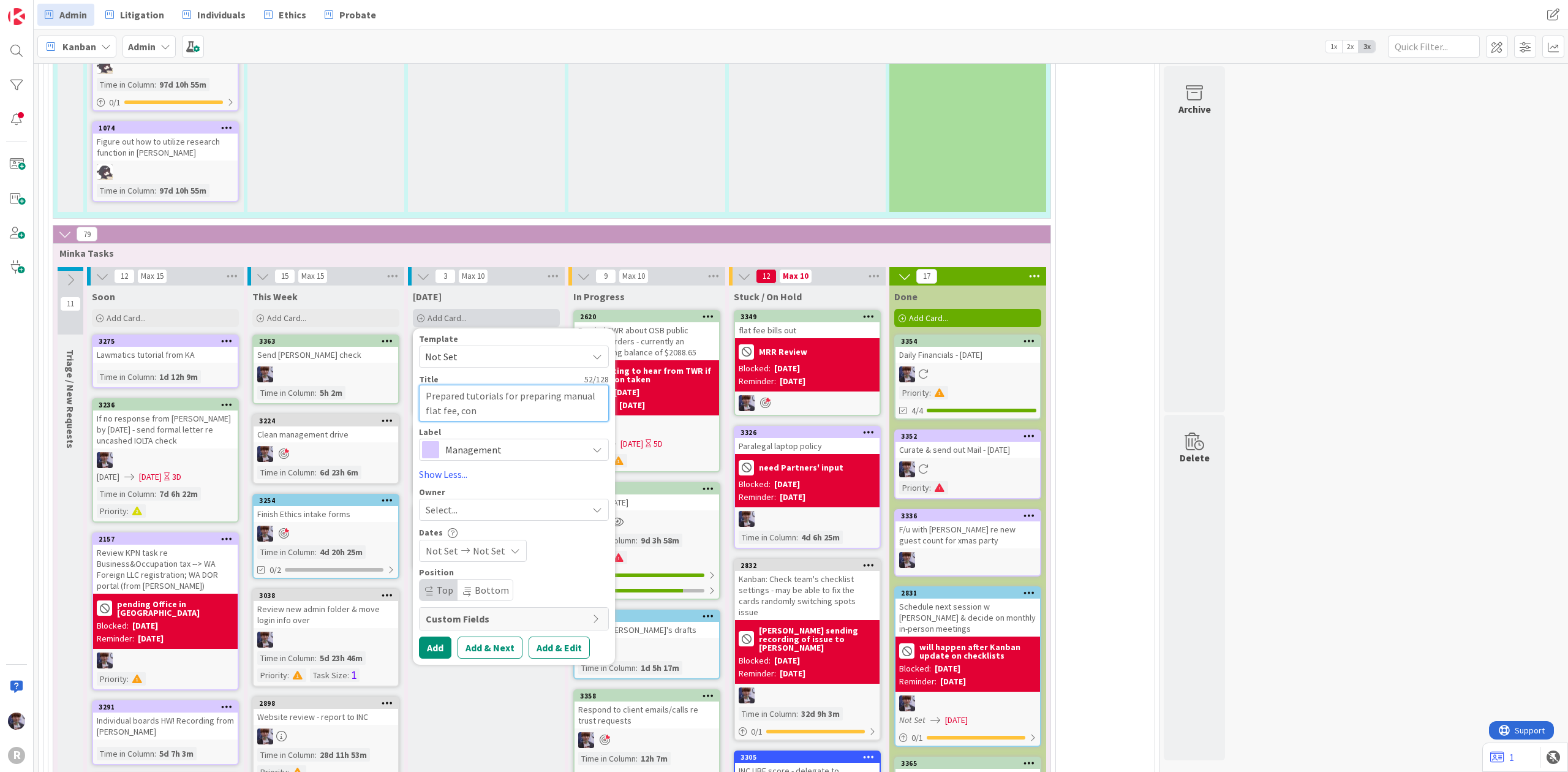
type textarea "Prepared tutorials for preparing manual flat fee, conm"
type textarea "x"
type textarea "Prepared tutorials for preparing manual flat fee, con"
type textarea "x"
type textarea "Prepared tutorials for preparing manual flat fee, conn"
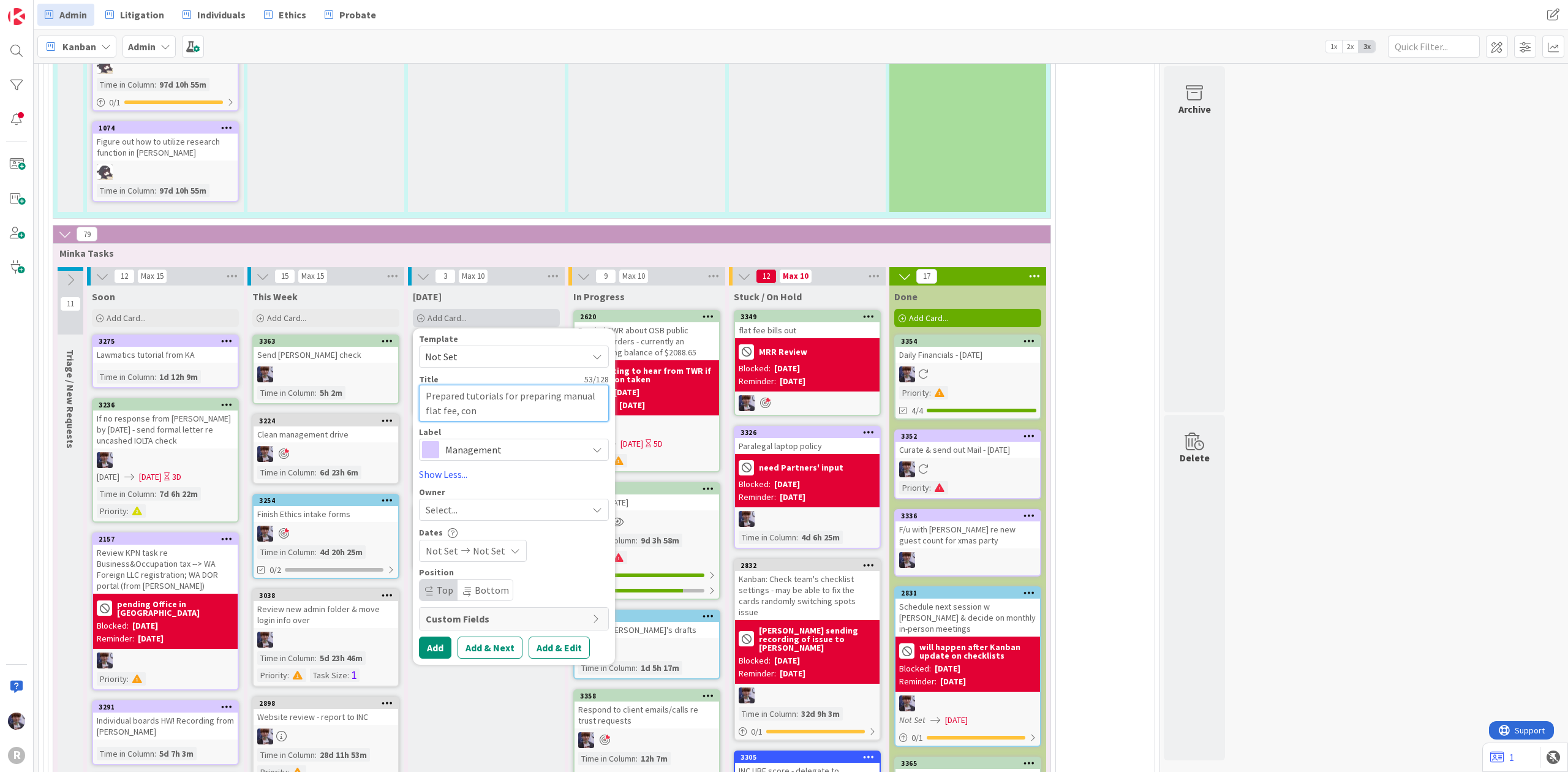
type textarea "x"
type textarea "Prepared tutorials for preparing manual flat fee, con"
type textarea "x"
type textarea "Prepared tutorials for preparing manual flat fee, cont"
type textarea "x"
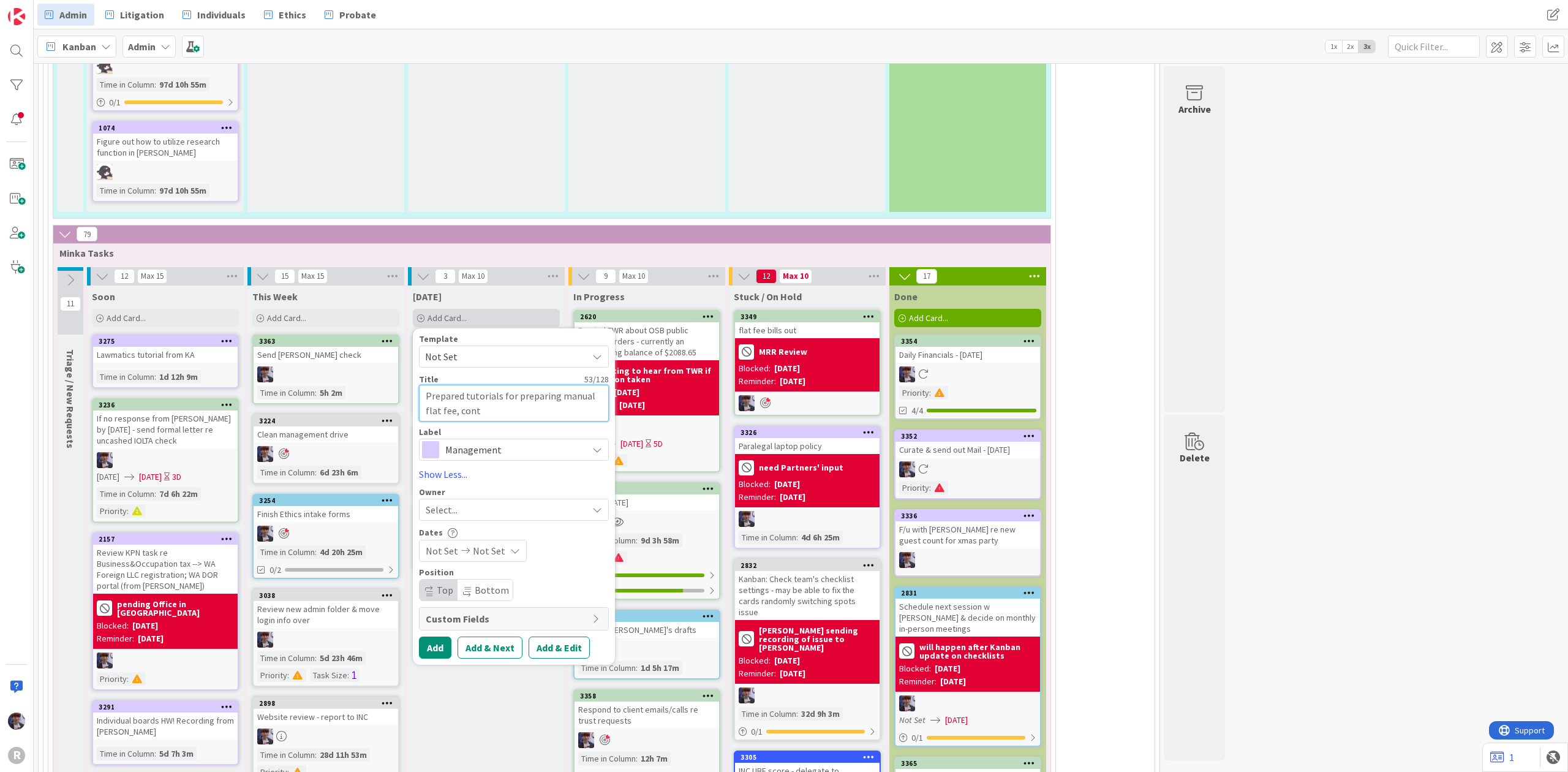
type textarea "Prepared tutorials for preparing manual flat fee, [PERSON_NAME]"
type textarea "x"
type textarea "Prepared tutorials for preparing manual flat fee, contin"
type textarea "x"
type textarea "Prepared tutorials for preparing manual flat fee, conting"
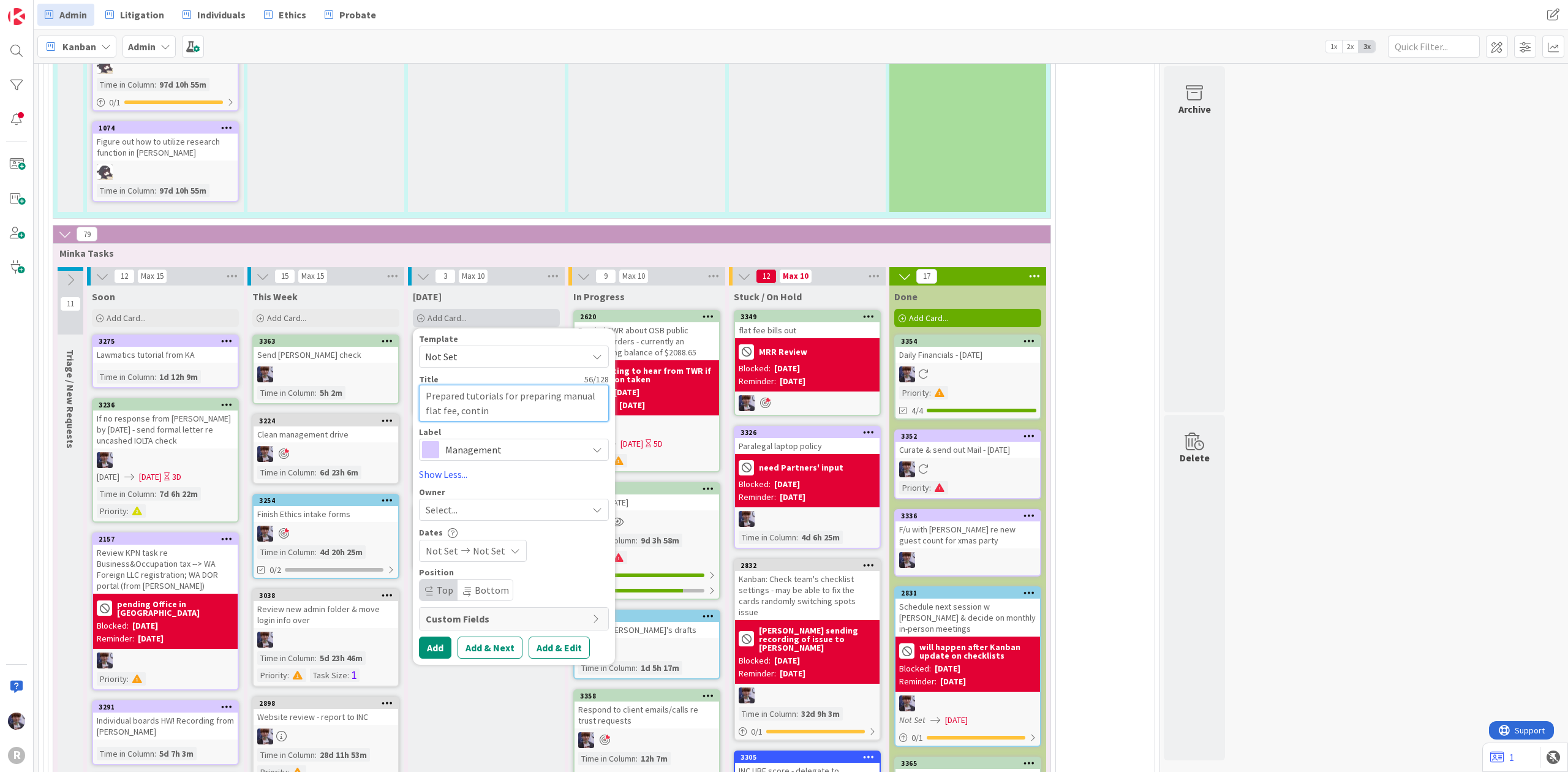
type textarea "x"
type textarea "Prepared tutorials for preparing manual flat fee, continge"
type textarea "x"
type textarea "Prepared tutorials for preparing manual flat fee, contingen"
type textarea "x"
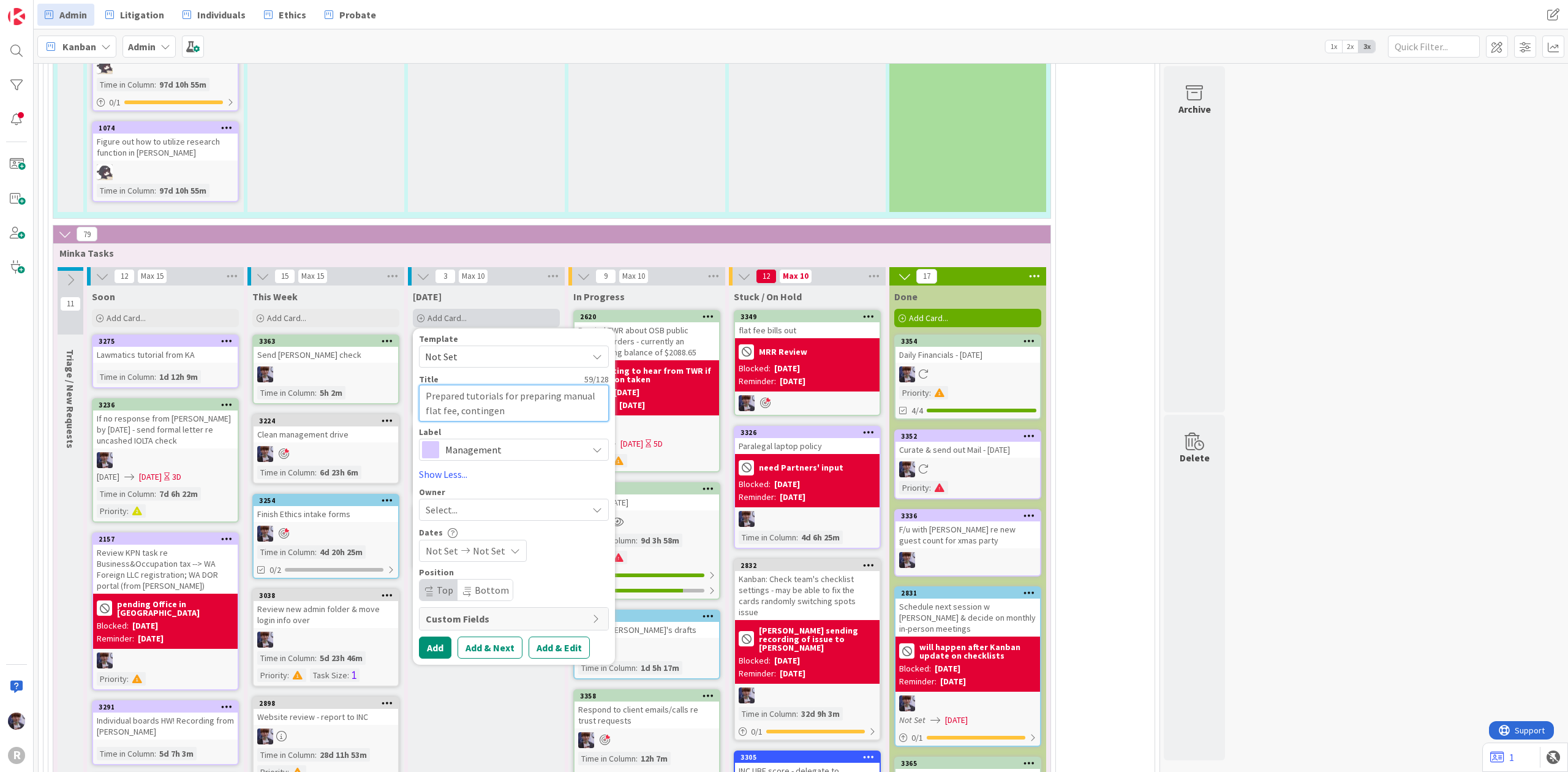
type textarea "Prepared tutorials for preparing manual flat fee, contingent"
type textarea "x"
type textarea "Prepared tutorials for preparing manual flat fee, contingent"
type textarea "x"
type textarea "Prepared tutorials for preparing manual flat fee, contingent &"
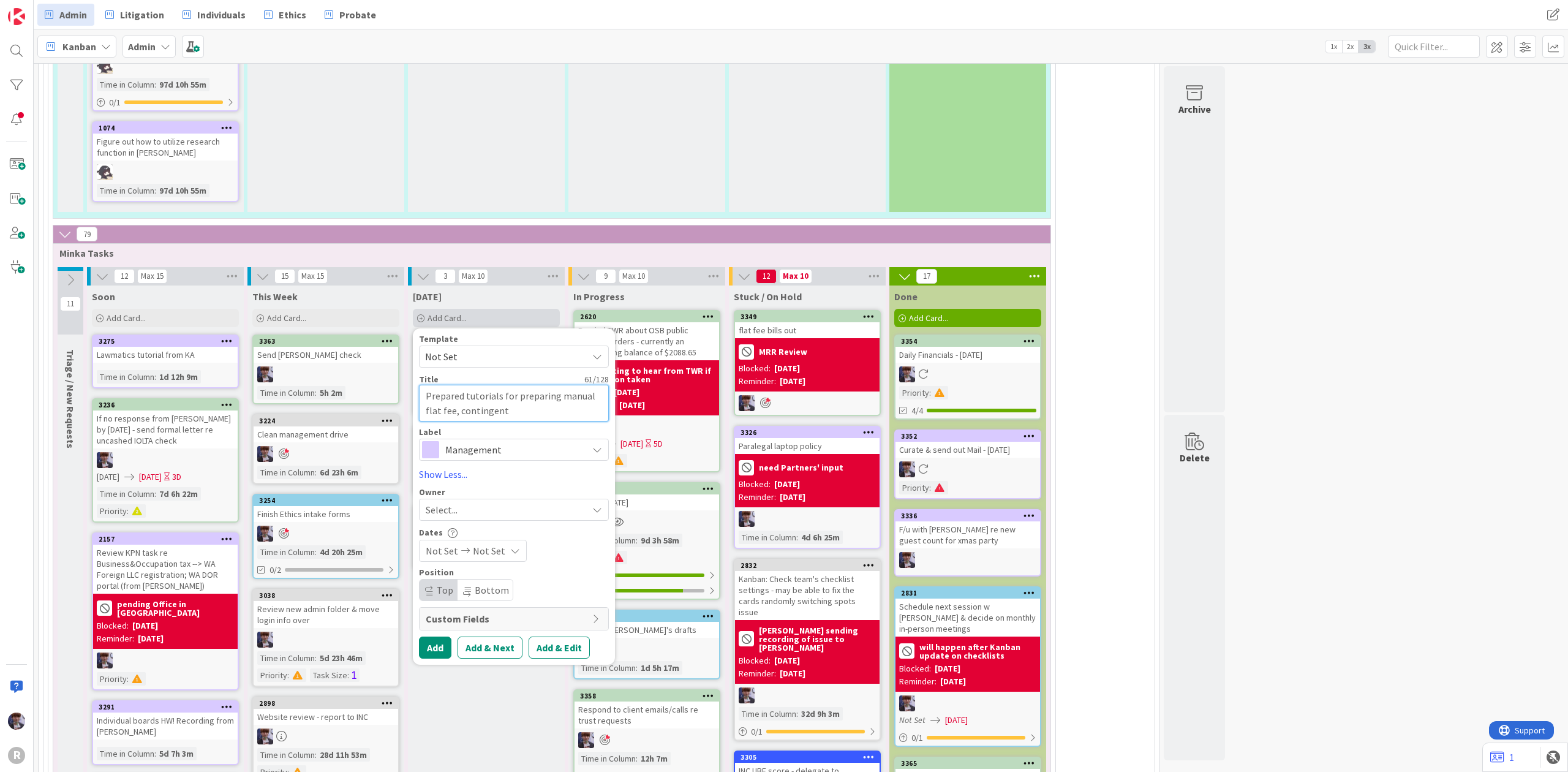
type textarea "x"
type textarea "Prepared tutorials for preparing manual flat fee, contingent &"
type textarea "x"
type textarea "Prepared tutorials for preparing manual flat fee, contingent & d"
type textarea "x"
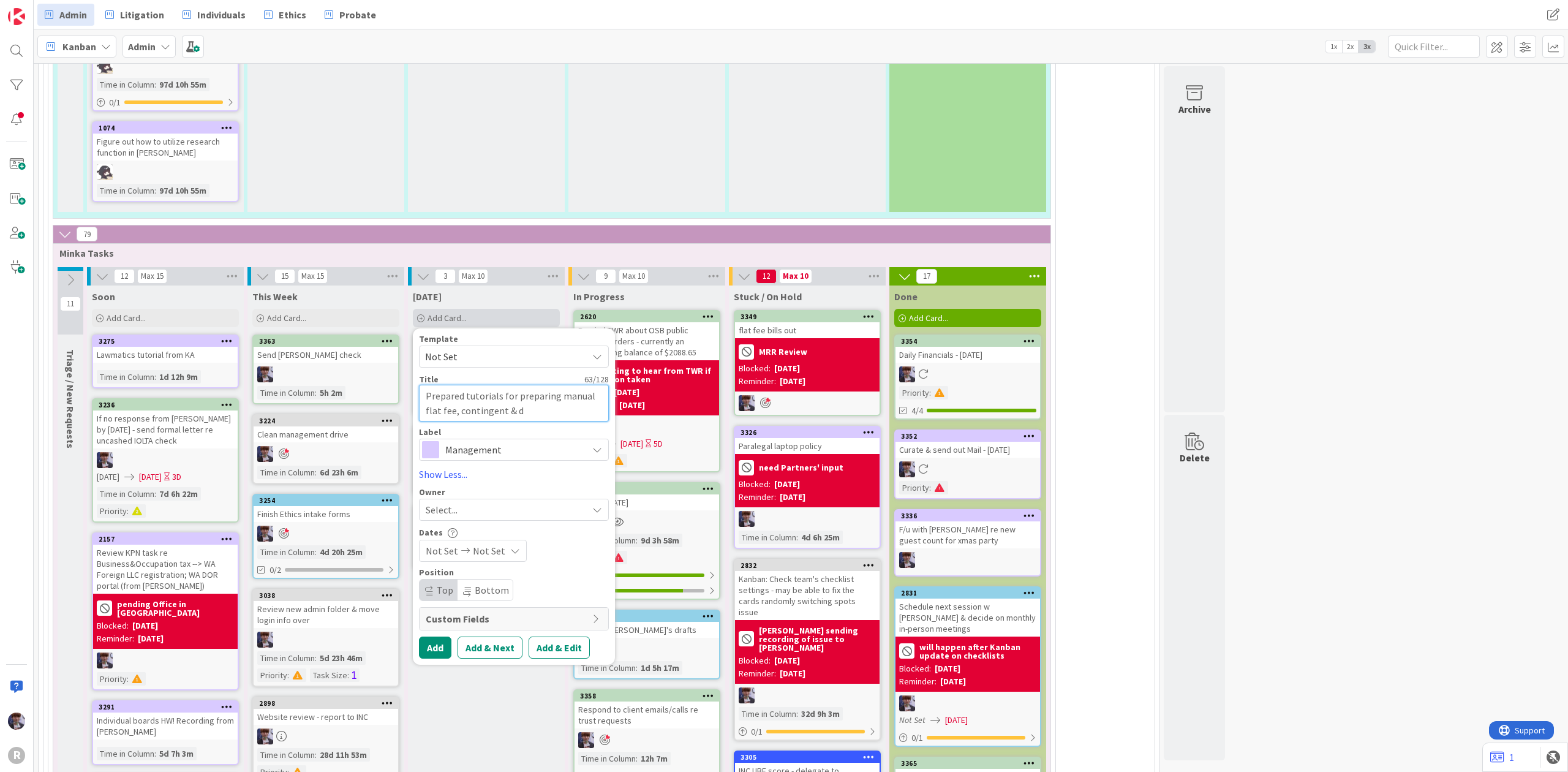
type textarea "Prepared tutorials for preparing manual flat fee, contingent & de"
type textarea "x"
type textarea "Prepared tutorials for preparing manual flat fee, contingent & def"
type textarea "x"
type textarea "Prepared tutorials for preparing manual flat fee, contingent & defe"
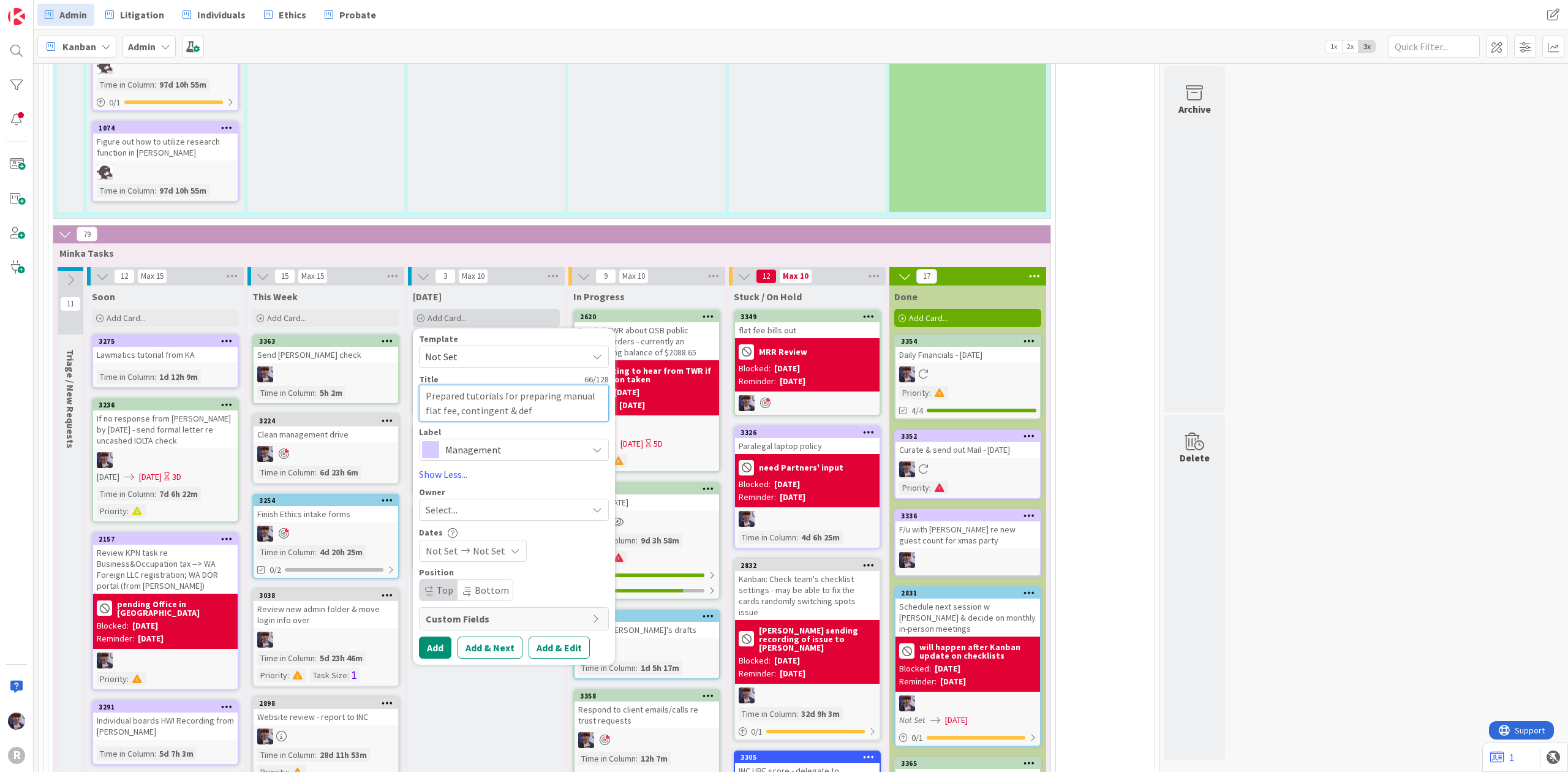
type textarea "x"
type textarea "Prepared tutorials for preparing manual flat fee, contingent & defer"
type textarea "x"
type textarea "Prepared tutorials for preparing manual flat fee, contingent & deferr"
type textarea "x"
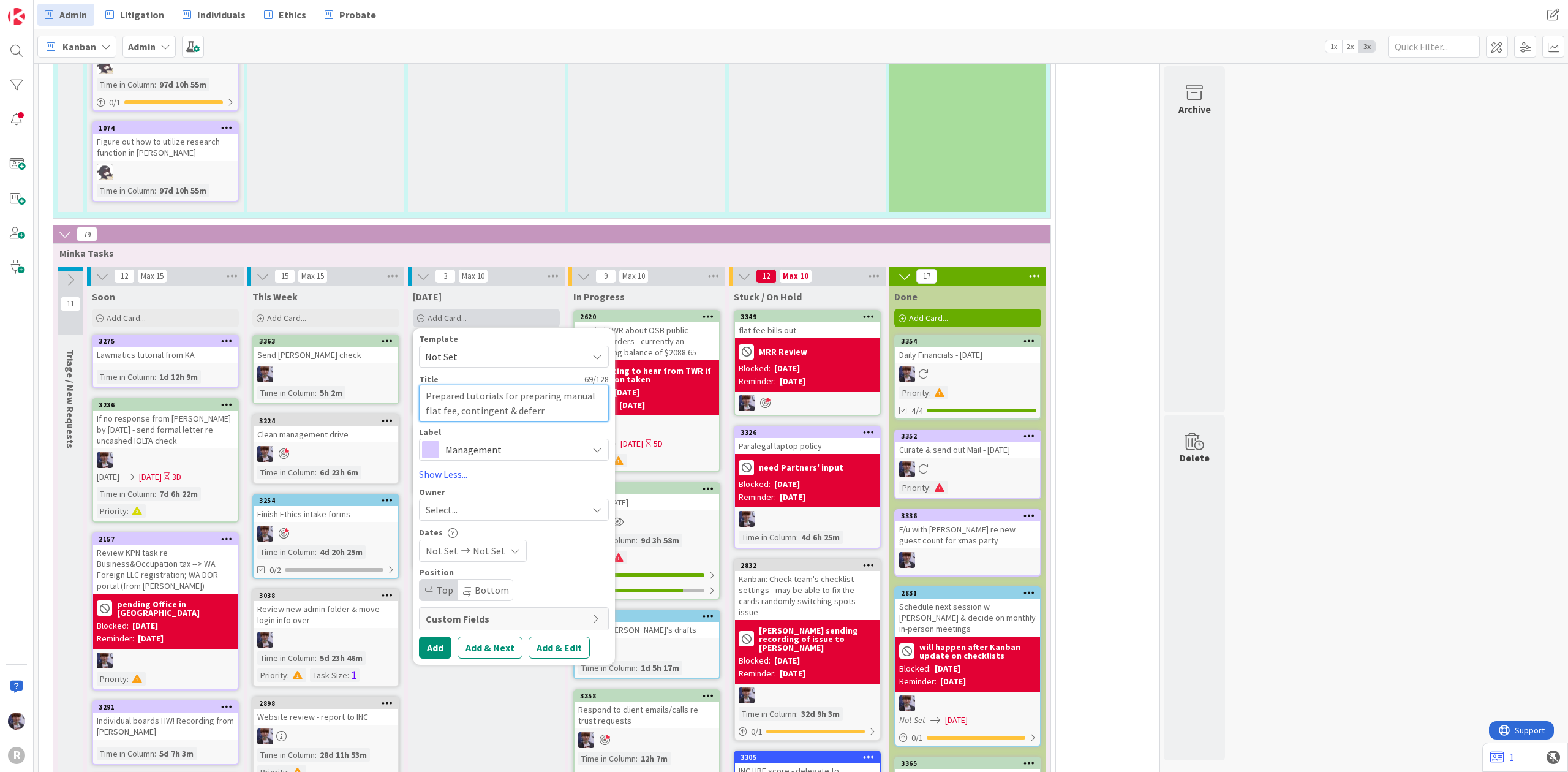
type textarea "Prepared tutorials for preparing manual flat fee, contingent & deferre"
type textarea "x"
type textarea "Prepared tutorials for preparing manual flat fee, contingent & deferred"
type textarea "x"
type textarea "Prepared tutorials for preparing manual flat fee, contingent & deferred"
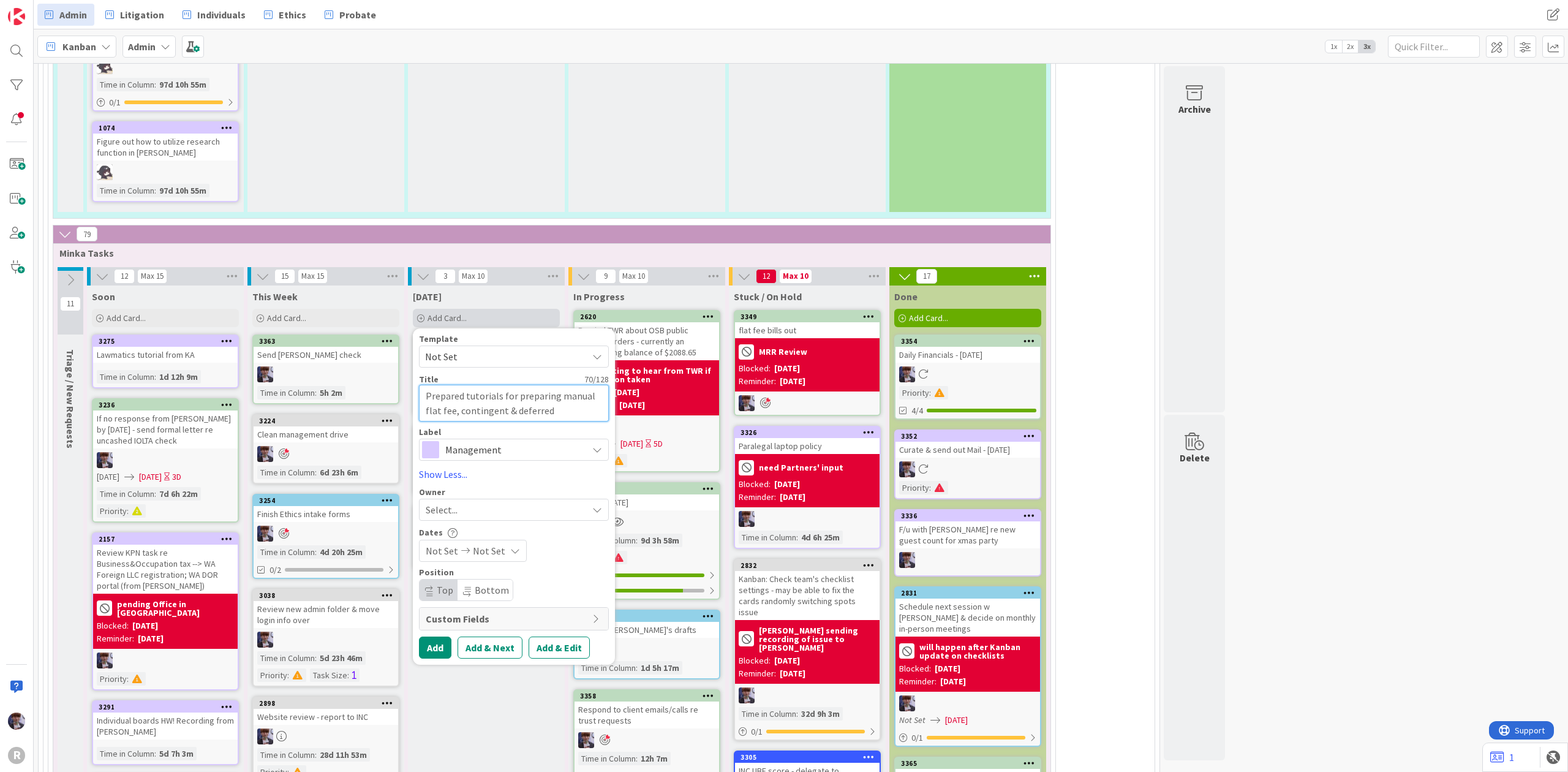
type textarea "x"
type textarea "Prepared tutorials for preparing manual flat fee, contingent & deferred p"
type textarea "x"
type textarea "Prepared tutorials for preparing manual flat fee, contingent & deferred pa"
type textarea "x"
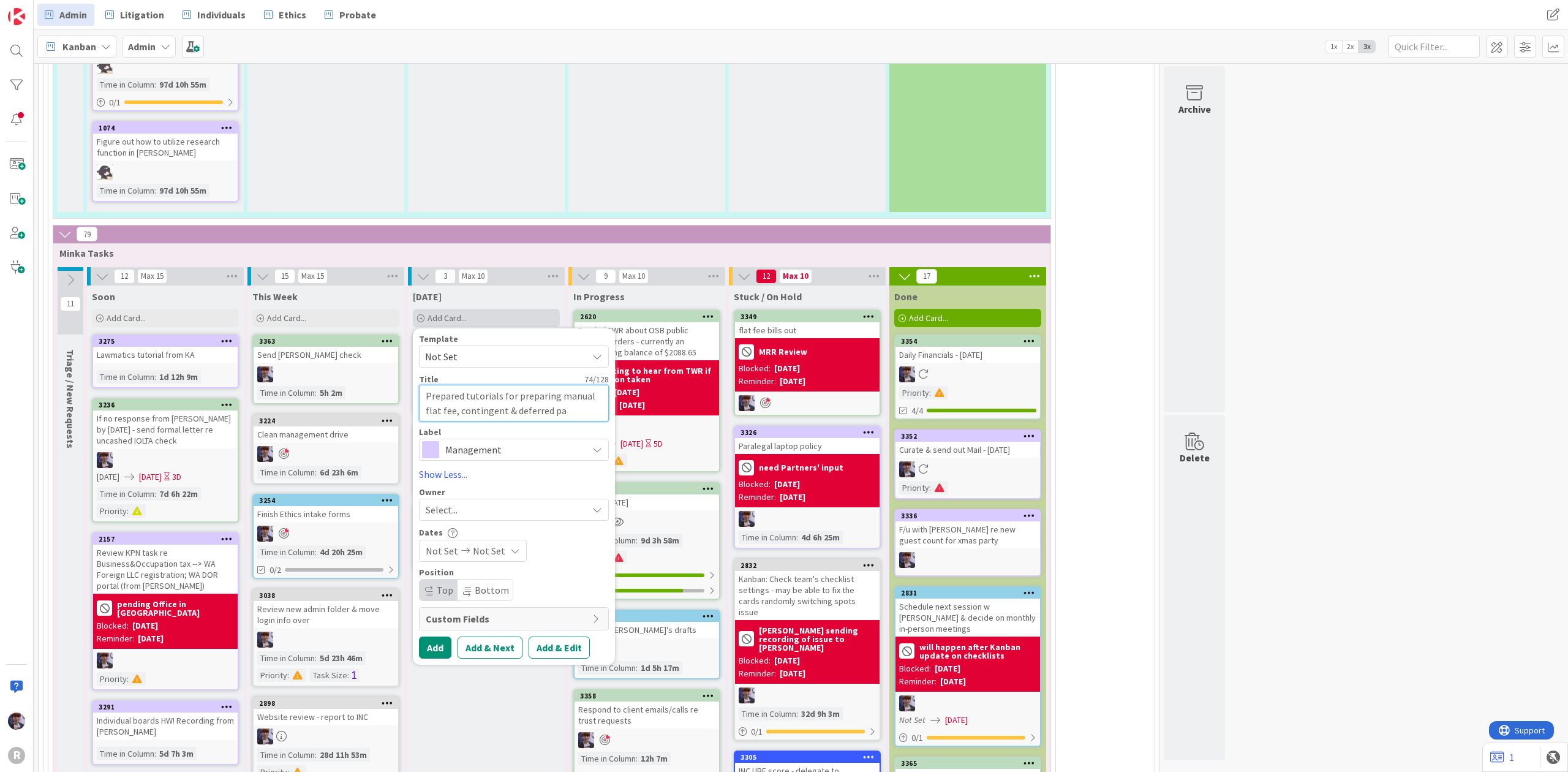
type textarea "Prepared tutorials for preparing manual flat fee, contingent & deferred pay"
type textarea "x"
type textarea "Prepared tutorials for preparing manual flat fee, contingent & deferred paym"
type textarea "x"
type textarea "Prepared tutorials for preparing manual flat fee, contingent & deferred payme"
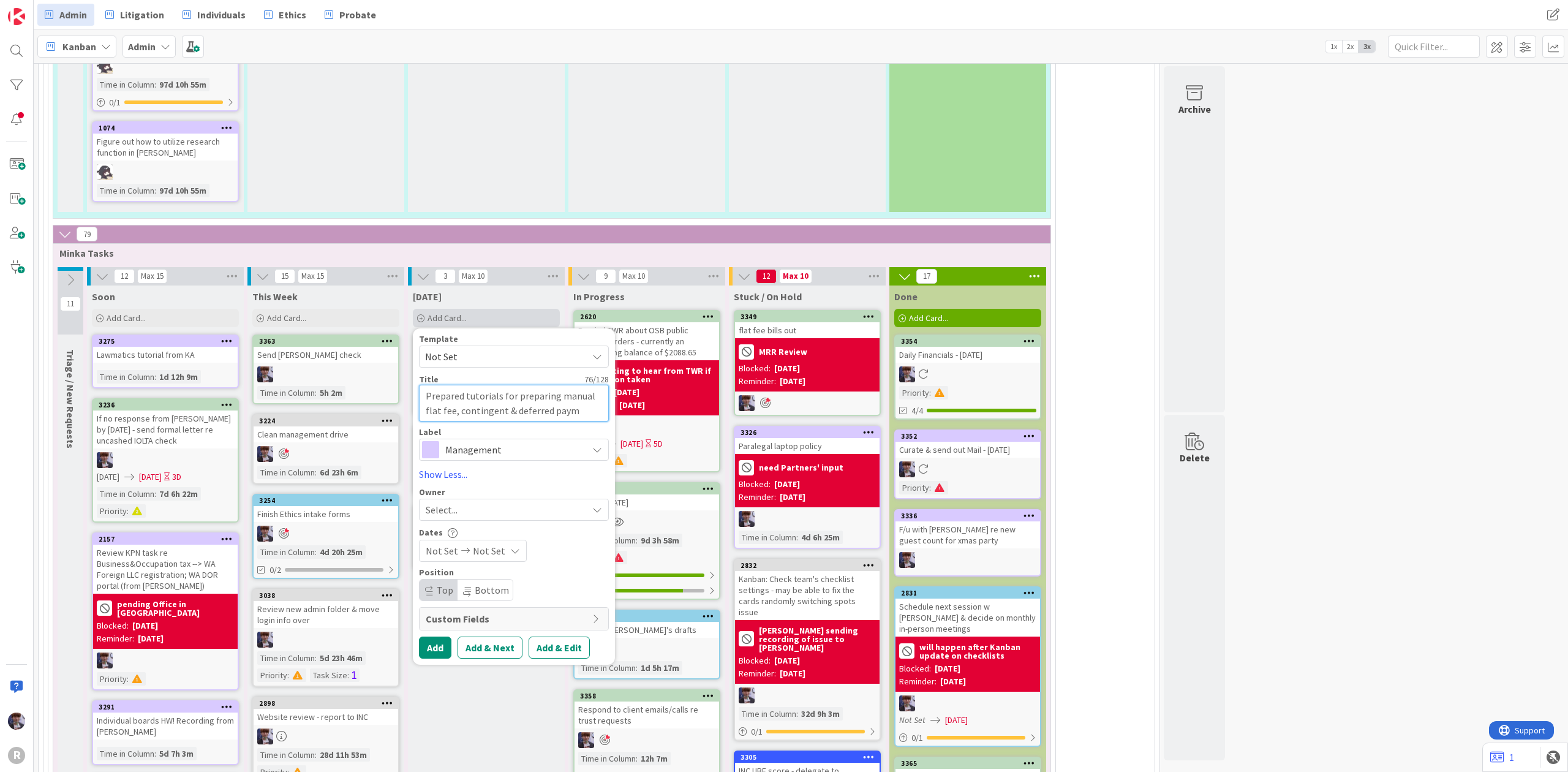
type textarea "x"
type textarea "Prepared tutorials for preparing manual flat fee, contingent & deferred payment"
type textarea "x"
type textarea "Prepared tutorials for preparing manual flat fee, contingent & deferred payment"
type textarea "x"
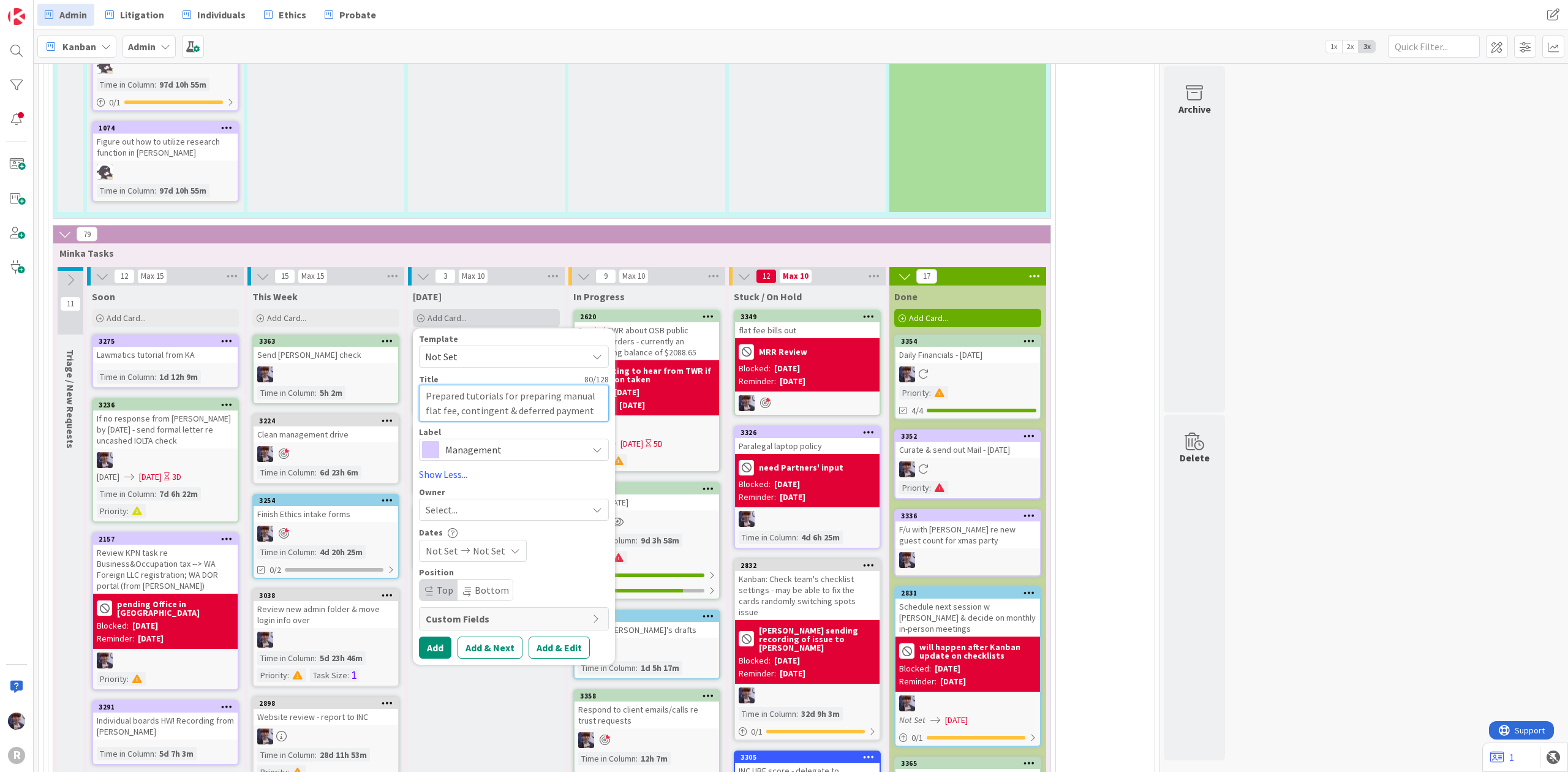
type textarea "Prepared tutorials for preparing manual flat fee, contingent & deferred payment…"
type textarea "x"
type textarea "Prepared tutorials for preparing manual flat fee, contingent & deferred payment…"
type textarea "x"
type textarea "Prepared tutorials for preparing manual flat fee, contingent & deferred payment…"
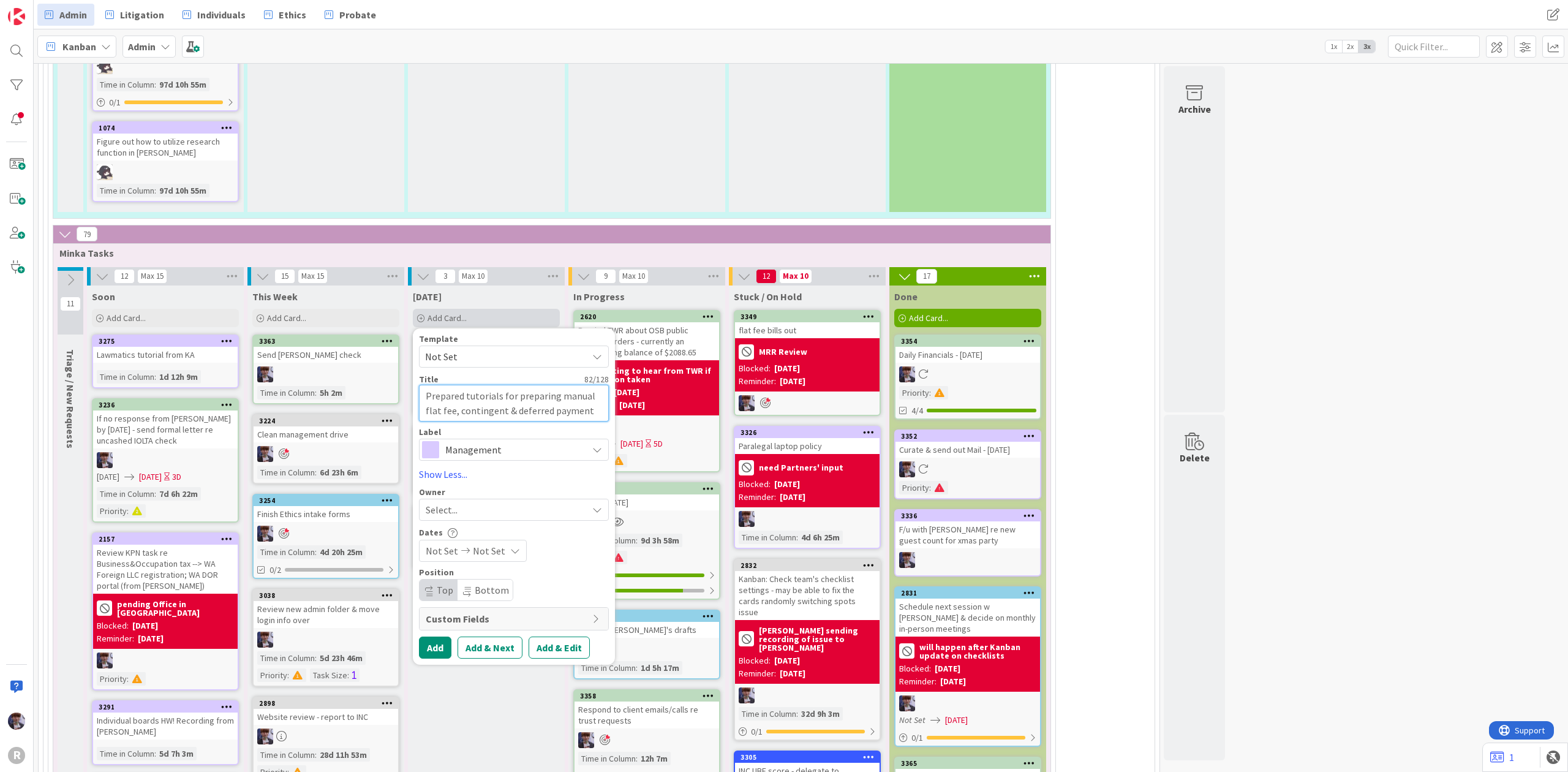
type textarea "x"
type textarea "Prepared tutorials for preparing manual flat fee, contingent & deferred payment…"
type textarea "x"
type textarea "Prepared tutorials for preparing manual flat fee, contingent & deferred payment…"
type textarea "x"
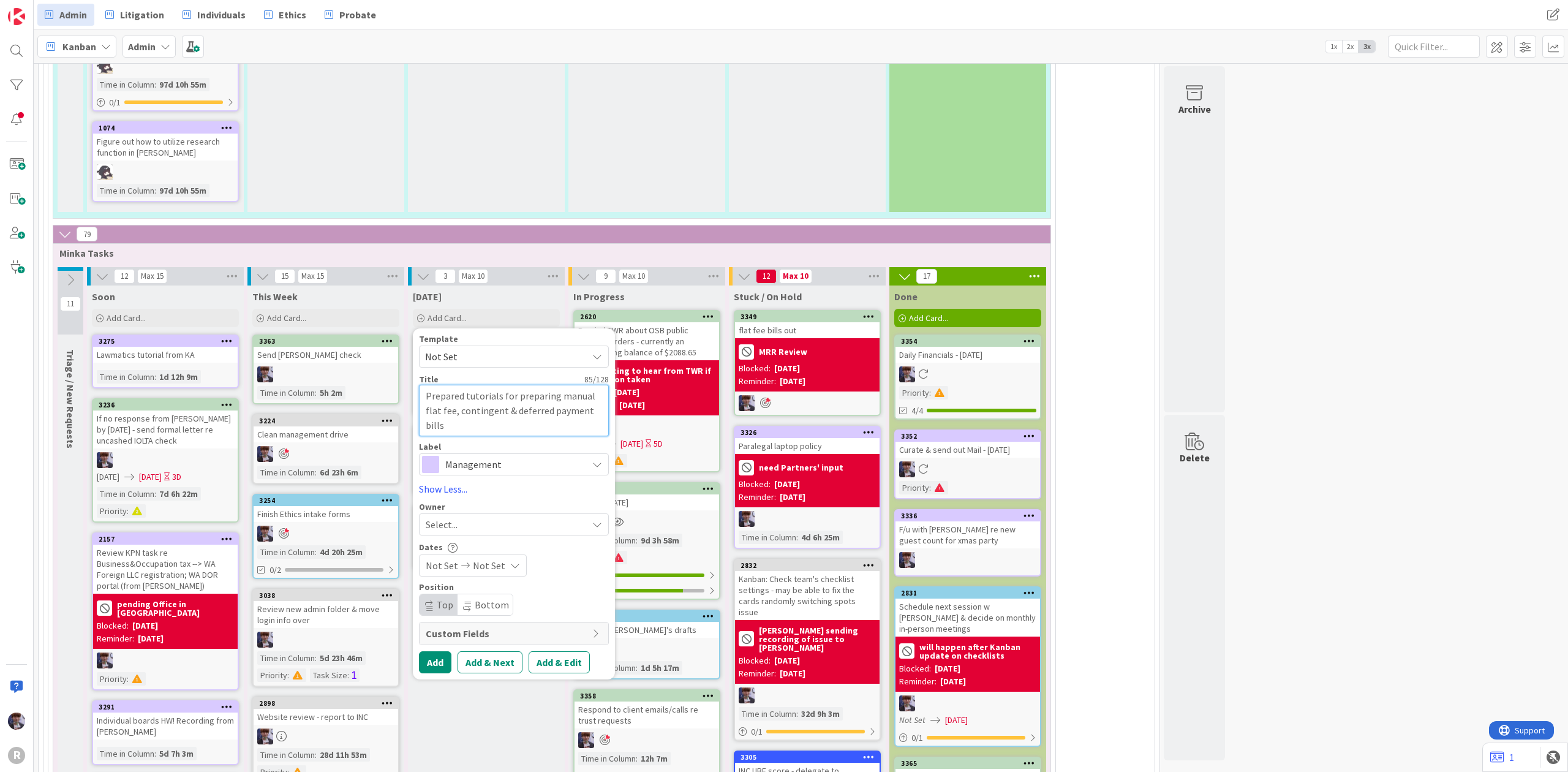
type textarea "Prepared tutorials for preparing manual flat fee, contingent & deferred payment…"
click at [519, 455] on span "Management" at bounding box center [513, 463] width 136 height 17
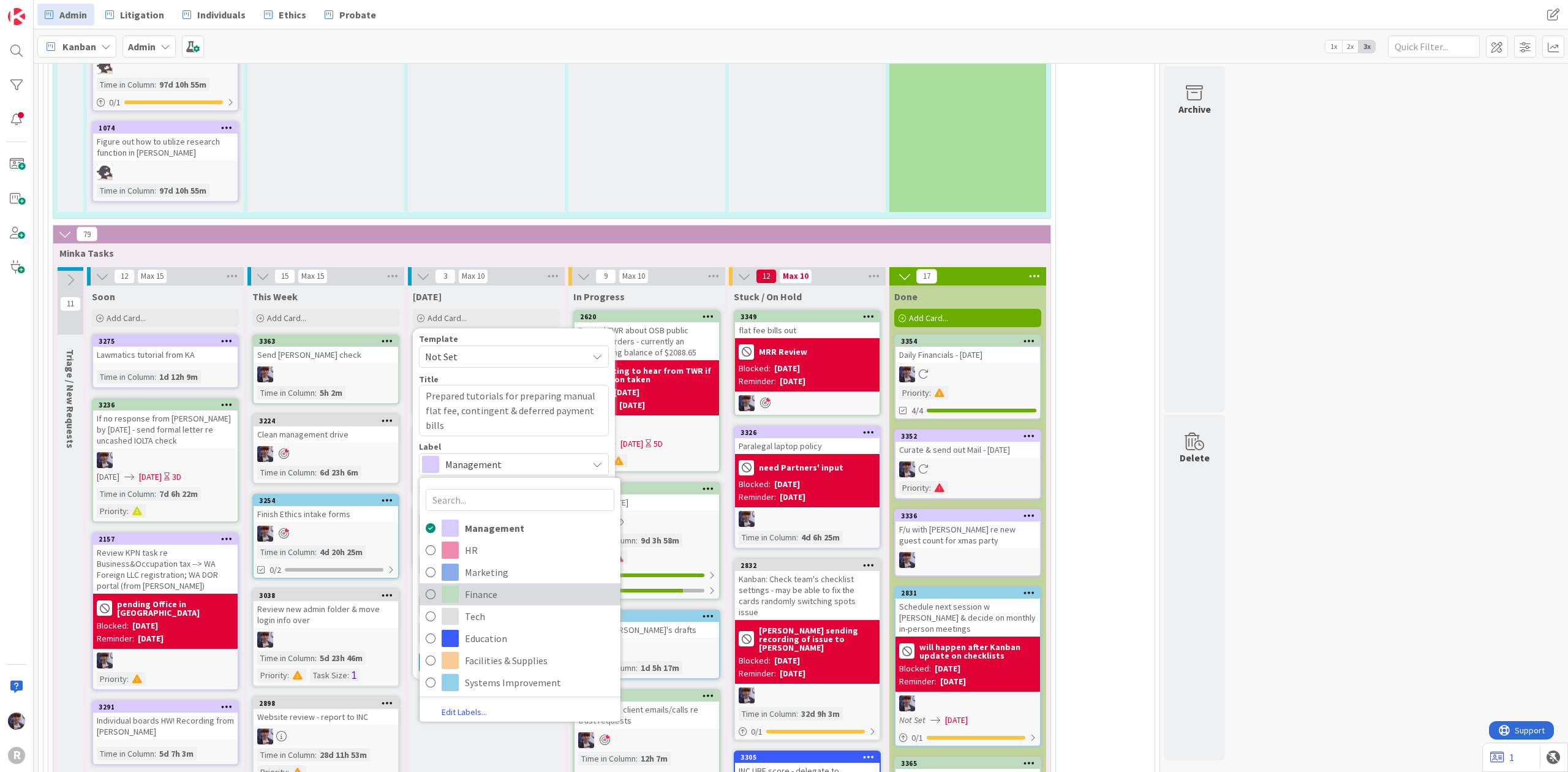
click at [554, 585] on span "Finance" at bounding box center [540, 594] width 150 height 18
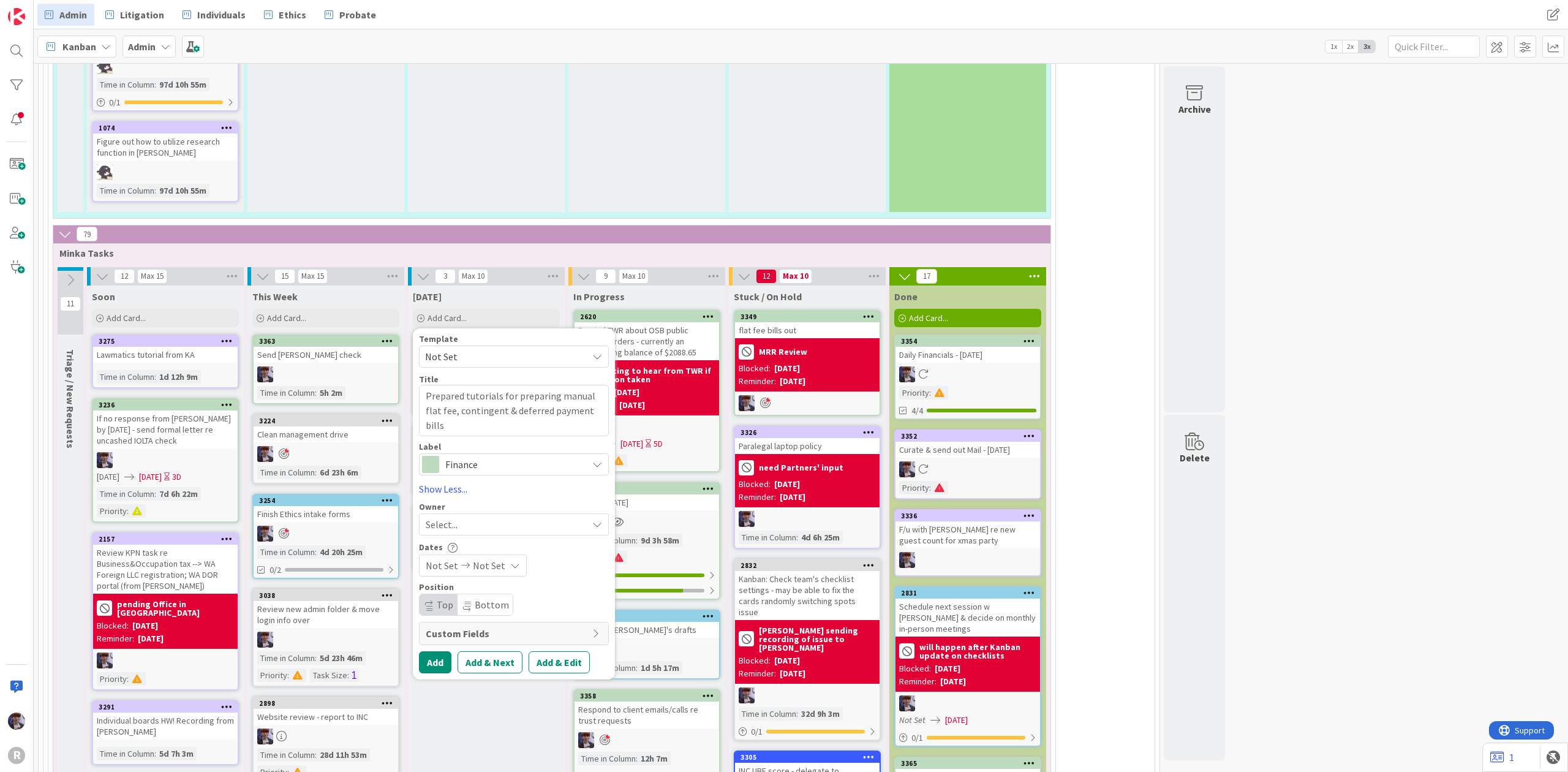
click at [482, 517] on div "Select..." at bounding box center [506, 524] width 162 height 15
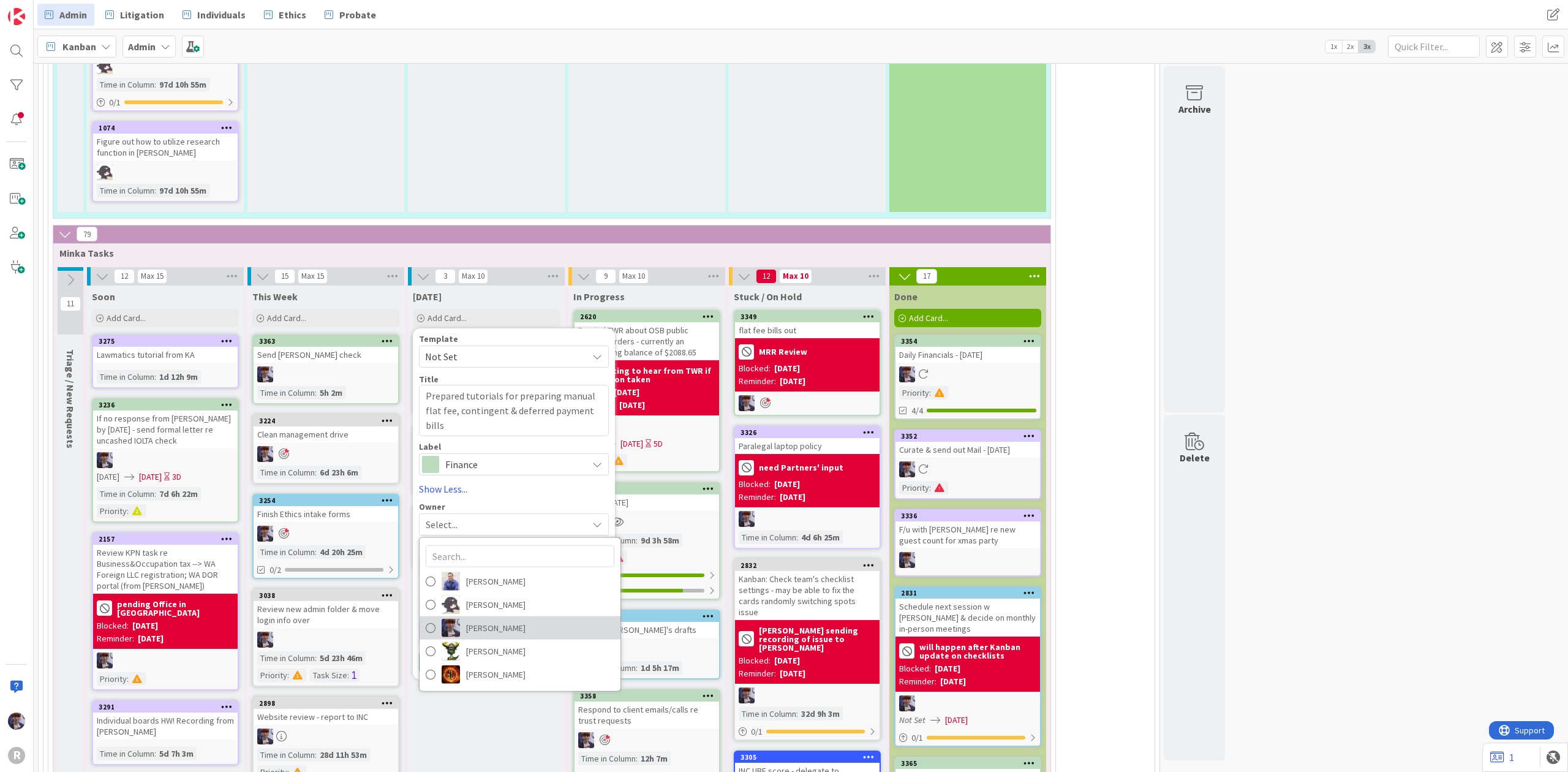
click at [491, 619] on span "[PERSON_NAME]" at bounding box center [495, 628] width 59 height 18
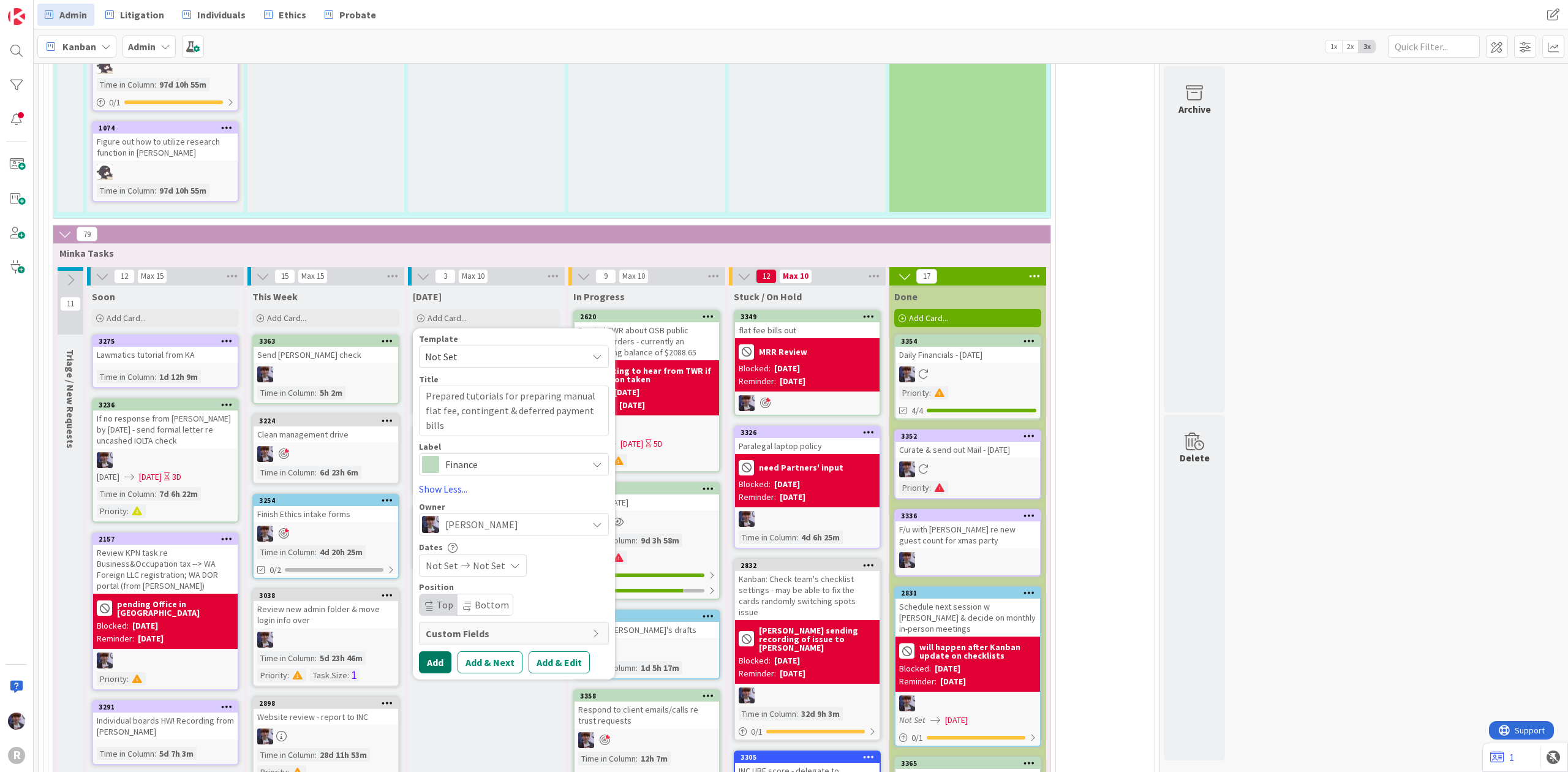
click at [446, 651] on button "Add" at bounding box center [435, 662] width 33 height 22
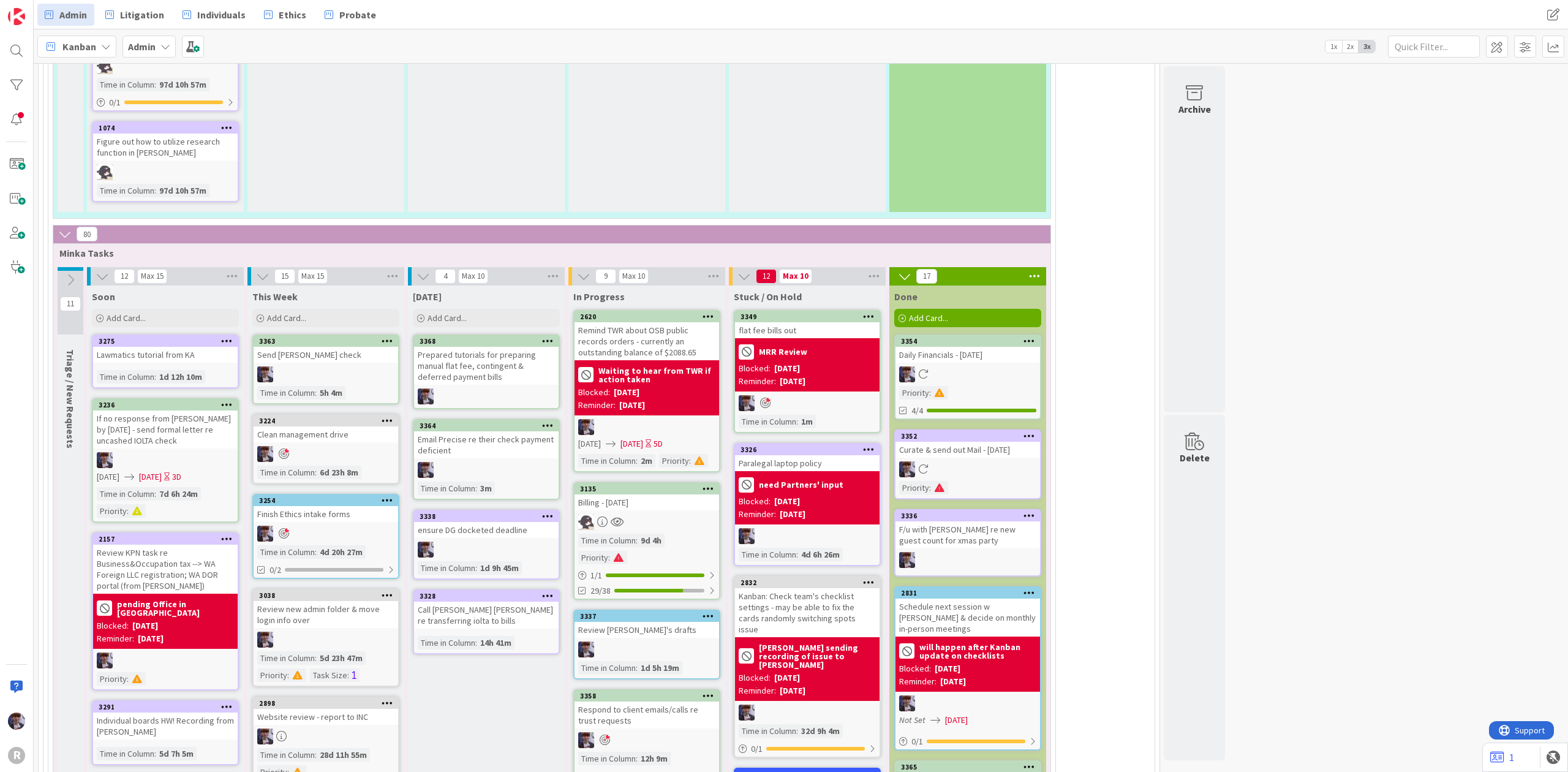
click at [502, 347] on div "Prepared tutorials for preparing manual flat fee, contingent & deferred payment…" at bounding box center [486, 366] width 145 height 38
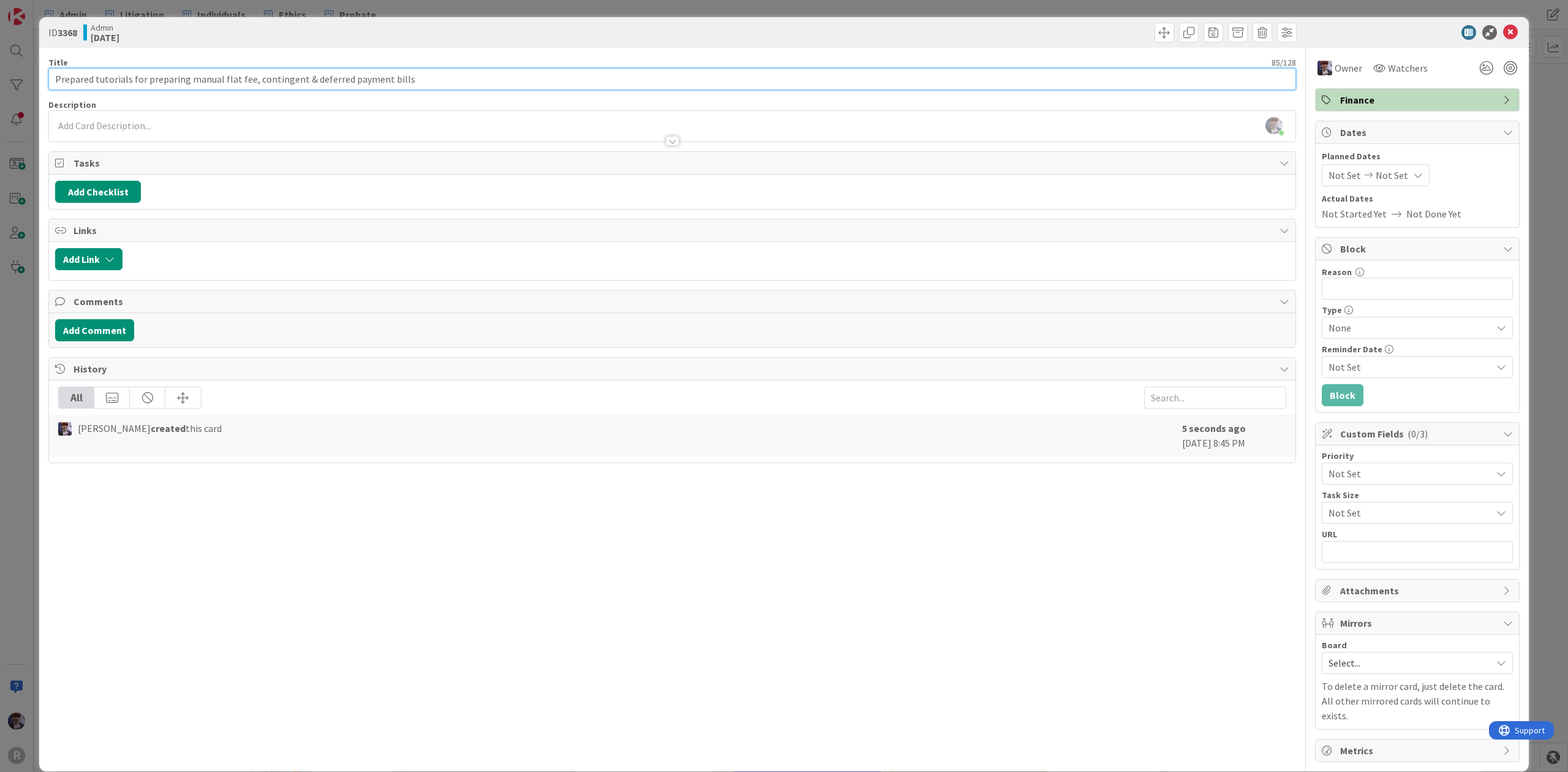
drag, startPoint x: 94, startPoint y: 82, endPoint x: 10, endPoint y: 77, distance: 84.1
click at [10, 77] on div "ID 3368 Admin [DATE] Title 85 / 128 Prepared tutorials for preparing manual fla…" at bounding box center [784, 386] width 1568 height 772
drag, startPoint x: 175, startPoint y: 79, endPoint x: 143, endPoint y: 79, distance: 32.0
click at [143, 79] on input "Prepared tutorials for preparing manual flat fee, contingent & deferred payment…" at bounding box center [671, 79] width 1247 height 22
click at [99, 77] on input "Prepared tutorials for preparing manual flat fee, contingent & deferred payment…" at bounding box center [671, 79] width 1247 height 22
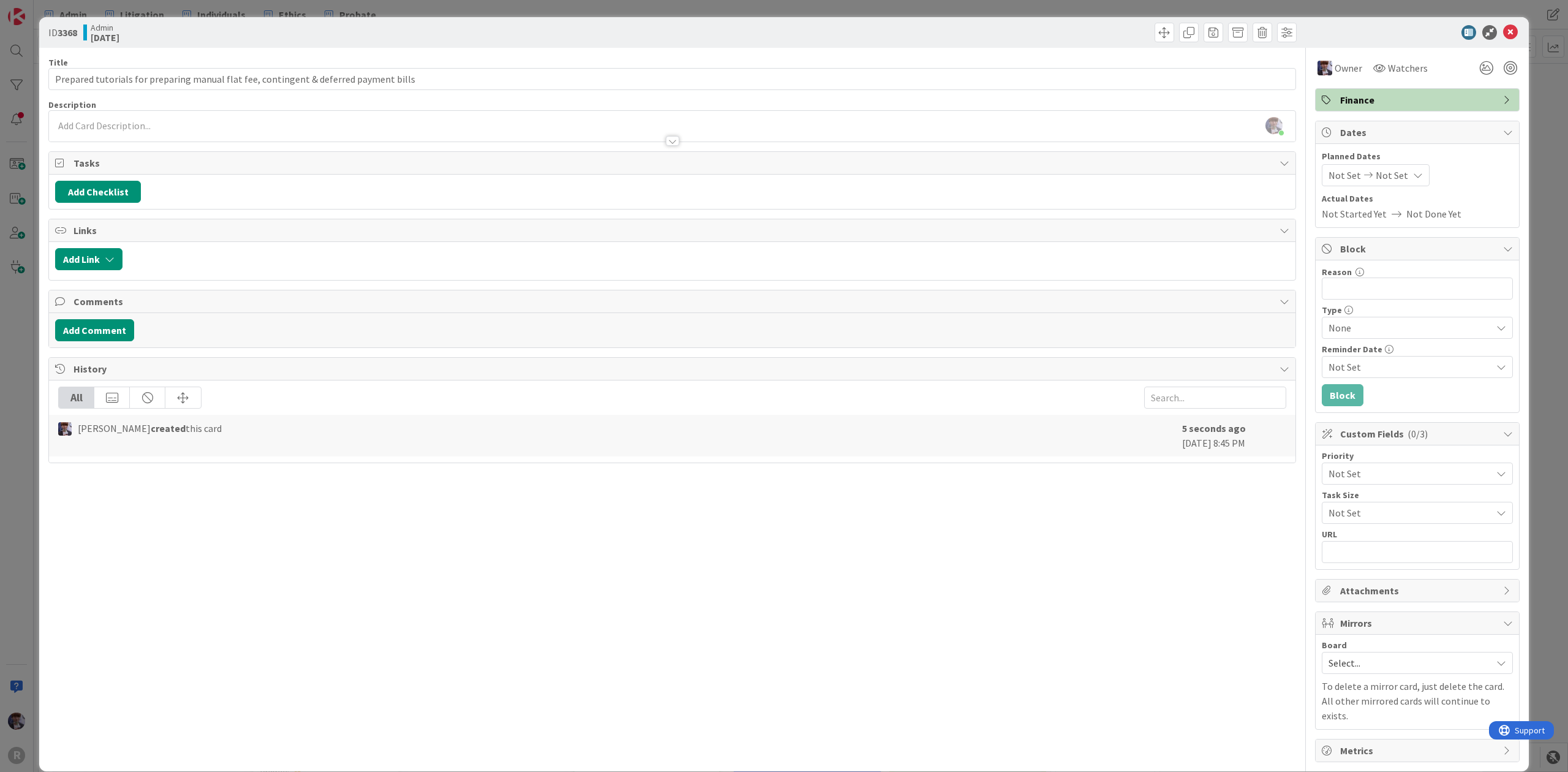
click at [16, 407] on div "ID 3368 Admin [DATE] Title 85 / 128 Prepared tutorials for preparing manual fla…" at bounding box center [784, 386] width 1568 height 772
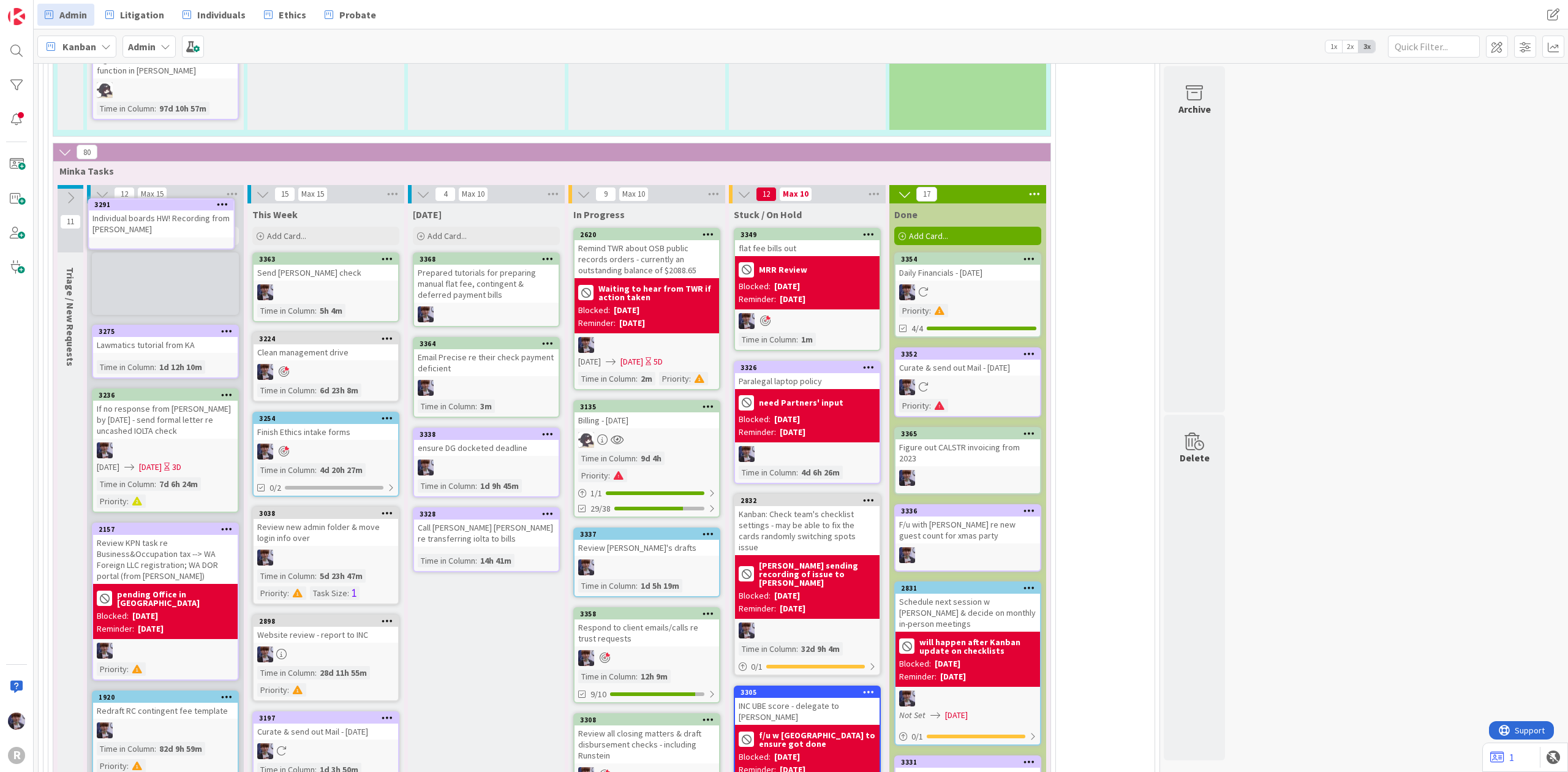
scroll to position [2765, 0]
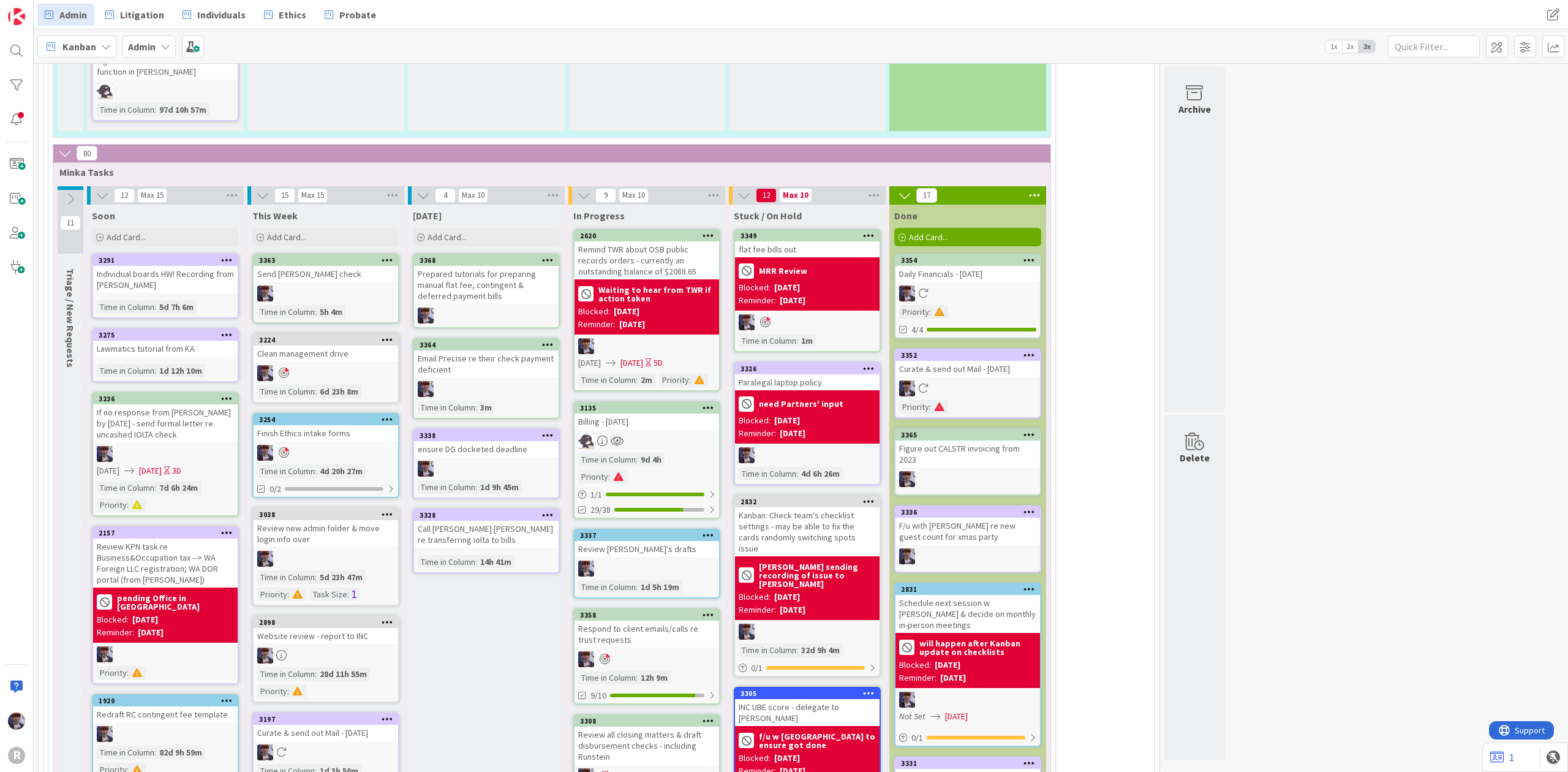
click at [199, 266] on div "Individual boards HW! Recording from [PERSON_NAME]" at bounding box center [165, 279] width 145 height 27
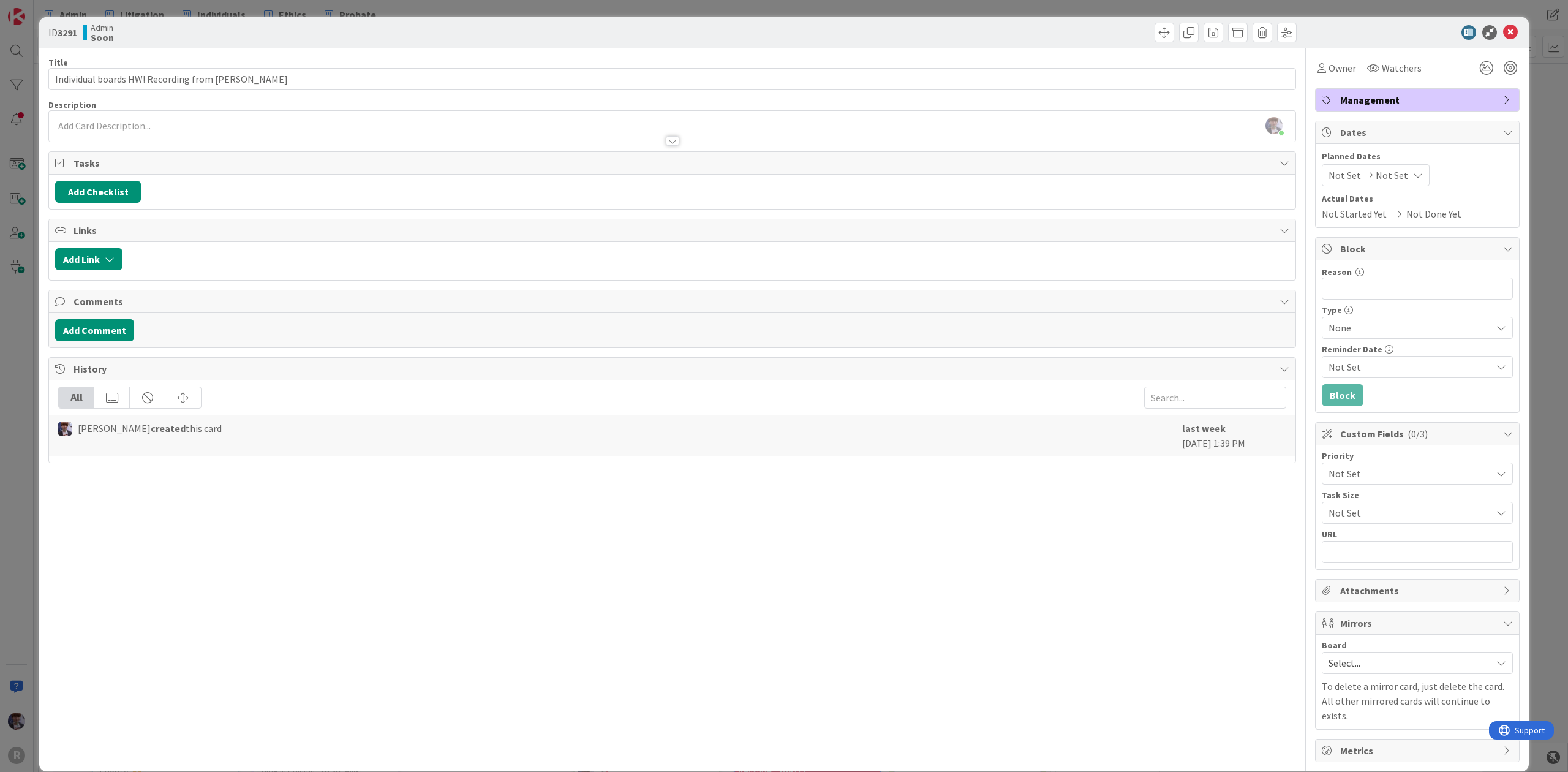
click at [1352, 477] on span "Not Set" at bounding box center [1406, 473] width 157 height 17
click at [1363, 547] on span "Hot List (Tasks Due < 7 days)" at bounding box center [1434, 547] width 142 height 18
click at [1545, 334] on div "ID 3291 Admin Soon Title 47 / 128 Individual boards HW! Recording from [PERSON_…" at bounding box center [784, 386] width 1568 height 772
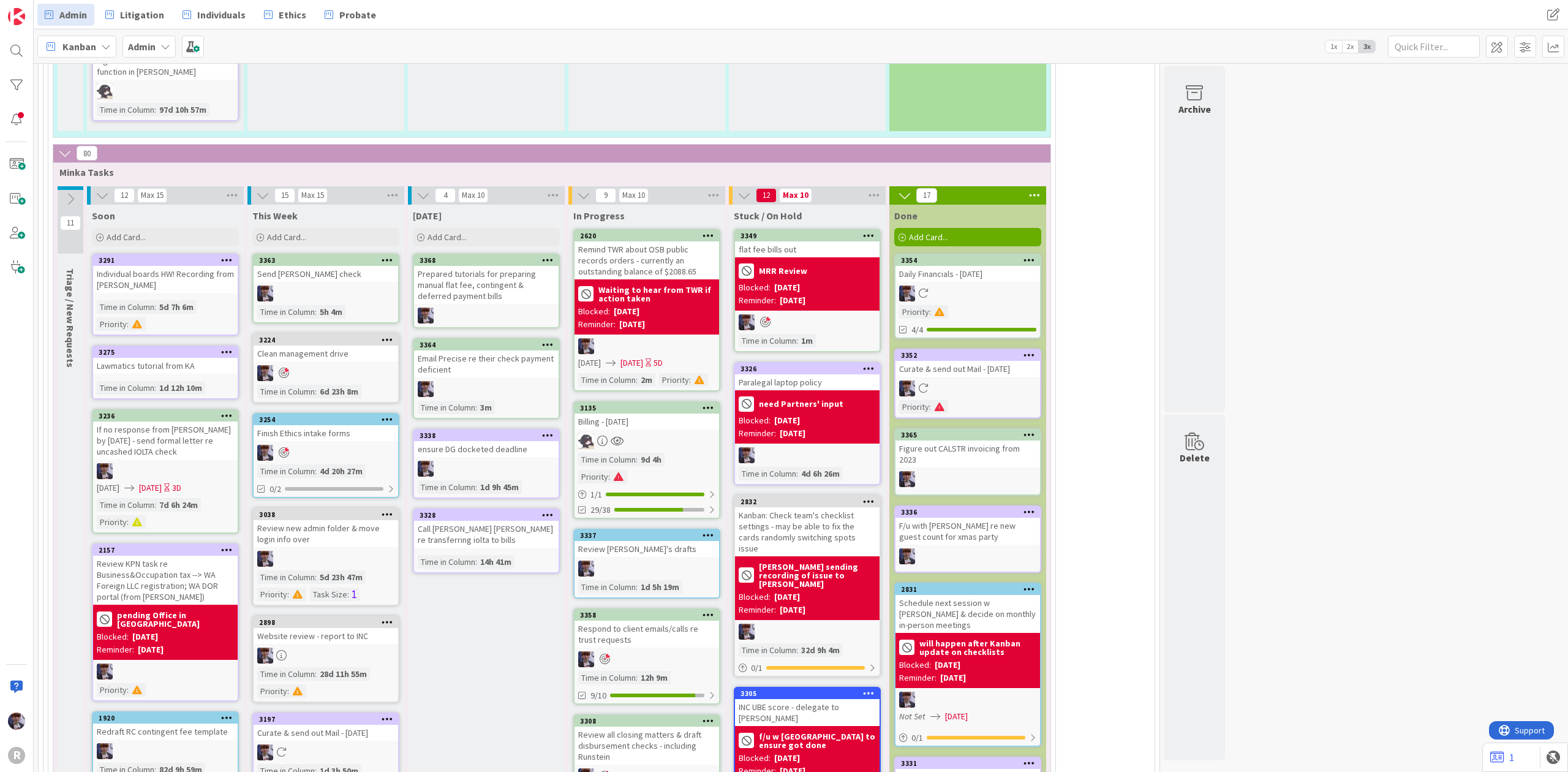
click at [202, 266] on div "Individual boards HW! Recording from [PERSON_NAME]" at bounding box center [165, 279] width 145 height 27
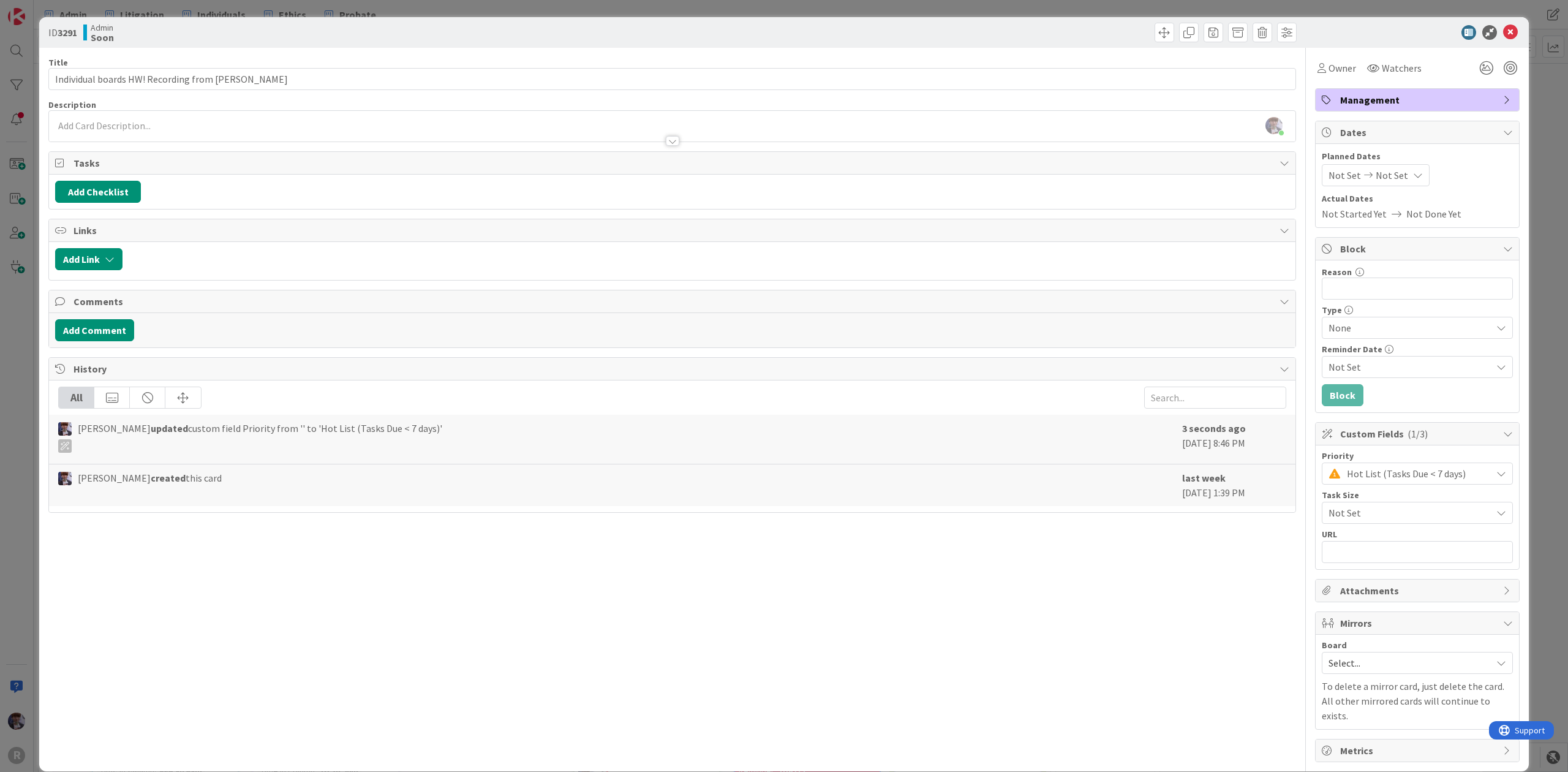
click at [1358, 520] on span "Not Set" at bounding box center [1406, 512] width 157 height 17
click at [1371, 592] on span "1-2 Hours" at bounding box center [1434, 586] width 144 height 18
click at [1530, 378] on div "ID 3291 Admin Soon Title 47 / 128 Individual boards HW! Recording from [PERSON_…" at bounding box center [784, 386] width 1568 height 772
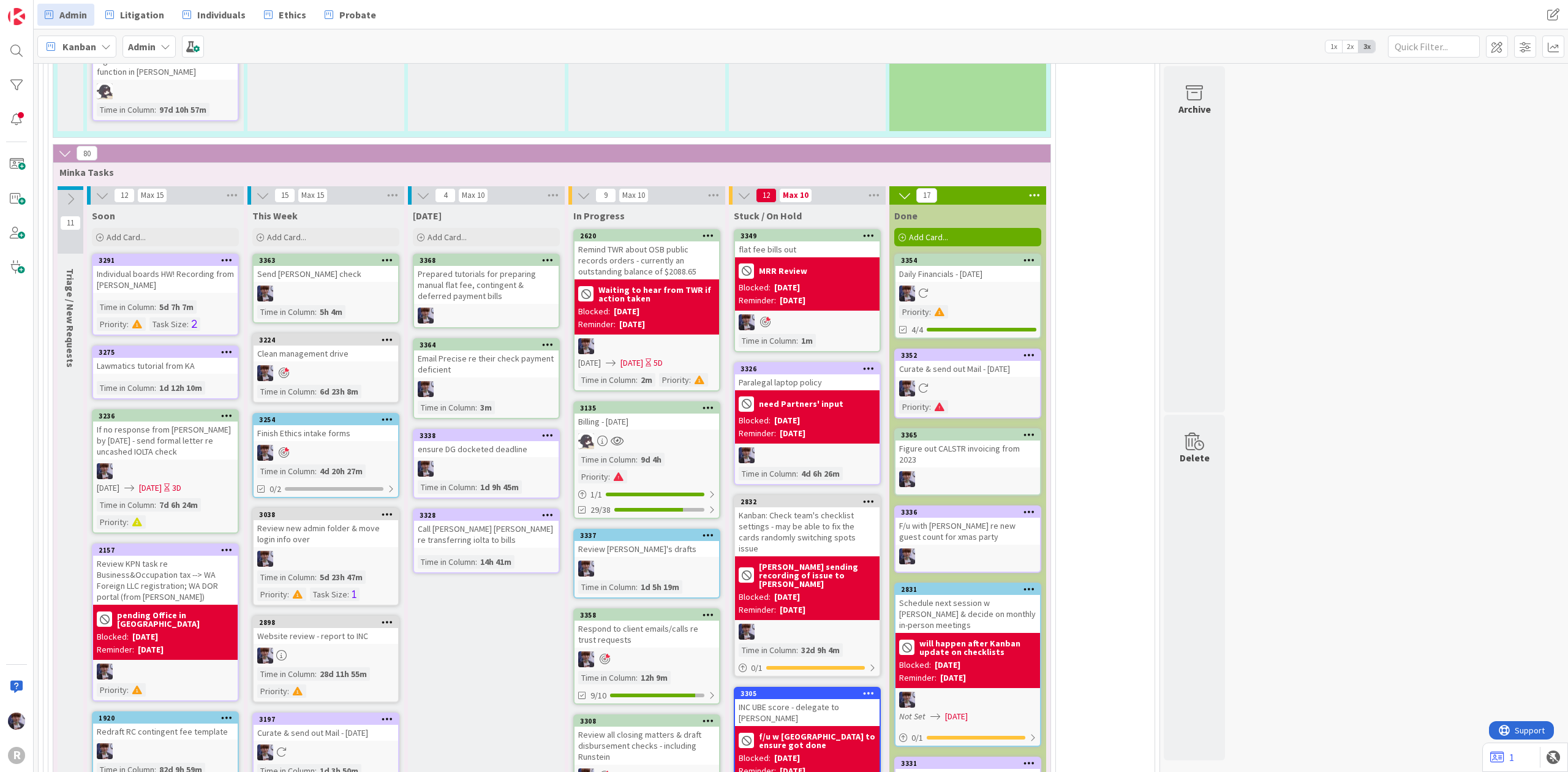
click at [557, 256] on div at bounding box center [547, 260] width 22 height 9
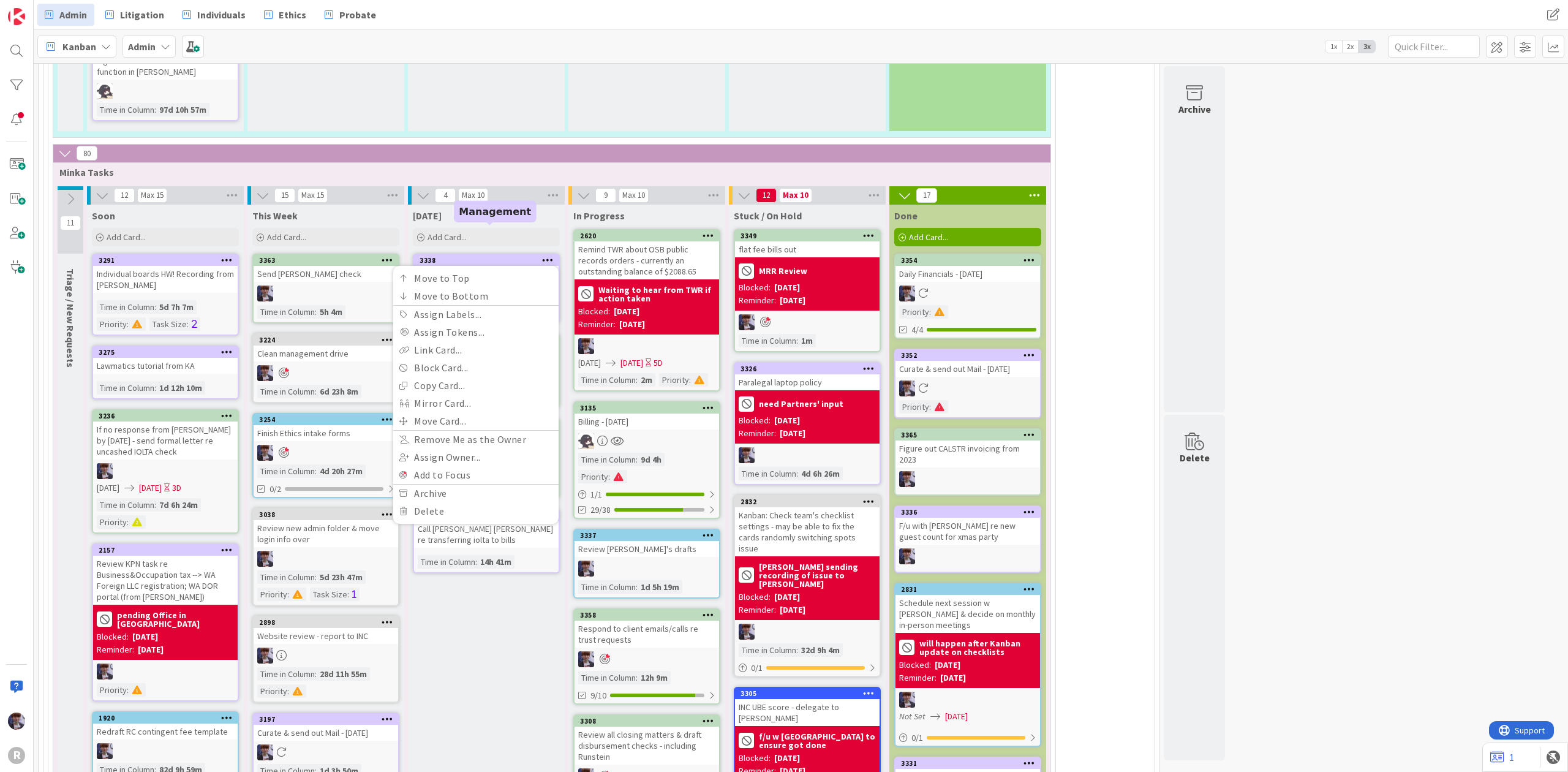
click at [497, 256] on div "3338" at bounding box center [488, 260] width 139 height 9
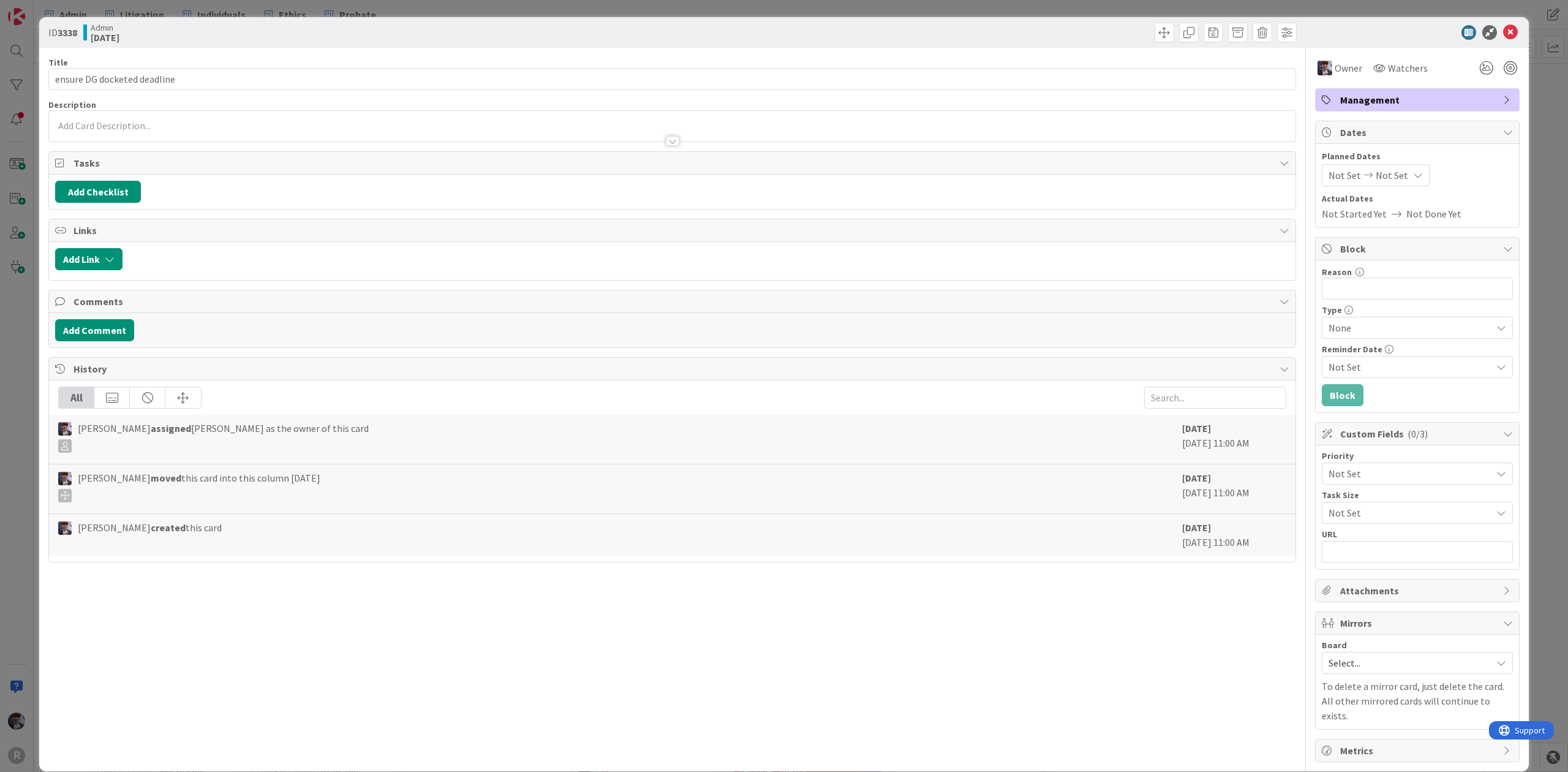
click at [1365, 482] on span "Not Set" at bounding box center [1406, 473] width 157 height 17
click at [1370, 532] on span "Urgent (Needs immediate attn)" at bounding box center [1434, 525] width 142 height 18
click at [1376, 520] on span "Not Set" at bounding box center [1406, 512] width 157 height 17
click at [1374, 544] on span "Not Set" at bounding box center [1425, 542] width 161 height 18
click at [1371, 523] on div "Not Set" at bounding box center [1417, 512] width 191 height 22
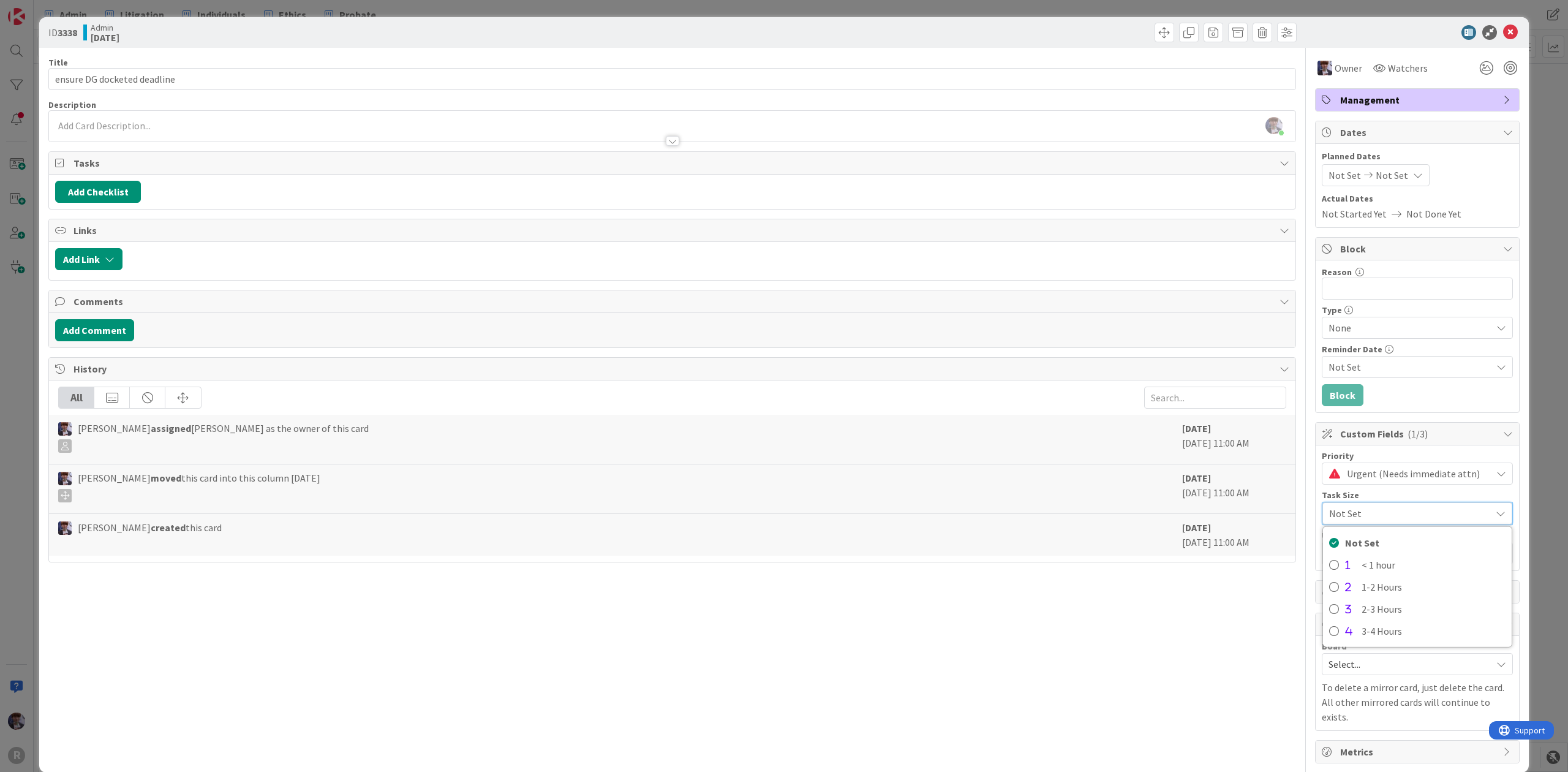
click at [1371, 517] on span "Not Set" at bounding box center [1407, 512] width 156 height 17
click at [1377, 512] on span "Not Set" at bounding box center [1406, 512] width 157 height 17
click at [1382, 566] on span "< 1 hour" at bounding box center [1434, 564] width 144 height 18
click at [1538, 357] on div "ID 3338 Admin [DATE] Title 28 / 128 ensure DG docketed deadline Description [PE…" at bounding box center [784, 386] width 1568 height 772
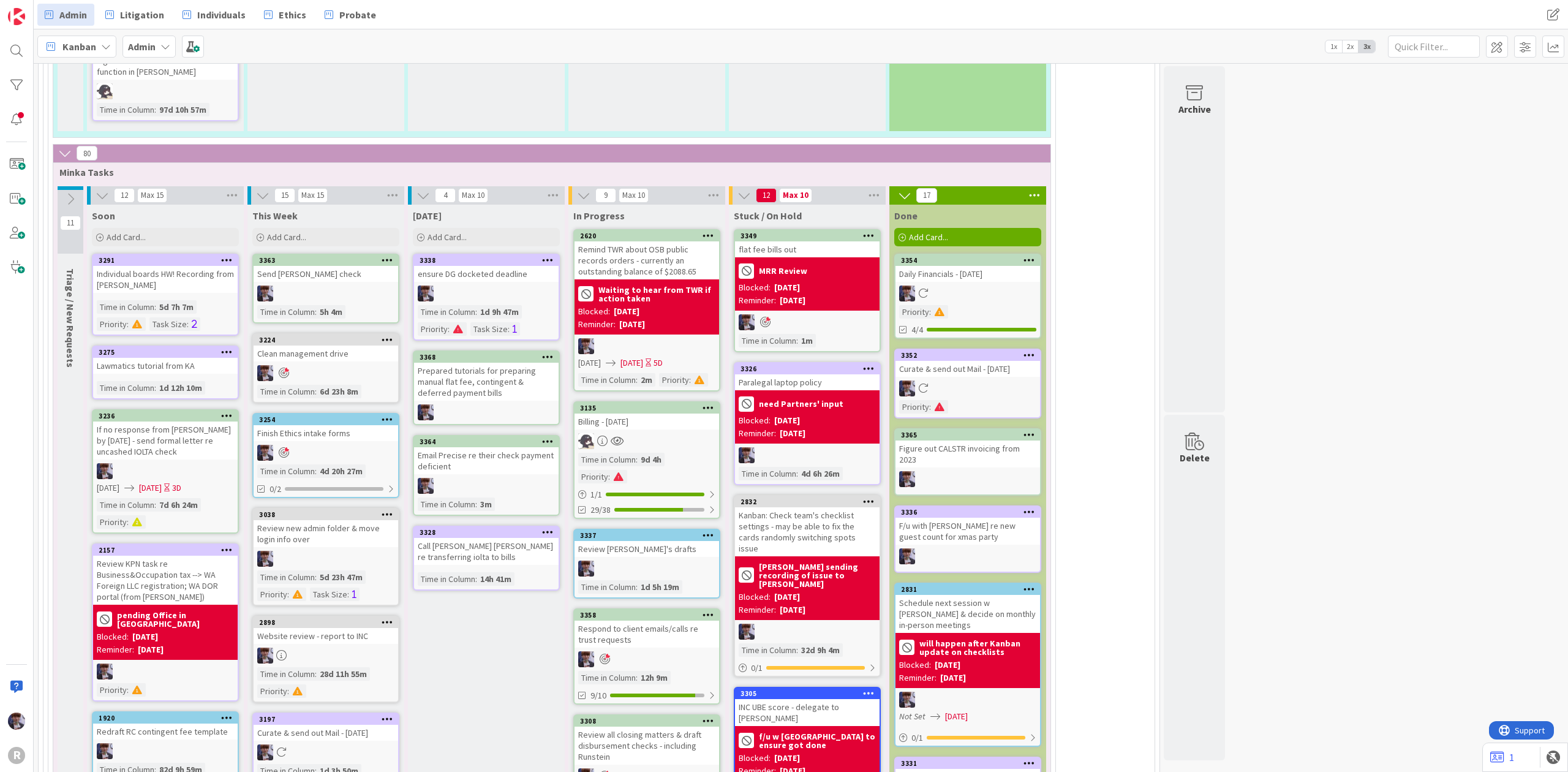
click at [1005, 361] on div "Curate & send out Mail - [DATE]" at bounding box center [968, 369] width 145 height 16
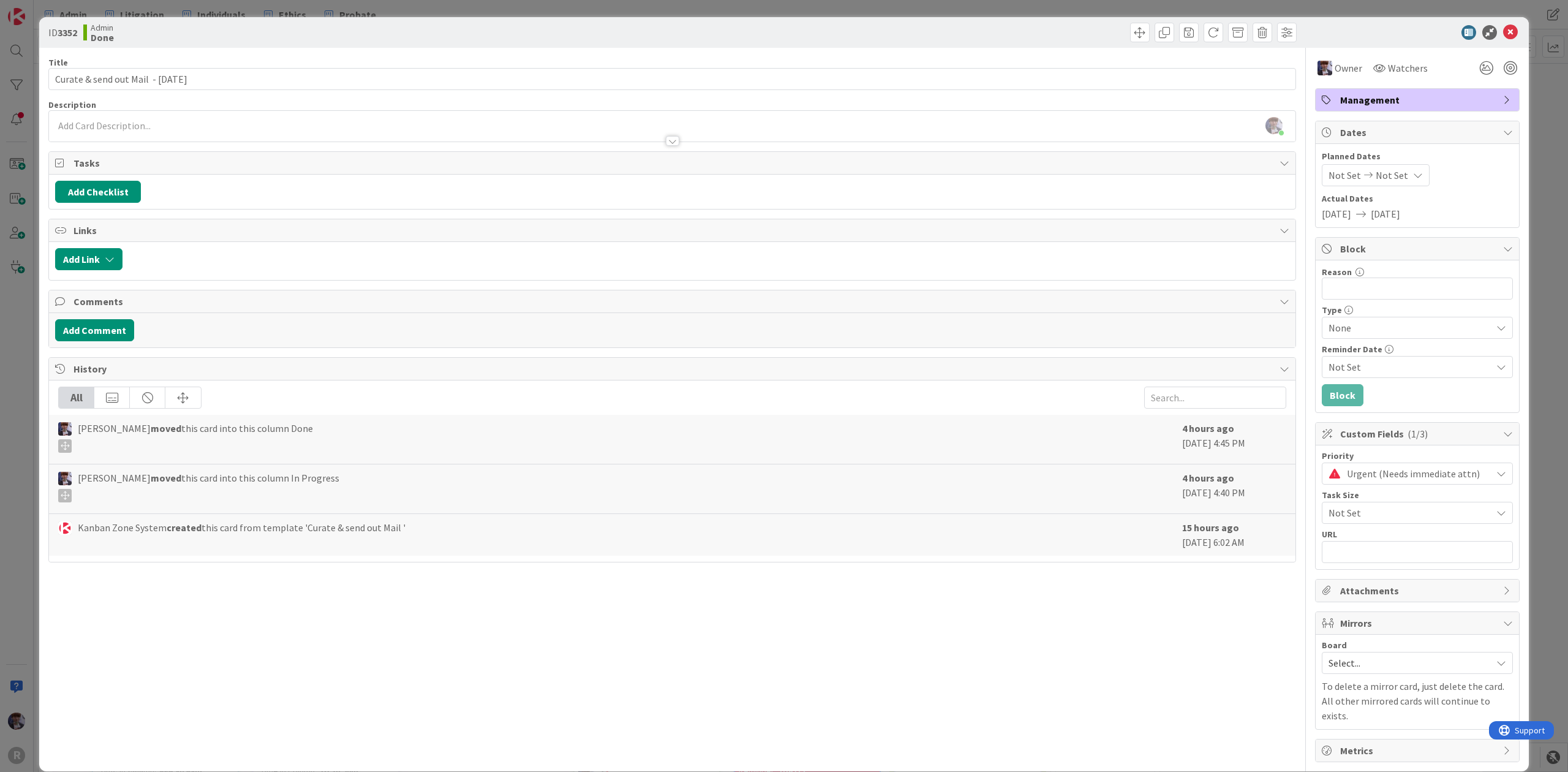
click at [23, 378] on div "ID 3352 Admin Done Title 36 / 128 Curate & send out Mail - [DATE] Description […" at bounding box center [784, 386] width 1568 height 772
type textarea "x"
